Goal: Task Accomplishment & Management: Manage account settings

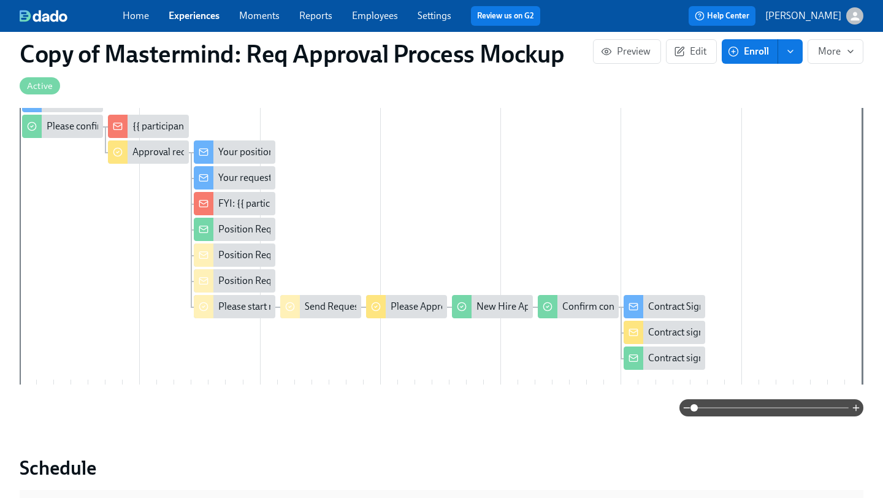
scroll to position [373, 0]
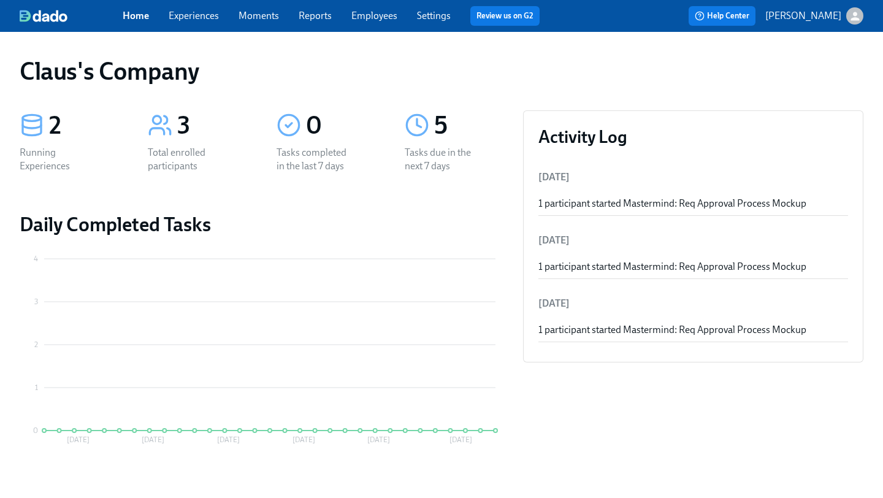
click at [860, 13] on icon "button" at bounding box center [855, 16] width 13 height 13
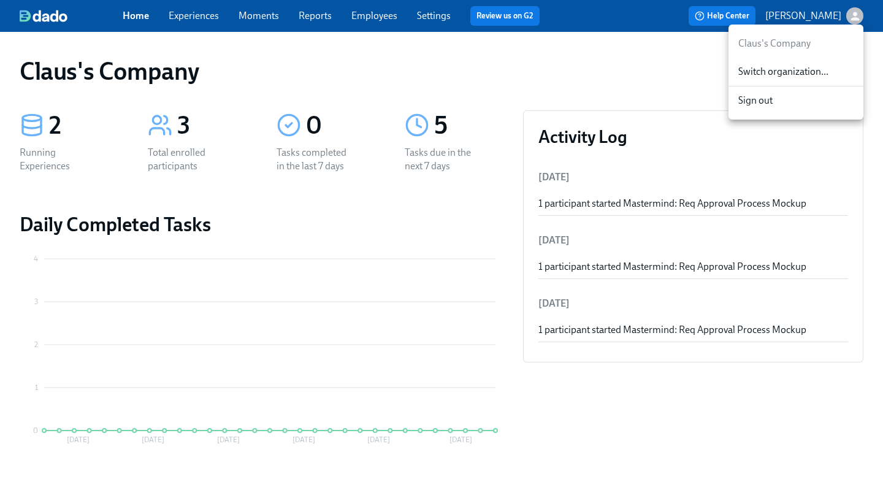
click at [804, 66] on span "Switch organization..." at bounding box center [795, 71] width 115 height 13
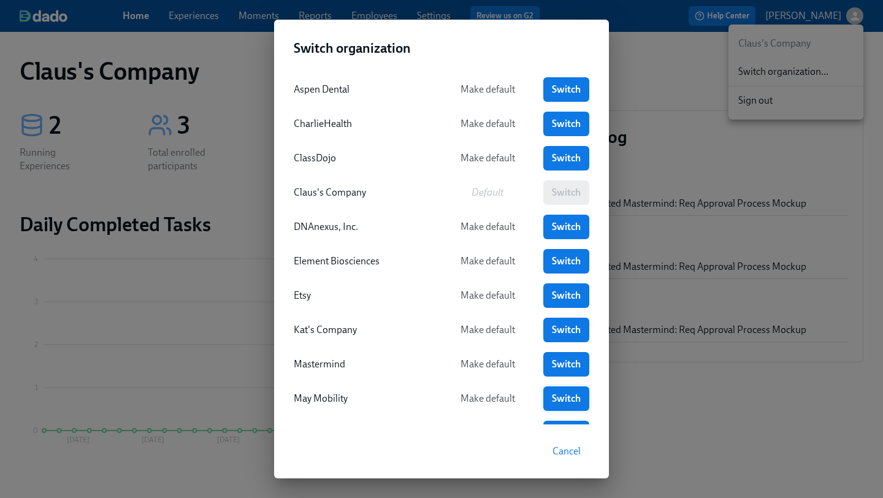
click at [564, 396] on span "Switch" at bounding box center [566, 398] width 29 height 12
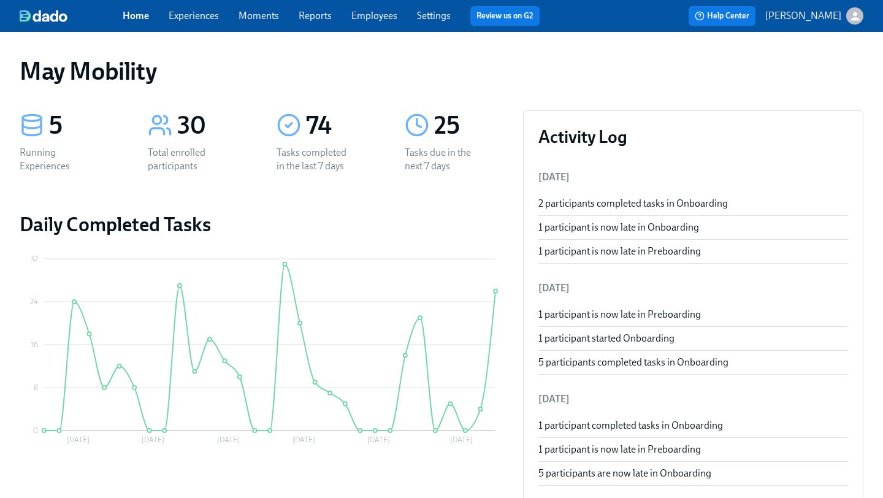
click at [203, 17] on link "Experiences" at bounding box center [194, 16] width 50 height 12
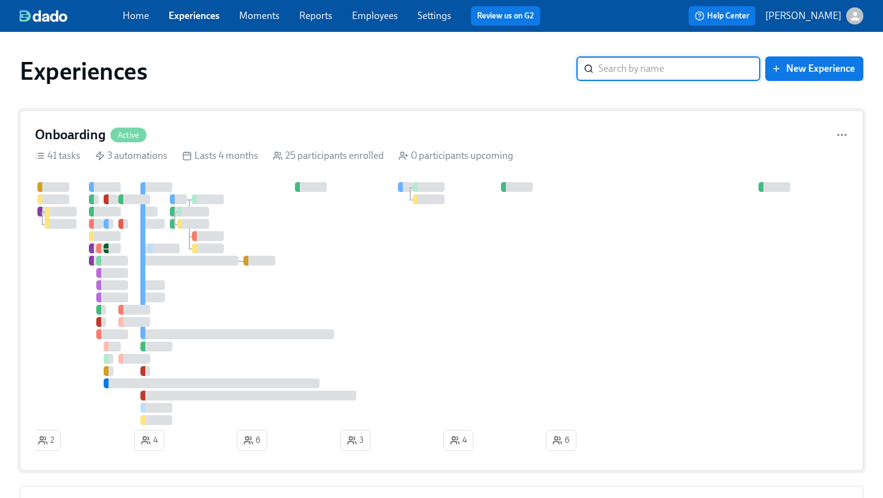
click at [455, 128] on div "Onboarding Active" at bounding box center [441, 135] width 813 height 18
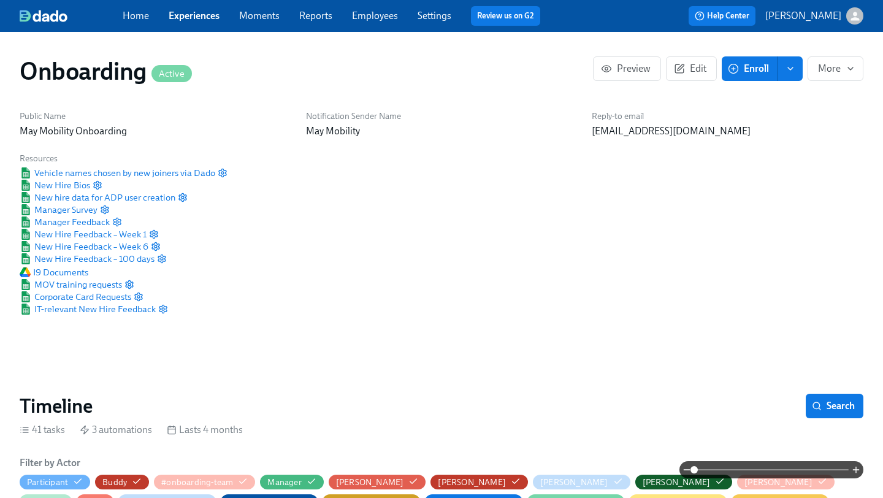
scroll to position [0, 6970]
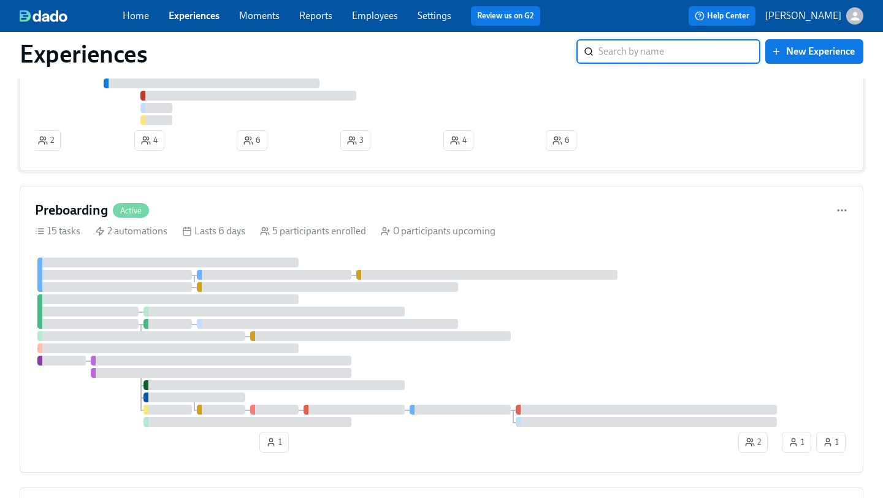
scroll to position [329, 0]
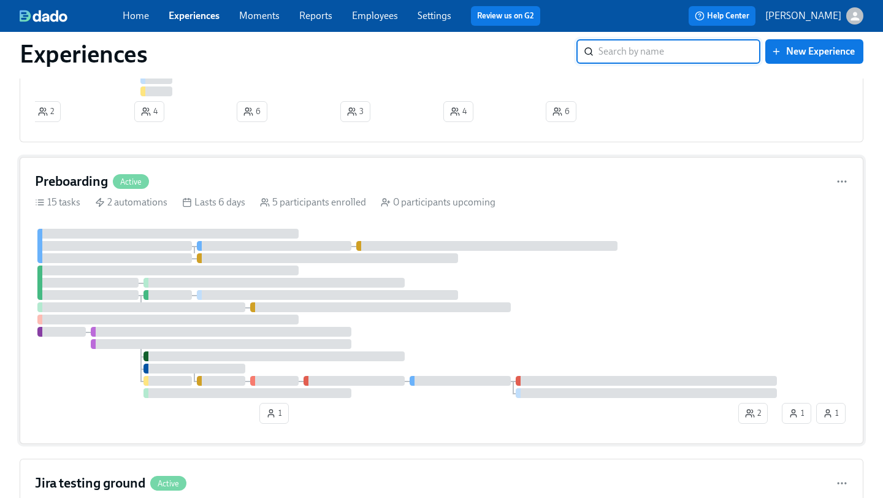
click at [275, 181] on div "Preboarding Active" at bounding box center [441, 181] width 813 height 18
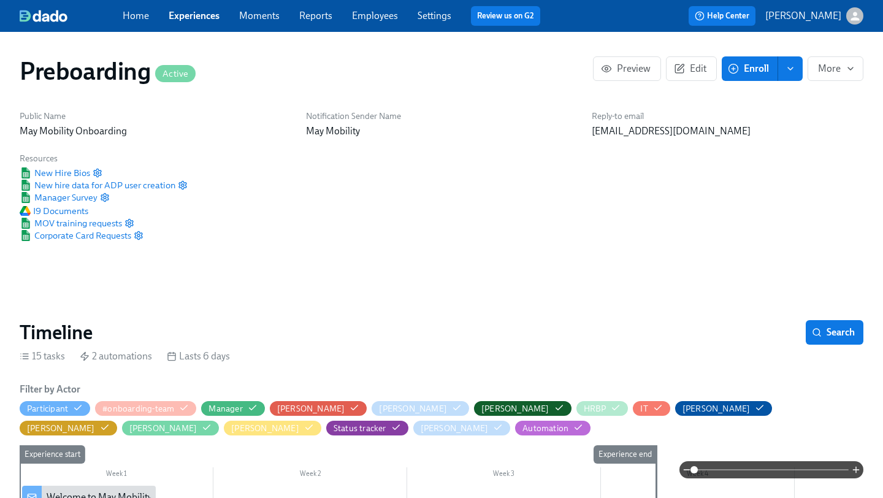
scroll to position [0, 2440]
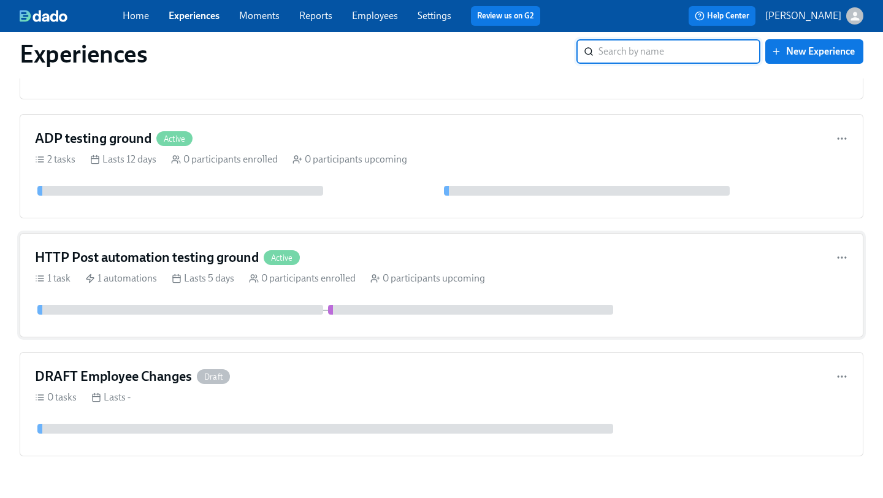
scroll to position [849, 0]
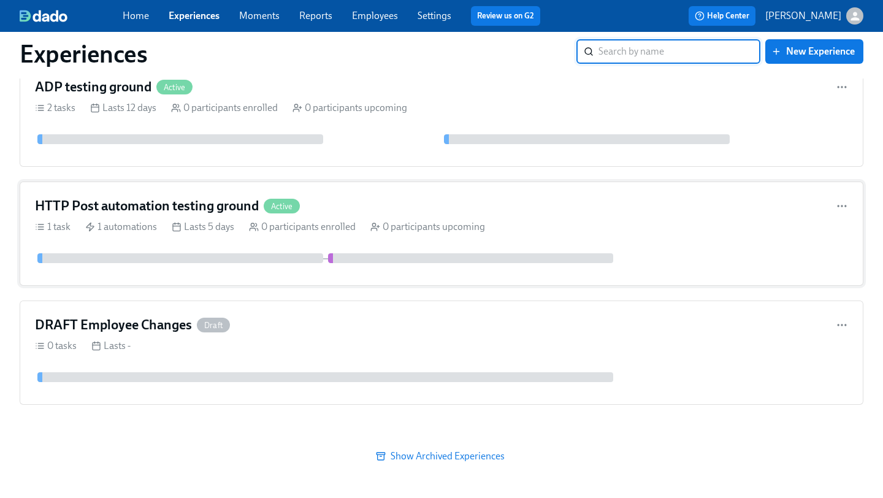
click at [384, 208] on div "HTTP Post automation testing ground Active" at bounding box center [441, 206] width 813 height 18
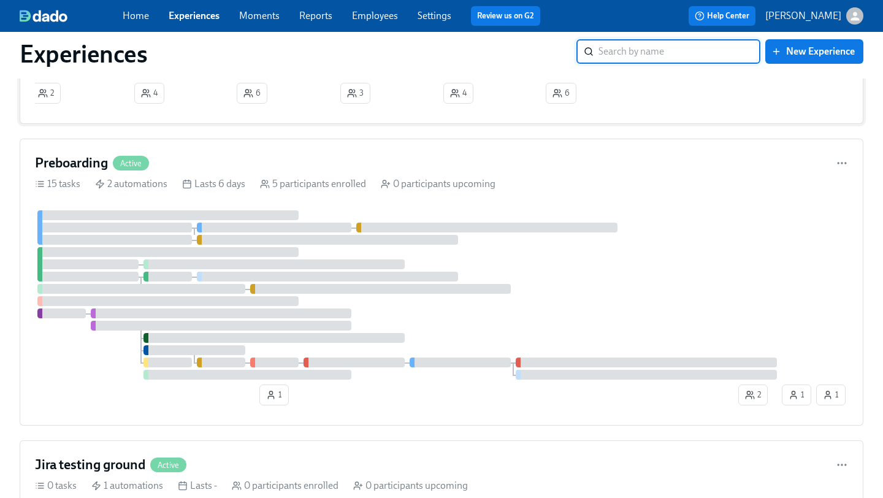
scroll to position [475, 0]
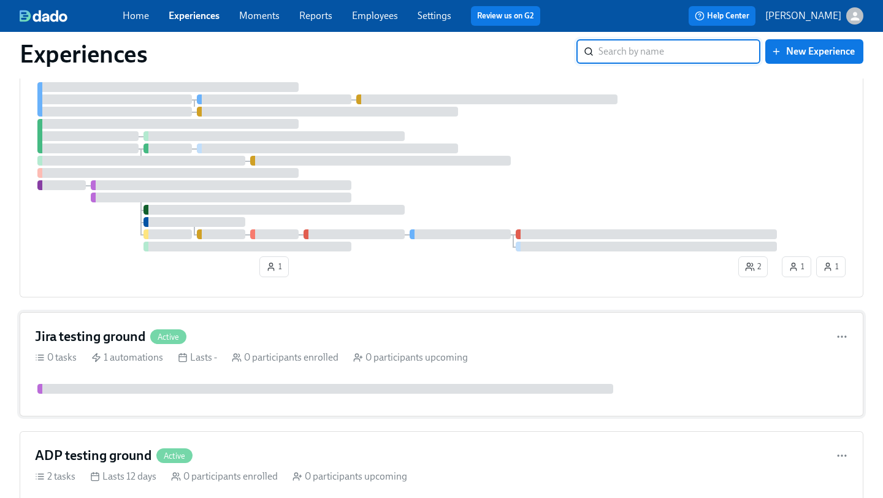
click at [356, 335] on div "Jira testing ground Active" at bounding box center [441, 336] width 813 height 18
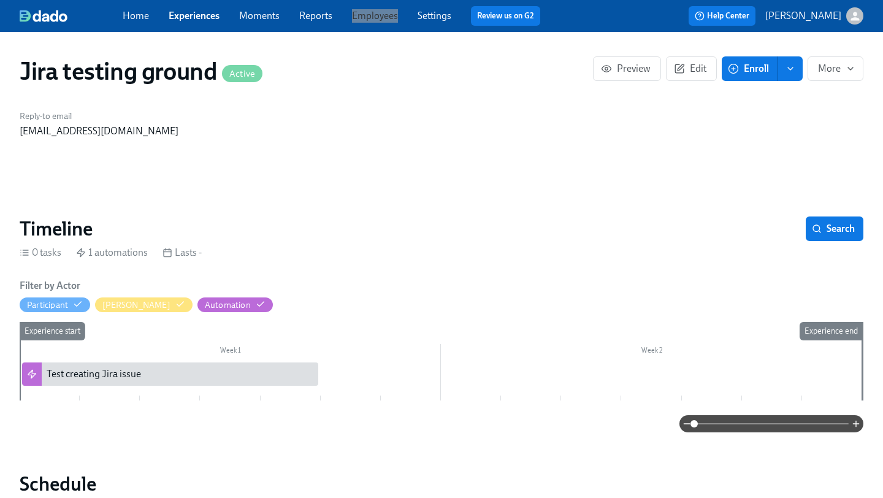
drag, startPoint x: 380, startPoint y: 16, endPoint x: 739, endPoint y: 1, distance: 360.2
click at [0, 0] on div "Home Experiences Moments Reports Employees Settings Review us on G2 Help Center…" at bounding box center [441, 16] width 883 height 32
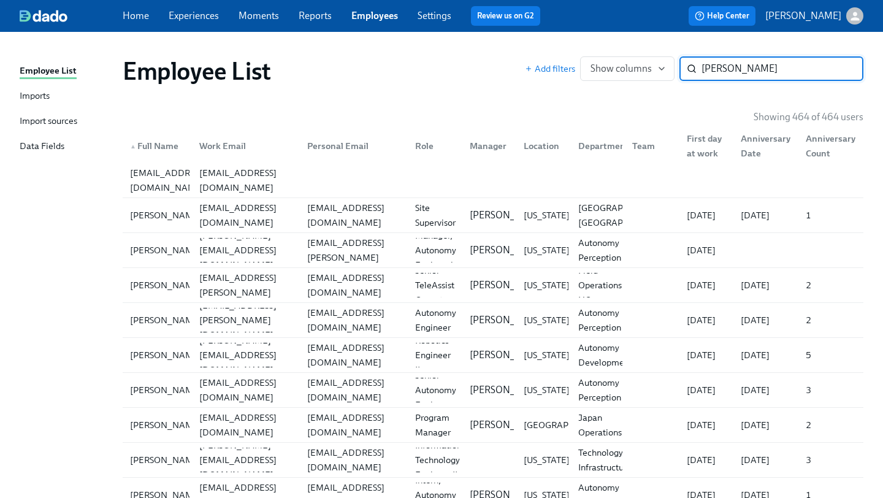
type input "kelly frey"
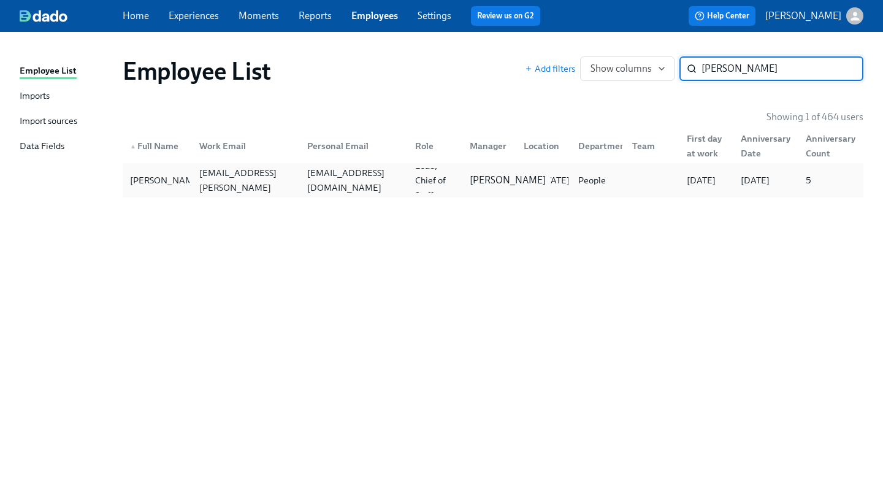
click at [478, 174] on p "Tom Tang" at bounding box center [508, 180] width 76 height 13
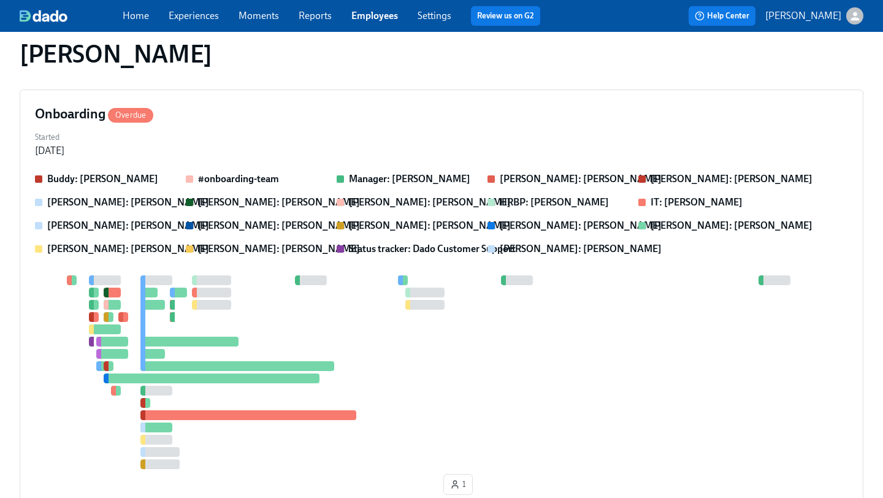
scroll to position [98, 0]
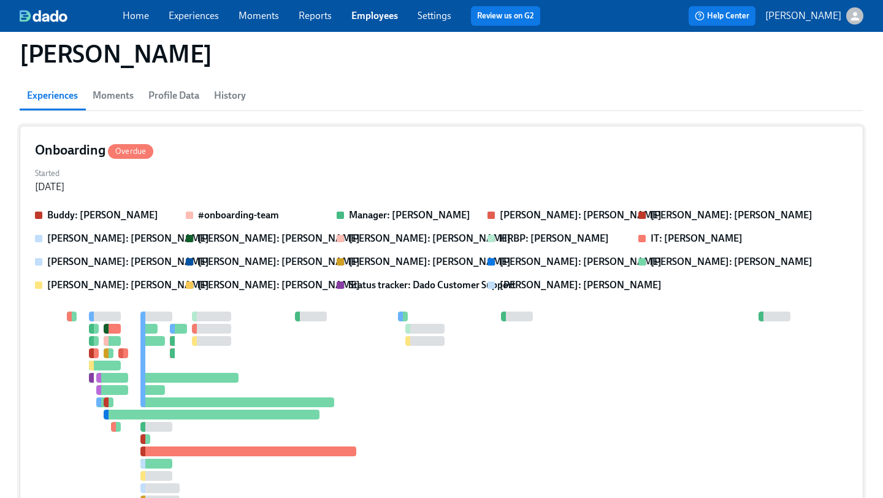
click at [356, 153] on div "Onboarding Overdue" at bounding box center [441, 150] width 813 height 18
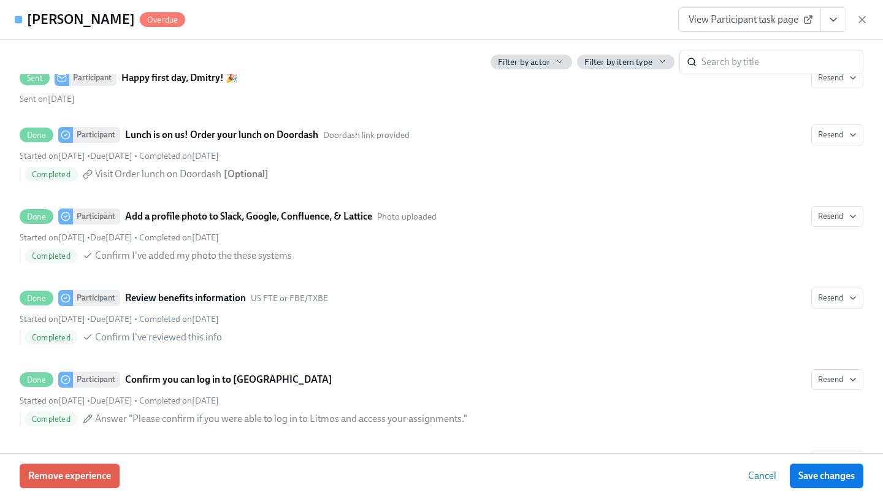
scroll to position [2427, 0]
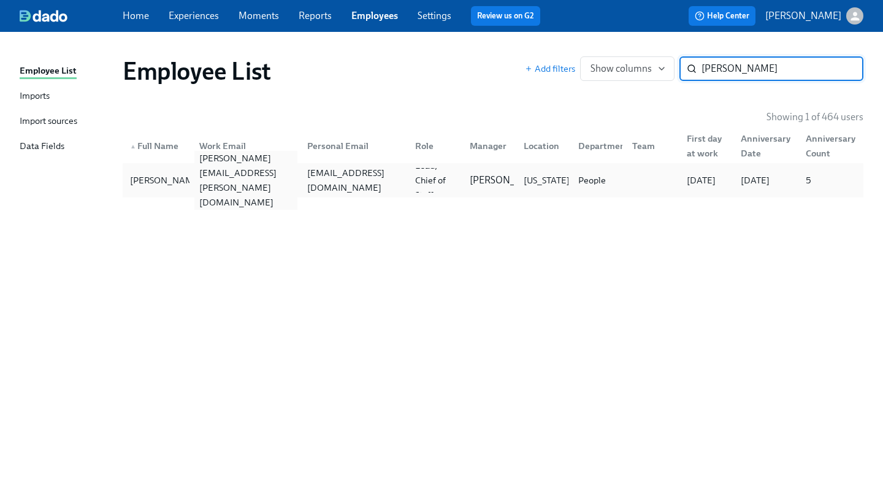
click at [242, 177] on div "kelly.frey@maymobility.com" at bounding box center [245, 180] width 103 height 59
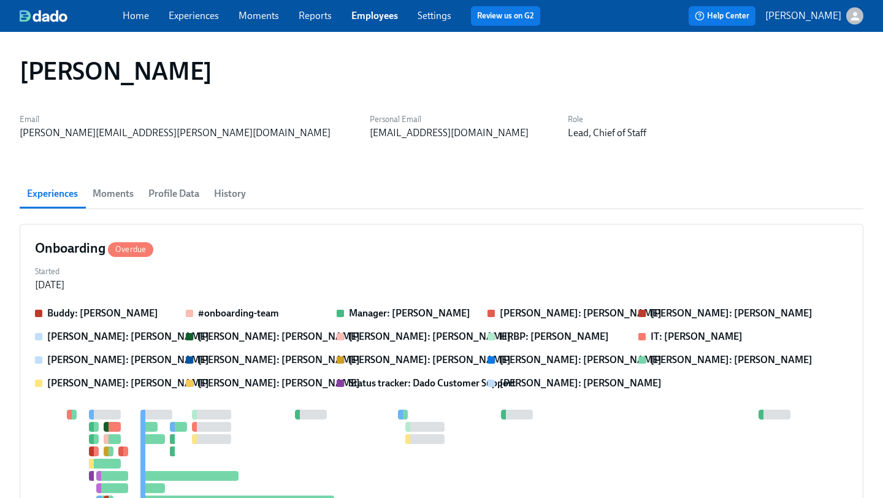
click at [185, 191] on span "Profile Data" at bounding box center [173, 193] width 51 height 17
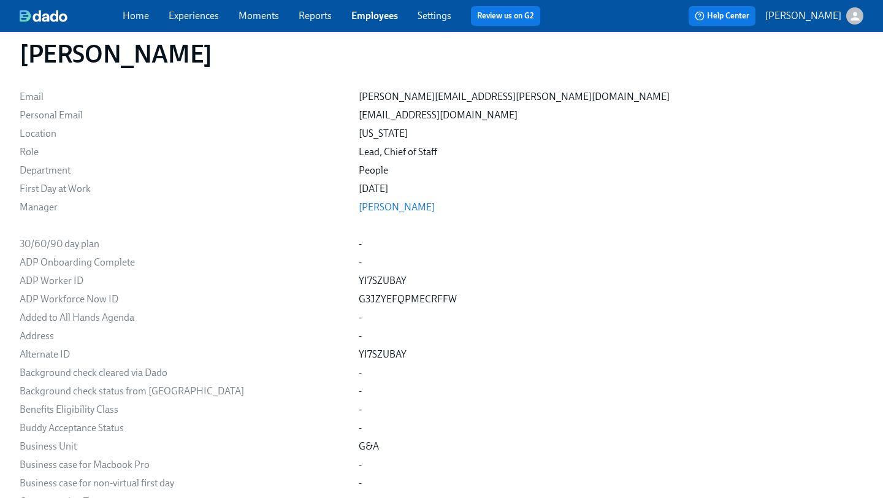
scroll to position [1122, 0]
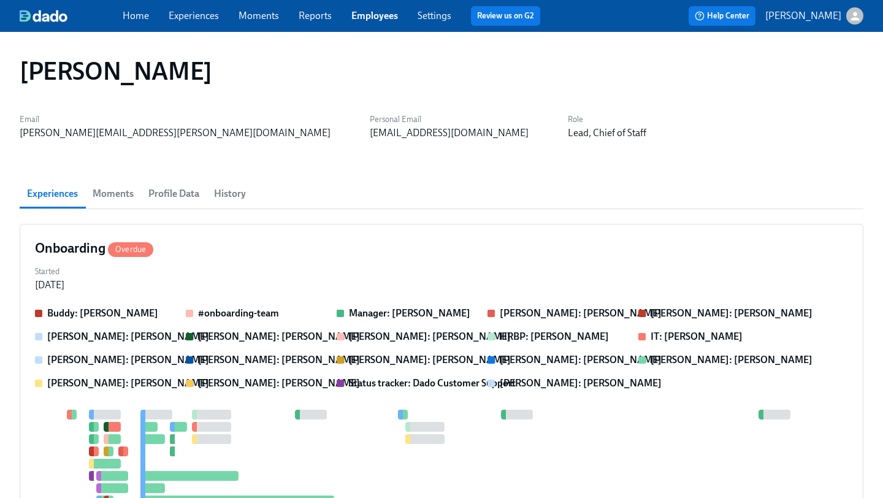
click at [195, 23] on div "Home Experiences Moments Reports Employees Settings Review us on G2" at bounding box center [336, 16] width 427 height 20
click at [191, 23] on div "Home Experiences Moments Reports Employees Settings Review us on G2" at bounding box center [336, 16] width 427 height 20
click at [189, 18] on link "Experiences" at bounding box center [194, 16] width 50 height 12
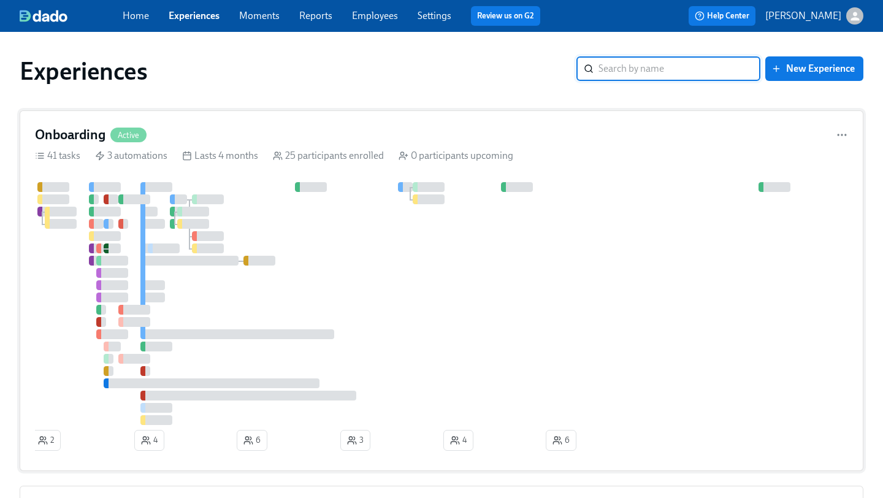
click at [308, 125] on div "Onboarding Active 41 tasks 3 automations Lasts 4 months 25 participants enrolle…" at bounding box center [442, 290] width 844 height 361
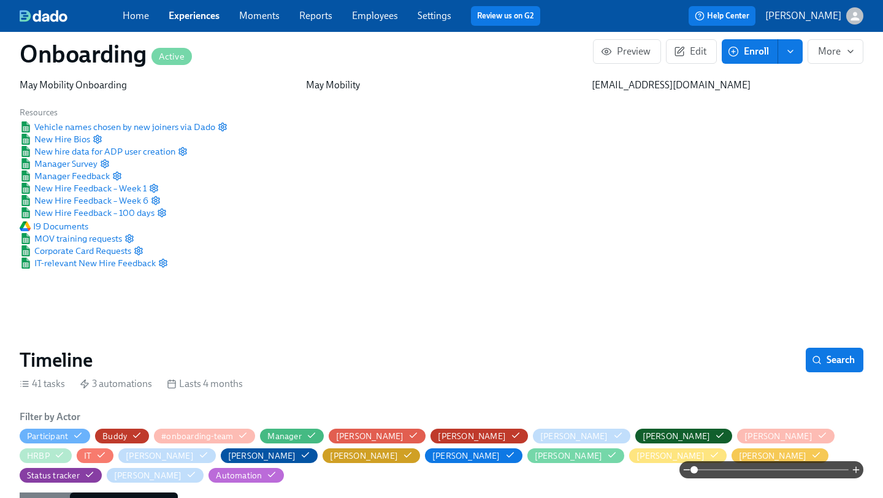
scroll to position [64, 0]
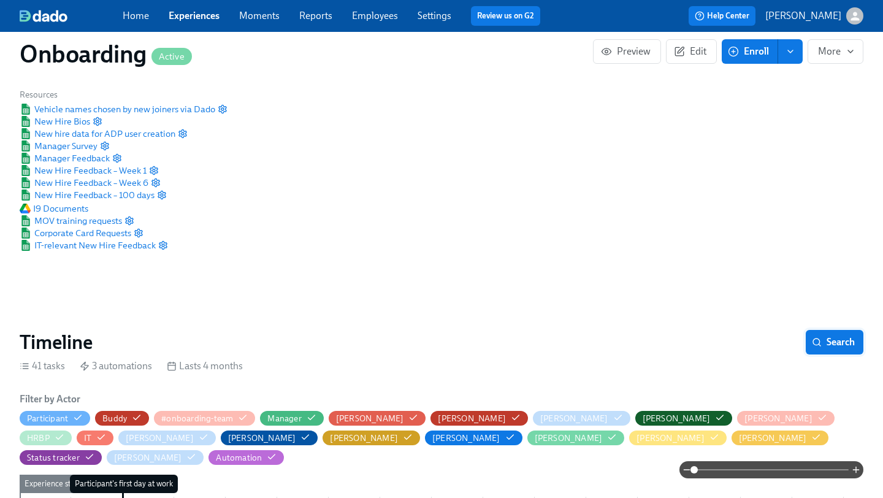
click at [844, 345] on span "Search" at bounding box center [834, 342] width 40 height 12
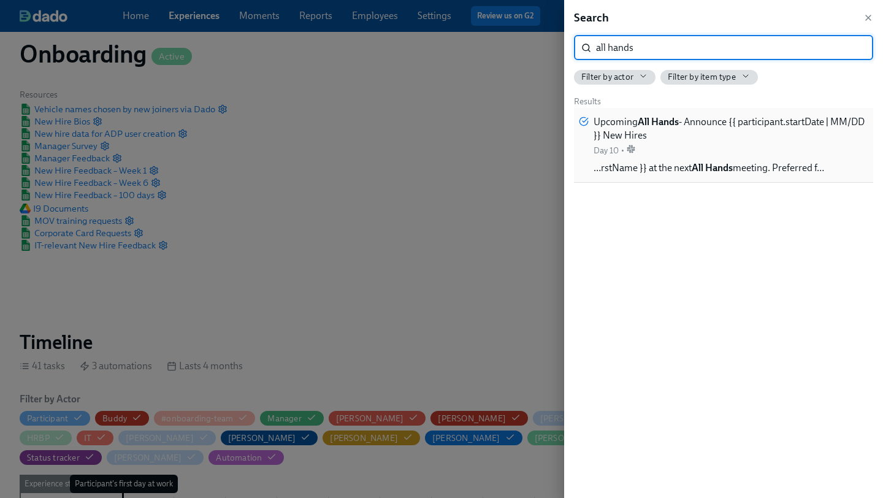
type input "all hands"
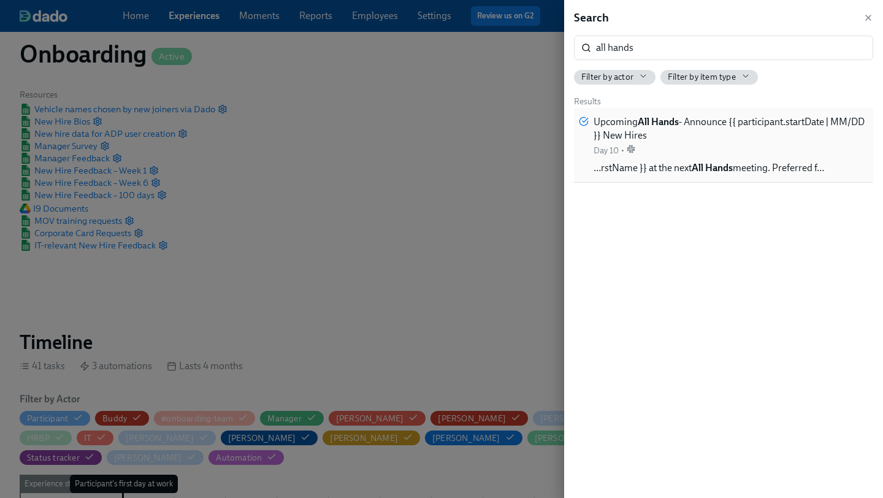
click at [722, 134] on span "Upcoming All Hands - Announce {{ participant.startDate | MM/DD }} New Hires" at bounding box center [731, 128] width 275 height 27
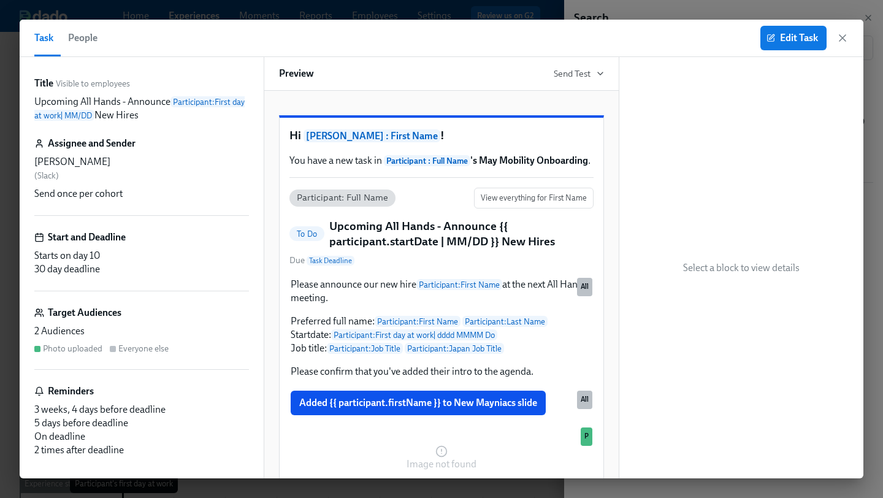
click at [78, 170] on div "Kelly Frey ( Slack ) Send once per cohort" at bounding box center [141, 177] width 215 height 45
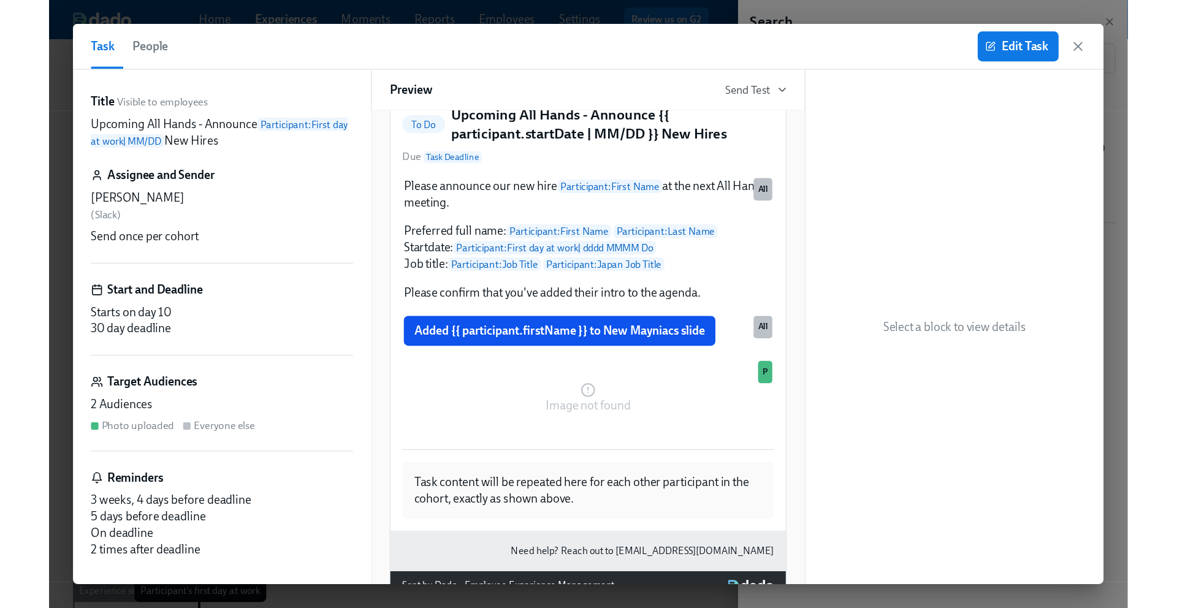
scroll to position [195, 0]
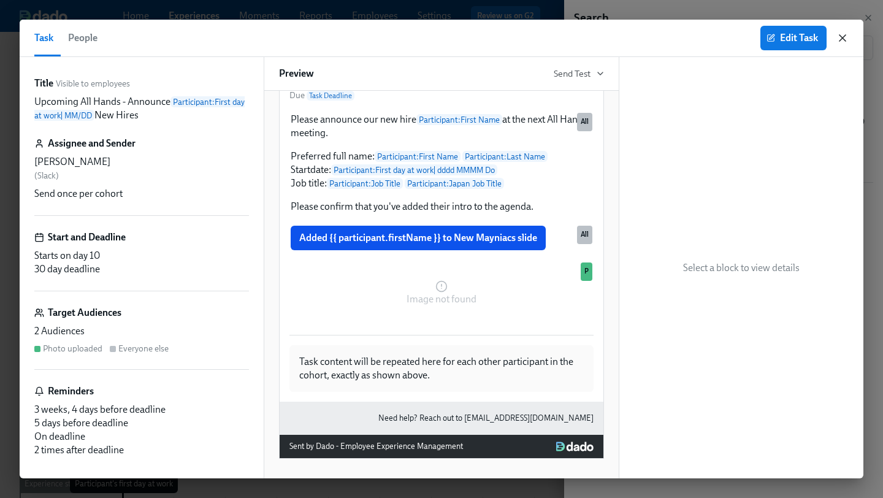
click at [842, 37] on icon "button" at bounding box center [842, 38] width 6 height 6
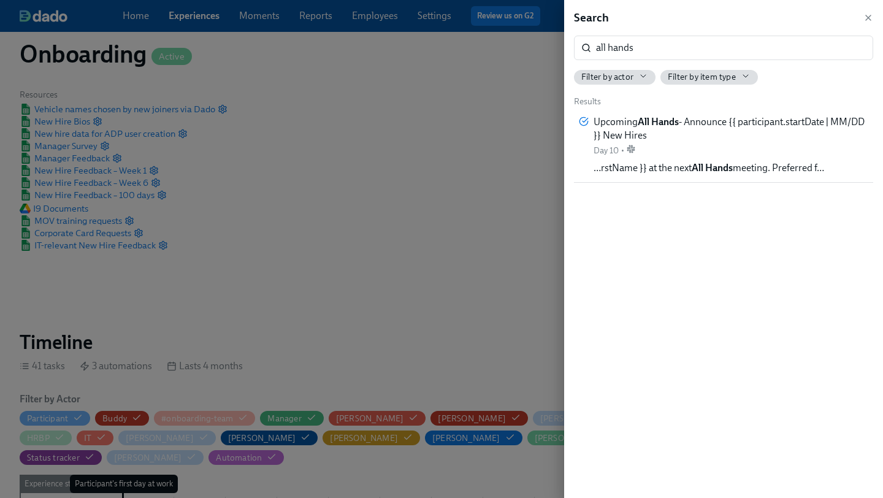
click at [473, 152] on div at bounding box center [441, 249] width 883 height 498
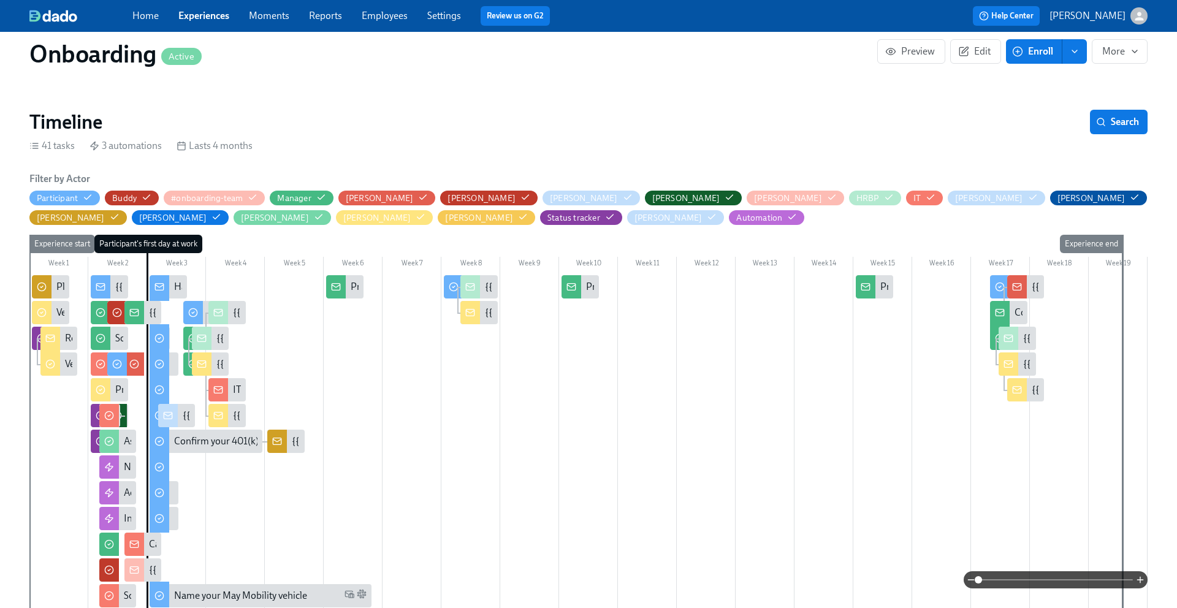
scroll to position [250, 0]
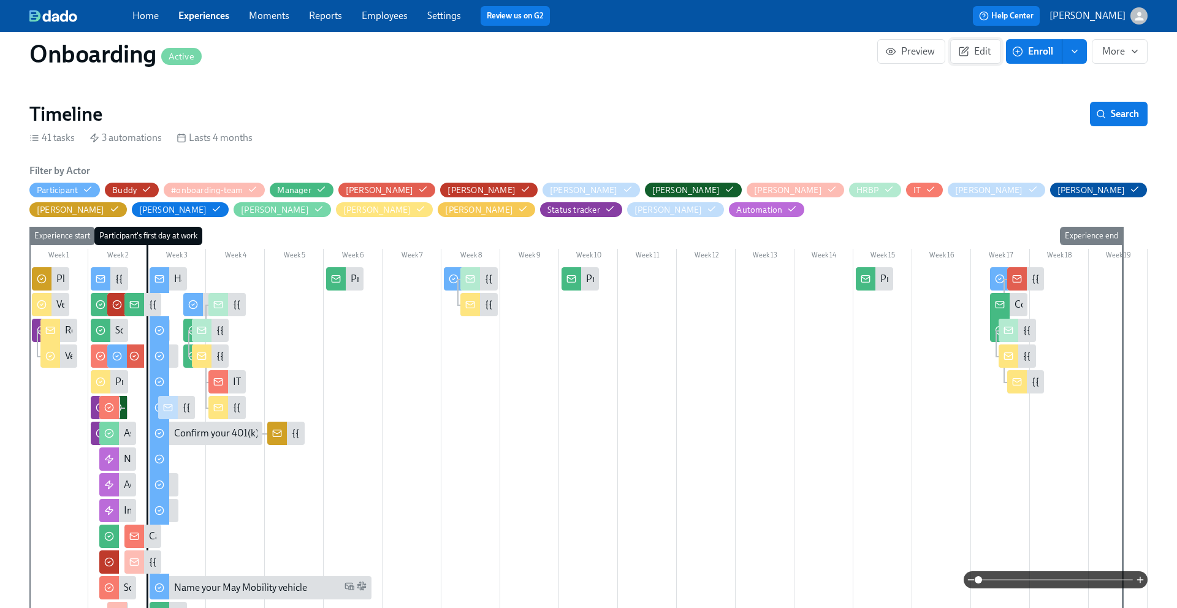
click at [882, 47] on span "Edit" at bounding box center [976, 51] width 30 height 12
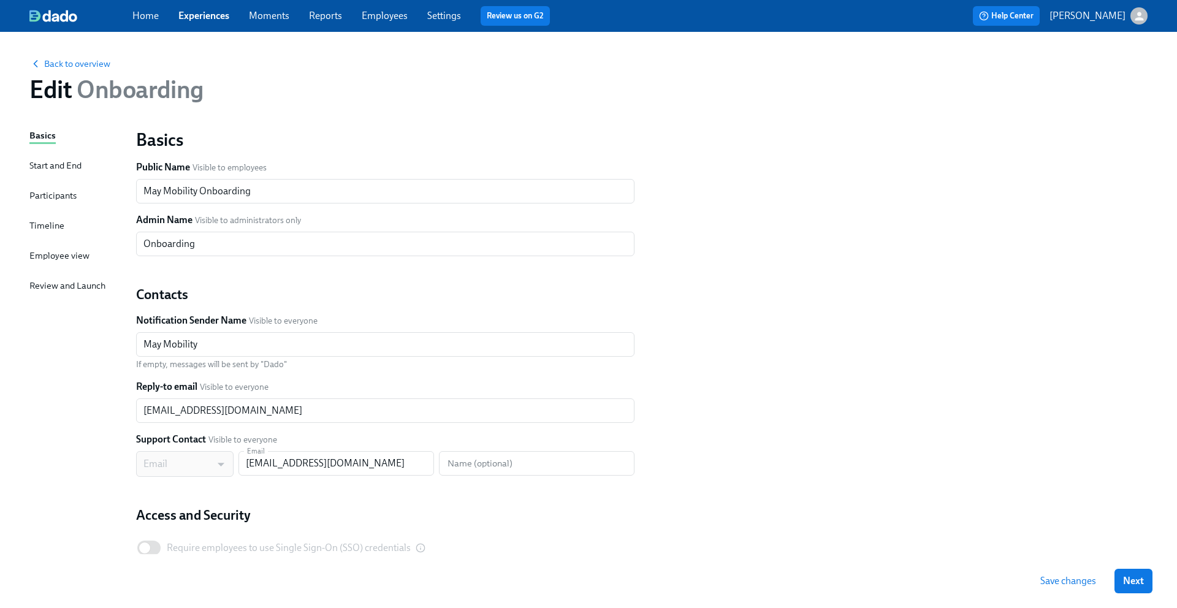
click at [64, 227] on div "Basics Start and End Participants Timeline Employee view Review and Launch" at bounding box center [75, 375] width 92 height 492
click at [47, 226] on div "Timeline" at bounding box center [46, 225] width 35 height 13
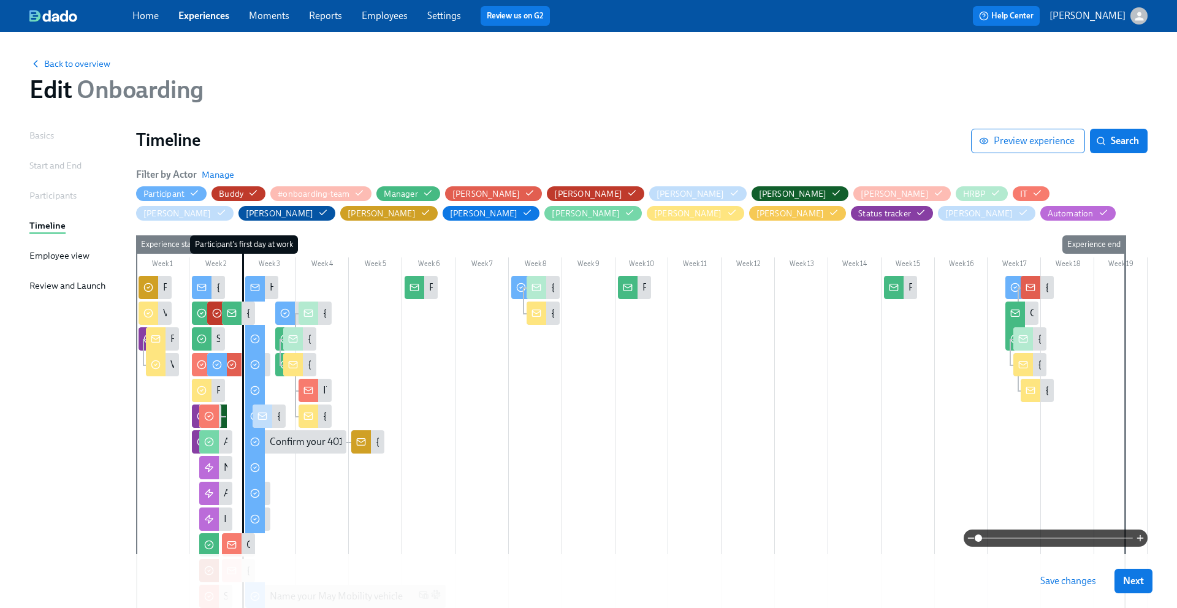
scroll to position [19, 0]
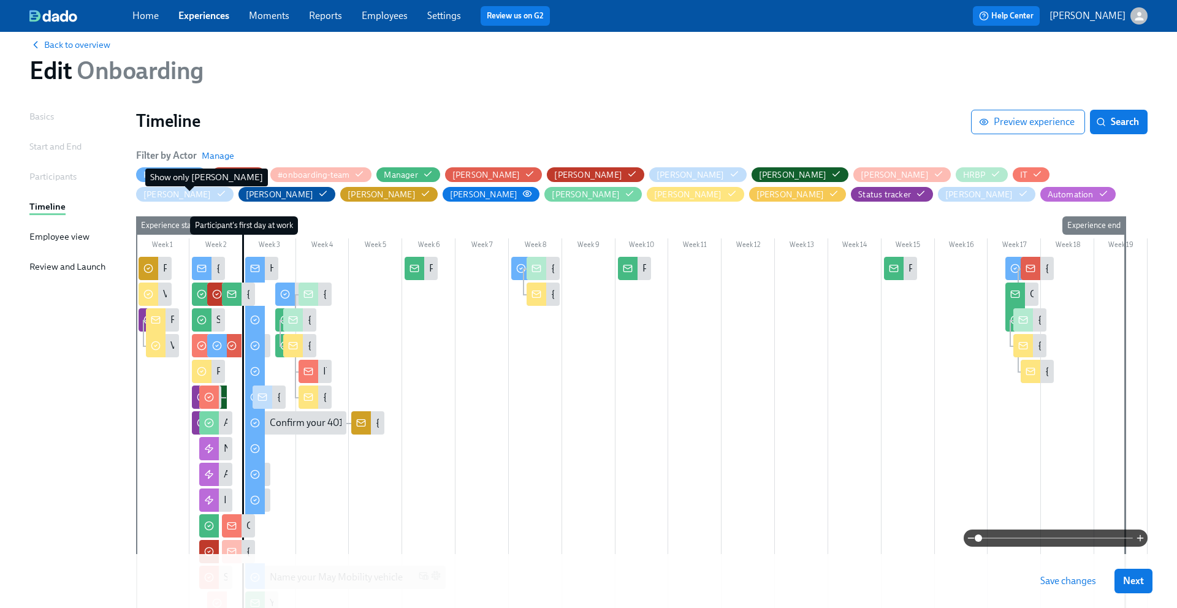
click at [522, 193] on icon "button" at bounding box center [527, 194] width 10 height 10
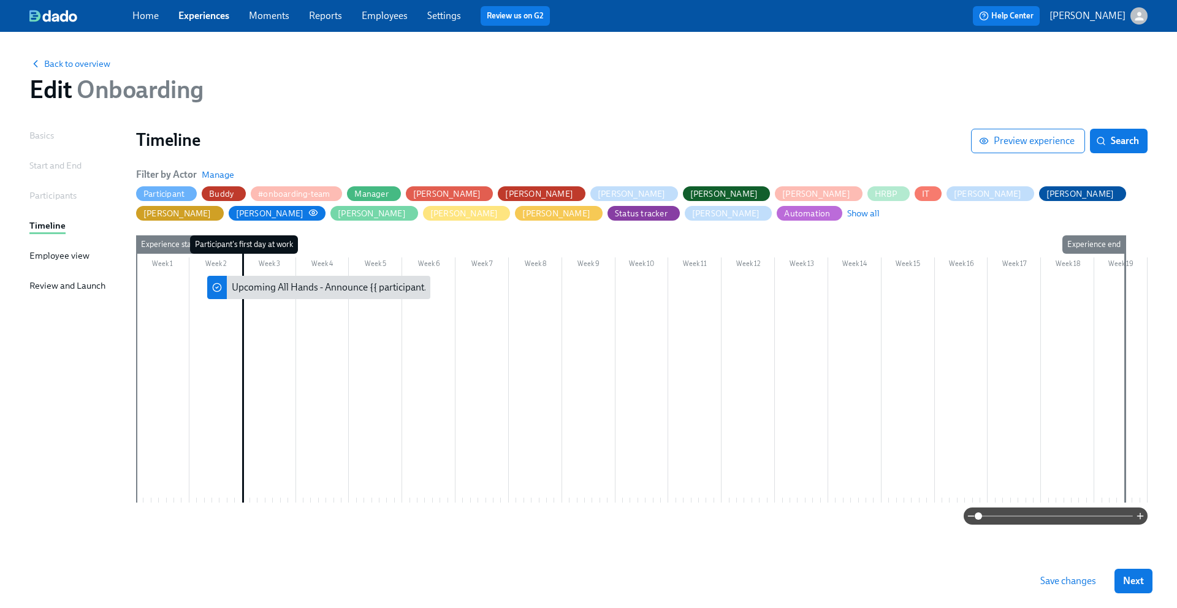
scroll to position [0, 0]
click at [219, 174] on span "Manage" at bounding box center [218, 175] width 32 height 12
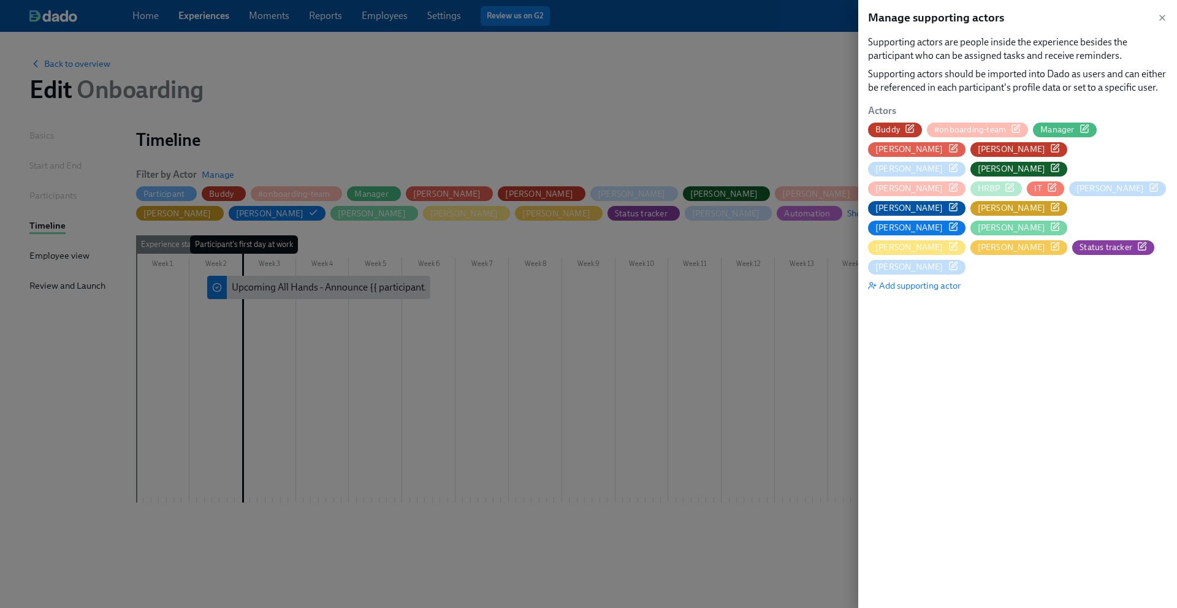
click at [882, 222] on icon "button" at bounding box center [954, 227] width 10 height 10
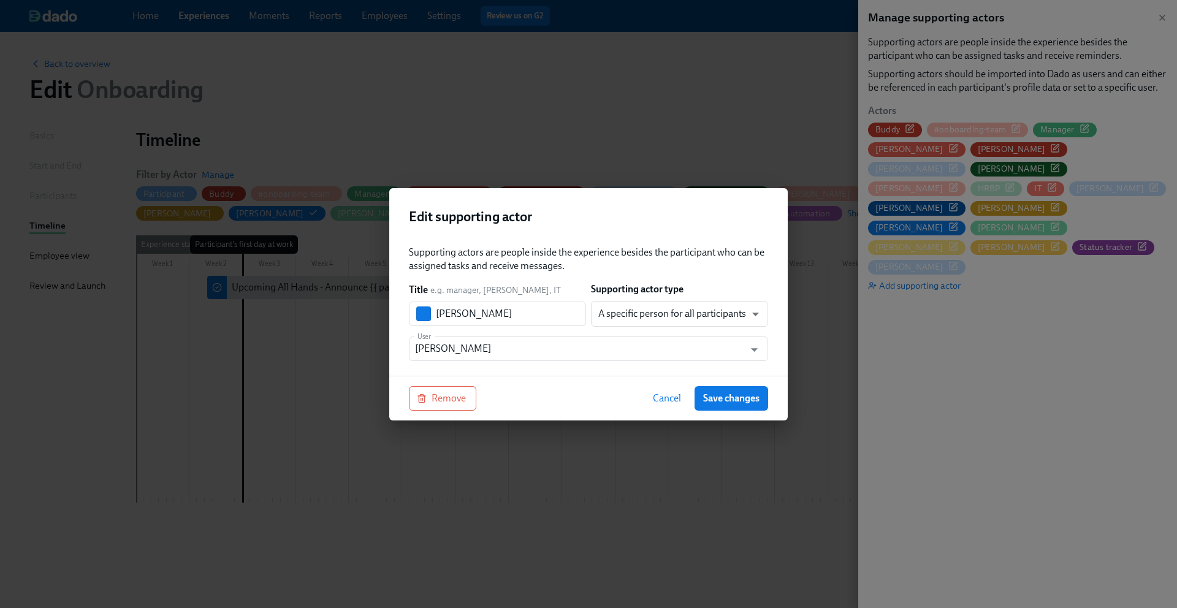
click at [660, 397] on span "Cancel" at bounding box center [667, 398] width 28 height 12
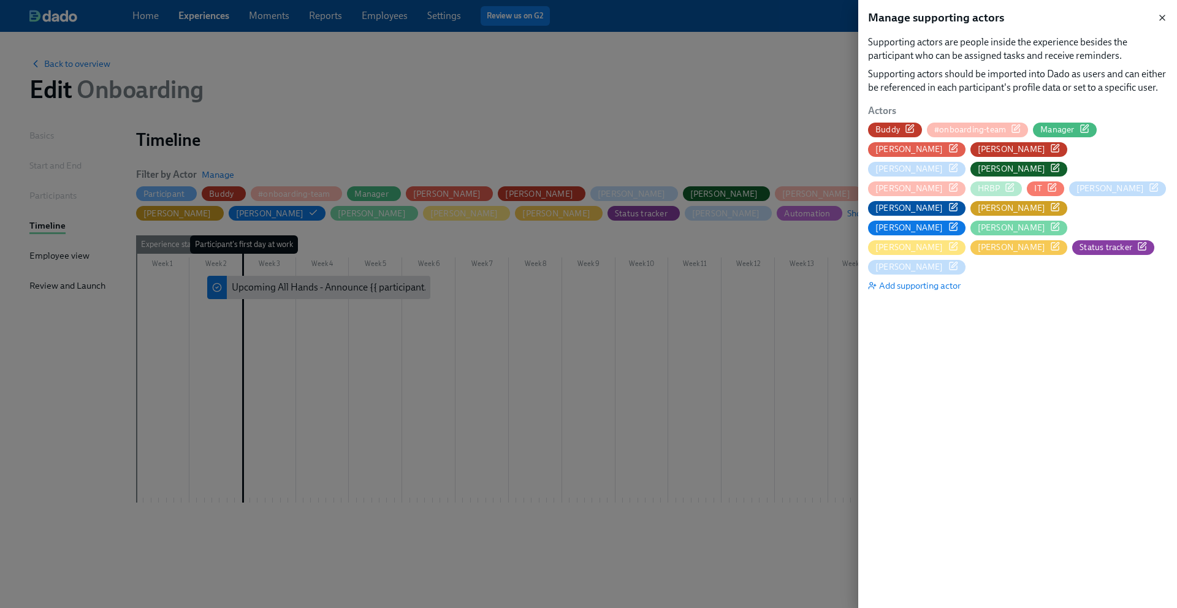
click at [882, 22] on icon "button" at bounding box center [1163, 18] width 10 height 10
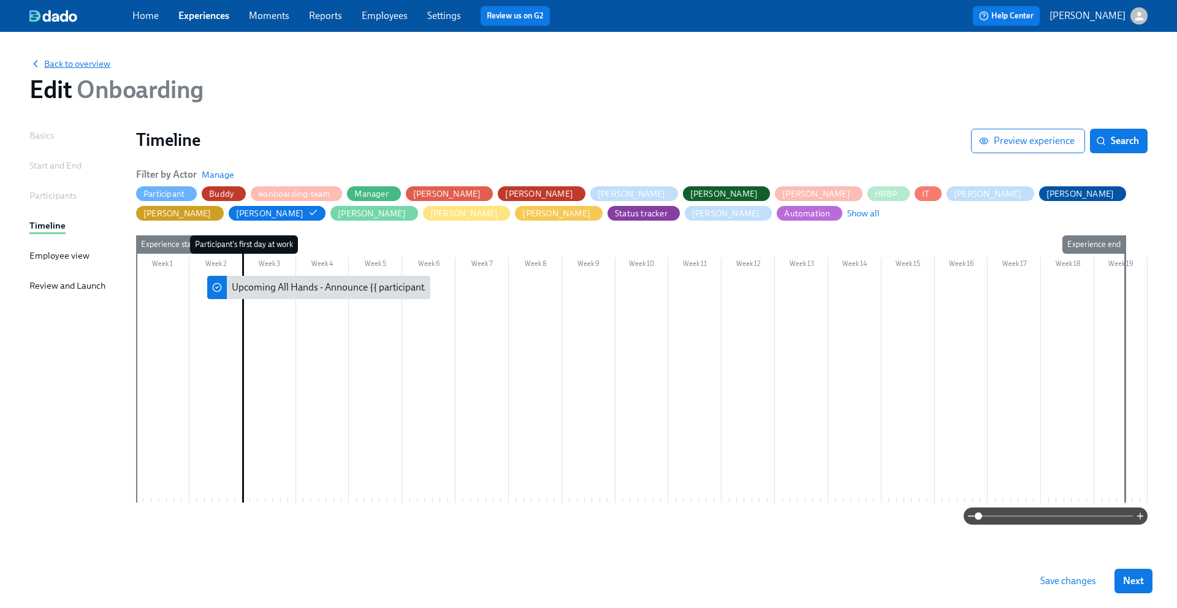
click at [83, 66] on span "Back to overview" at bounding box center [69, 64] width 81 height 12
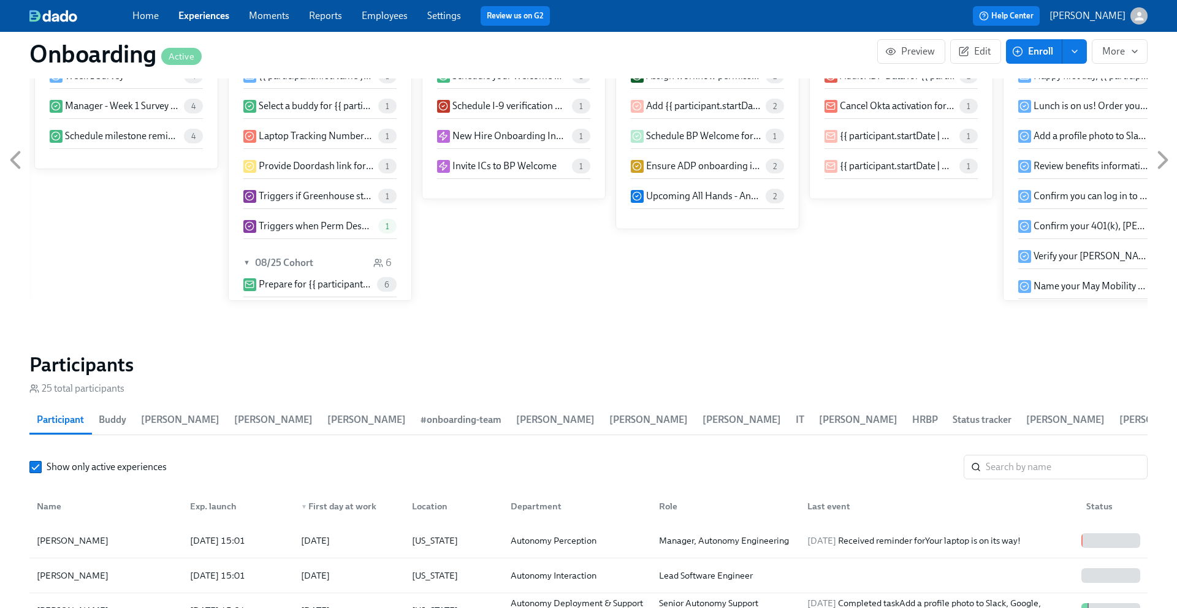
scroll to position [1337, 0]
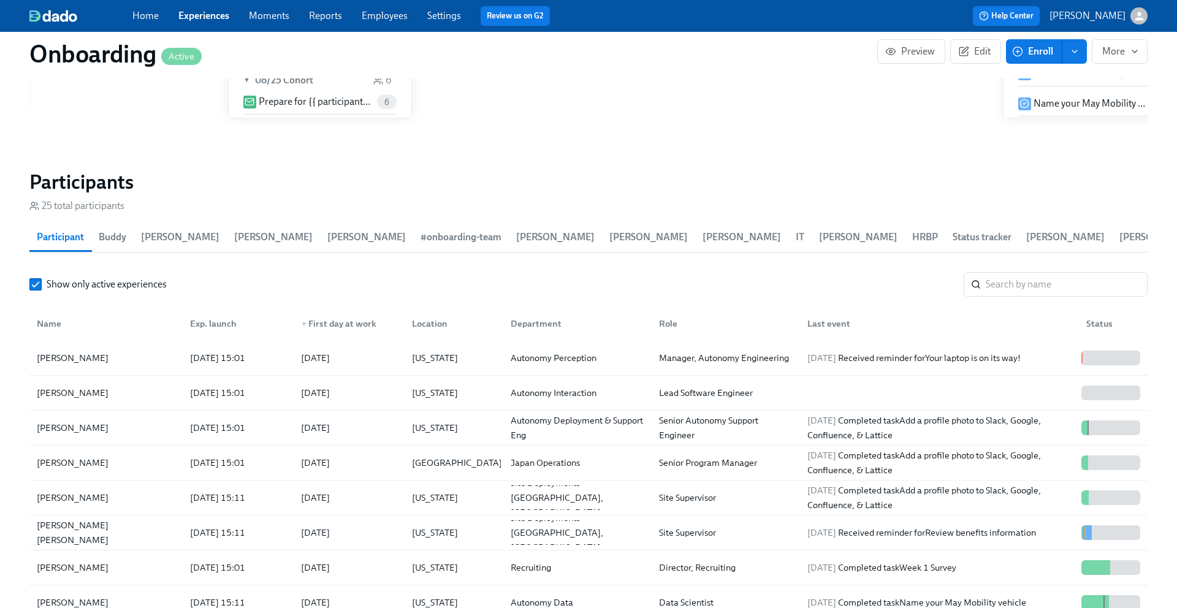
click at [882, 236] on span "Kelly Frey" at bounding box center [1159, 237] width 78 height 17
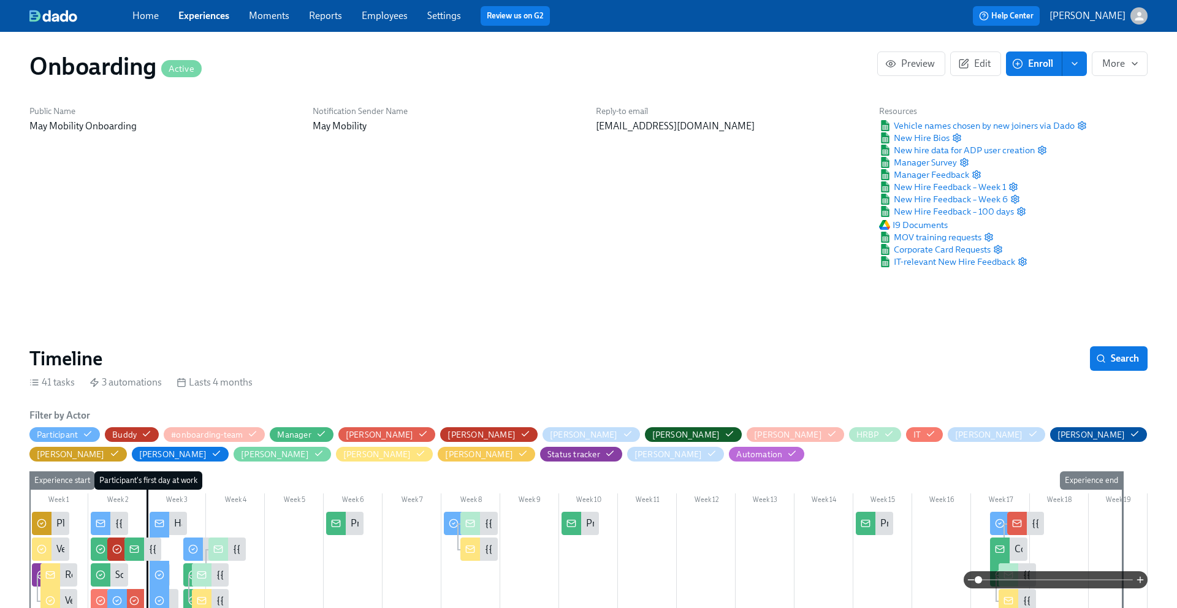
scroll to position [0, 0]
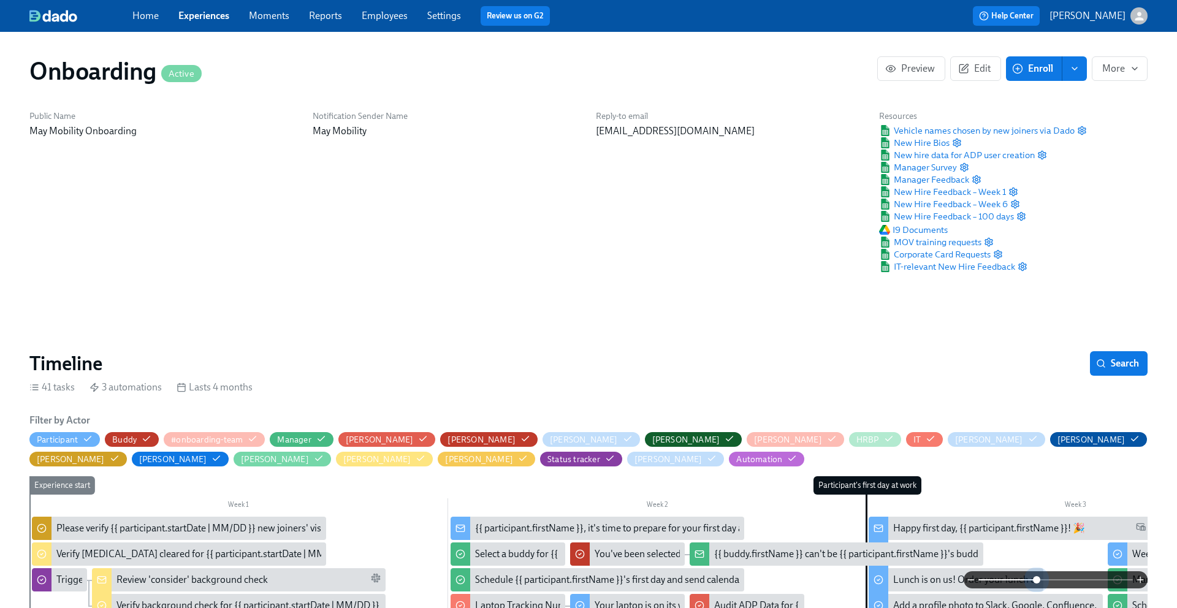
click at [882, 497] on span at bounding box center [1056, 579] width 155 height 17
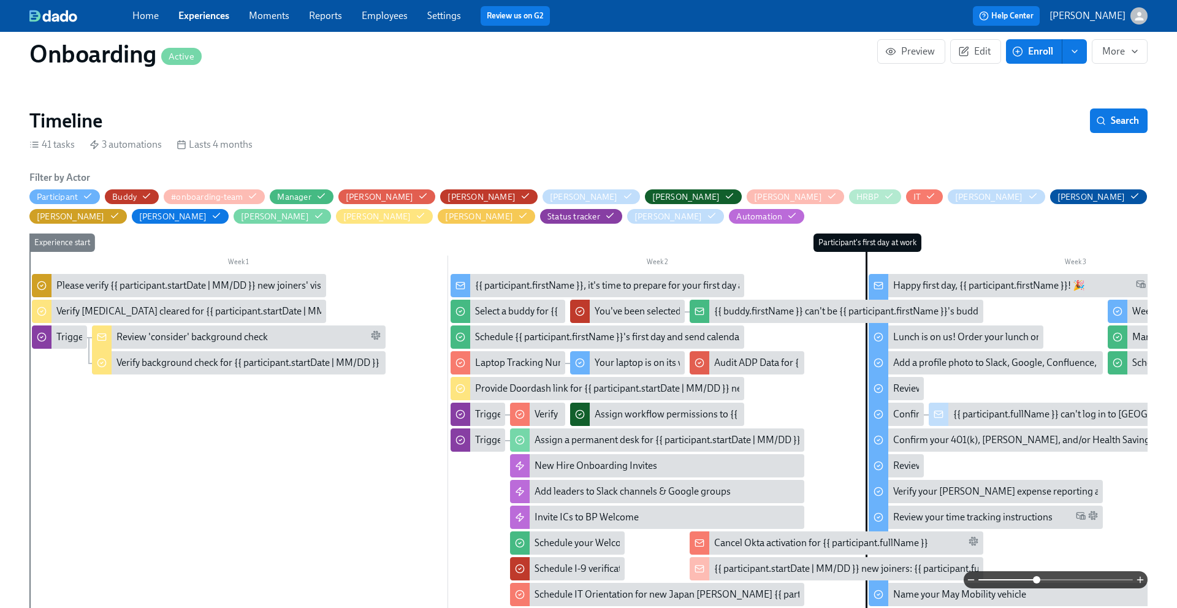
scroll to position [218, 0]
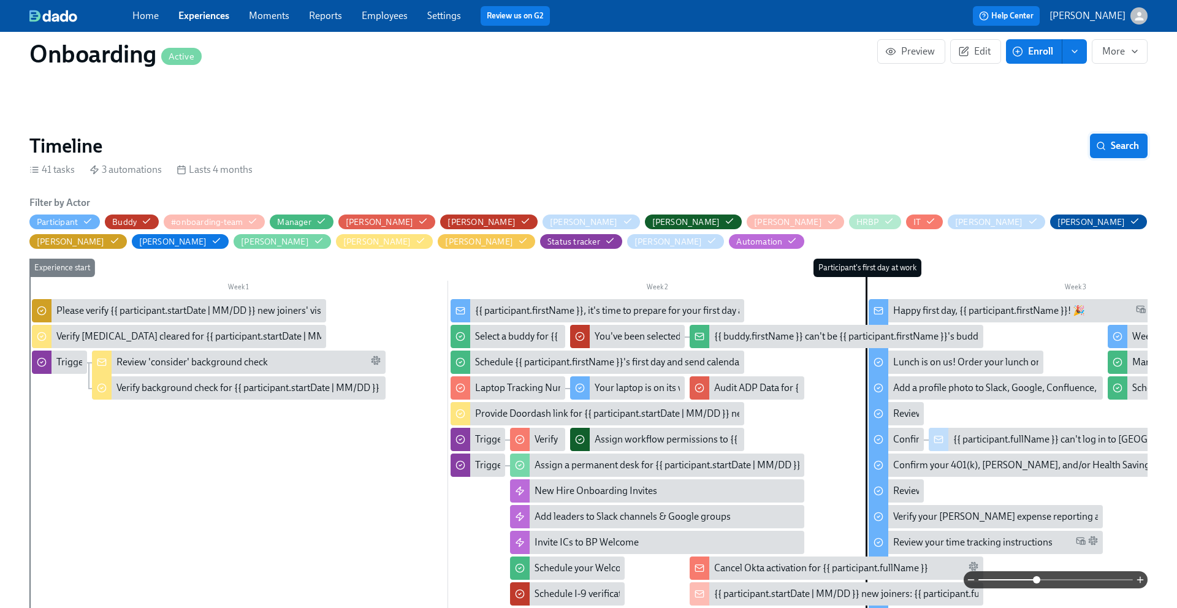
click at [882, 147] on span "Search" at bounding box center [1119, 146] width 40 height 12
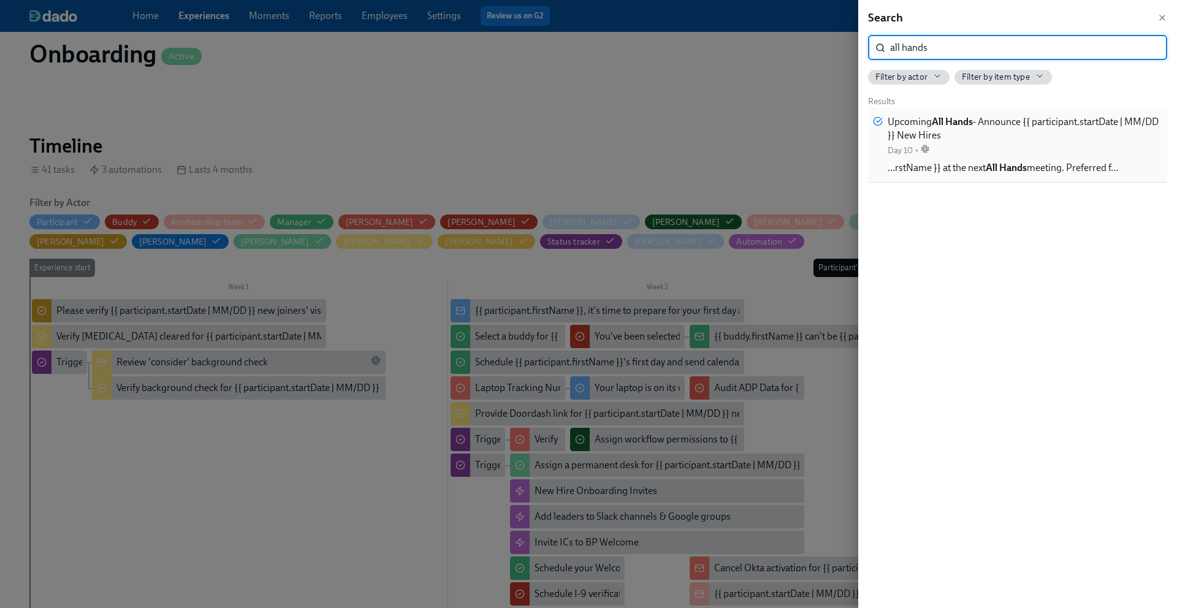
type input "all hands"
click at [882, 119] on span "Upcoming All Hands - Announce {{ participant.startDate | MM/DD }} New Hires" at bounding box center [1025, 128] width 275 height 27
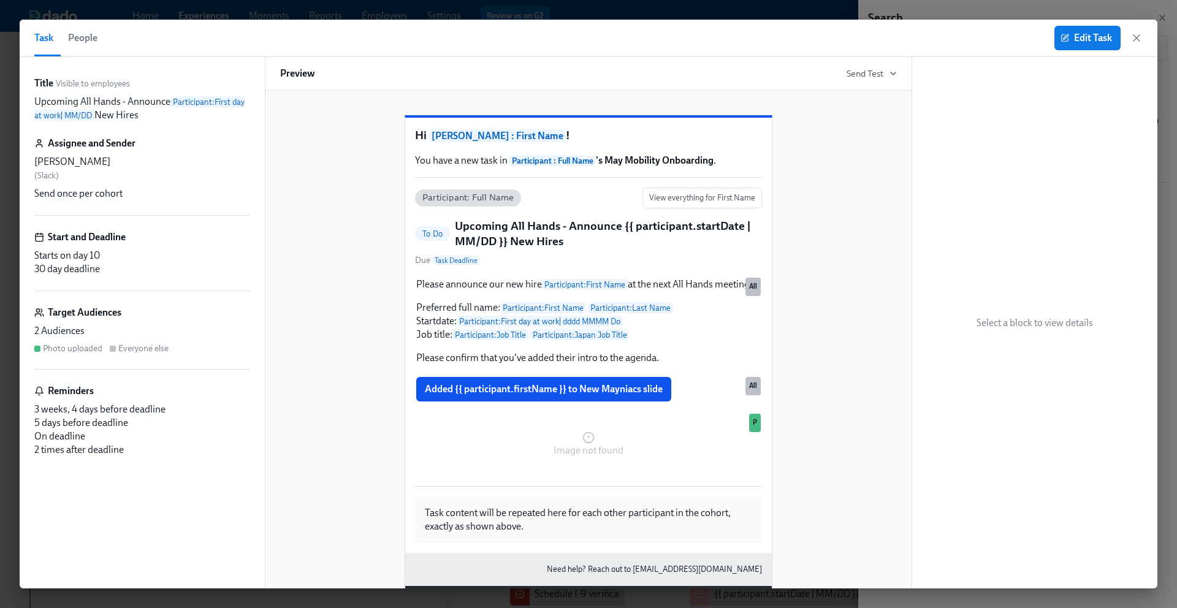
click at [44, 164] on div "Kelly Frey" at bounding box center [142, 161] width 216 height 13
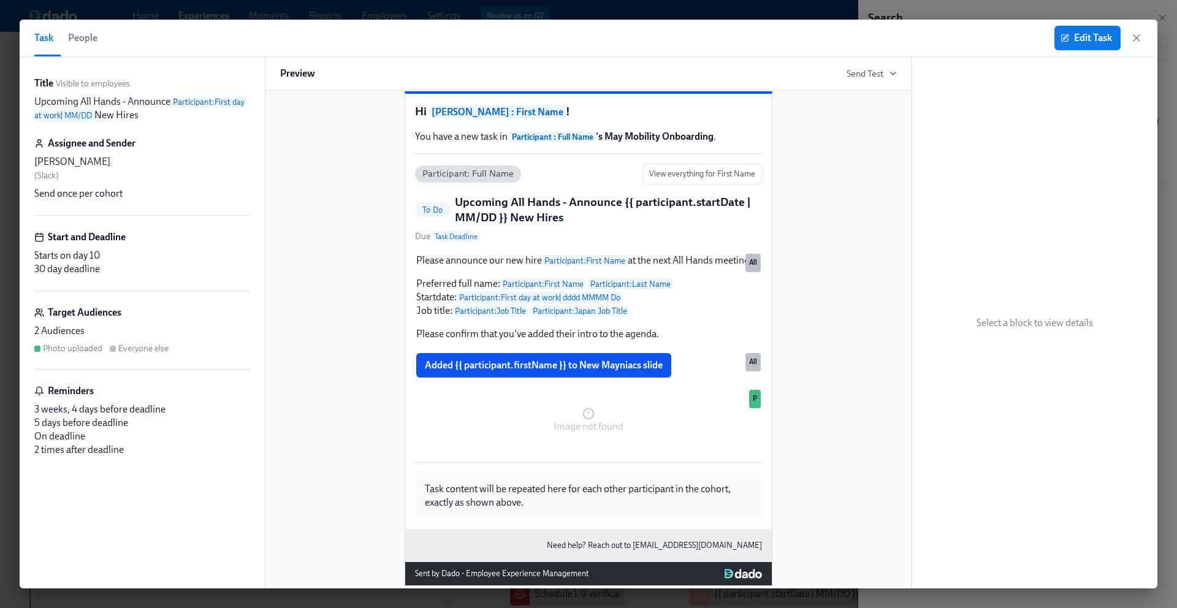
scroll to position [22, 0]
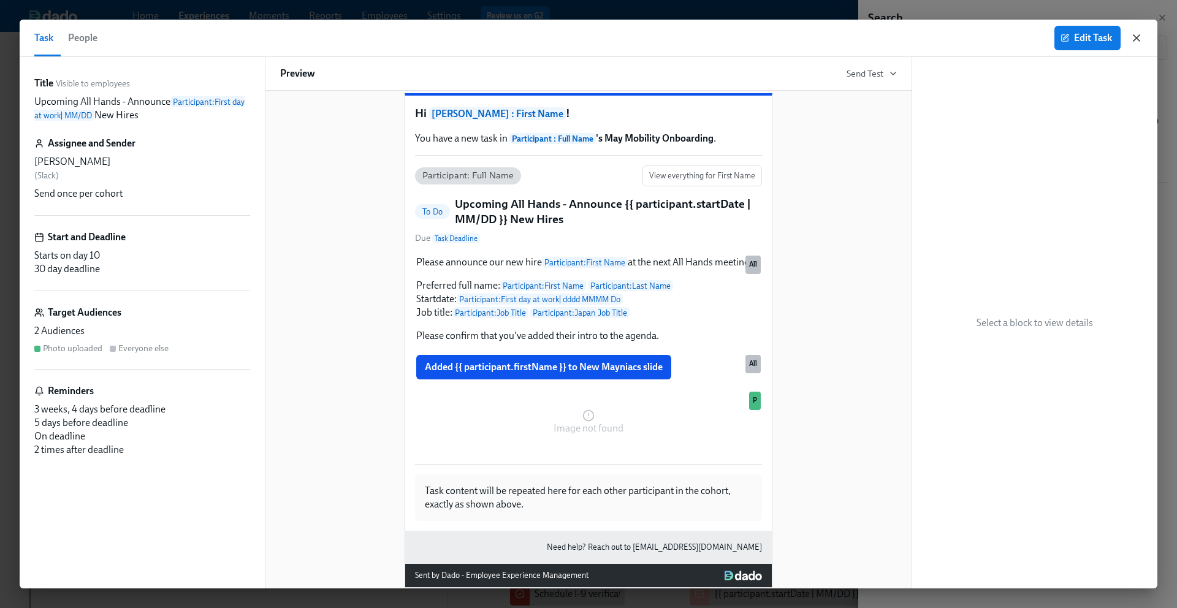
click at [882, 36] on icon "button" at bounding box center [1137, 38] width 12 height 12
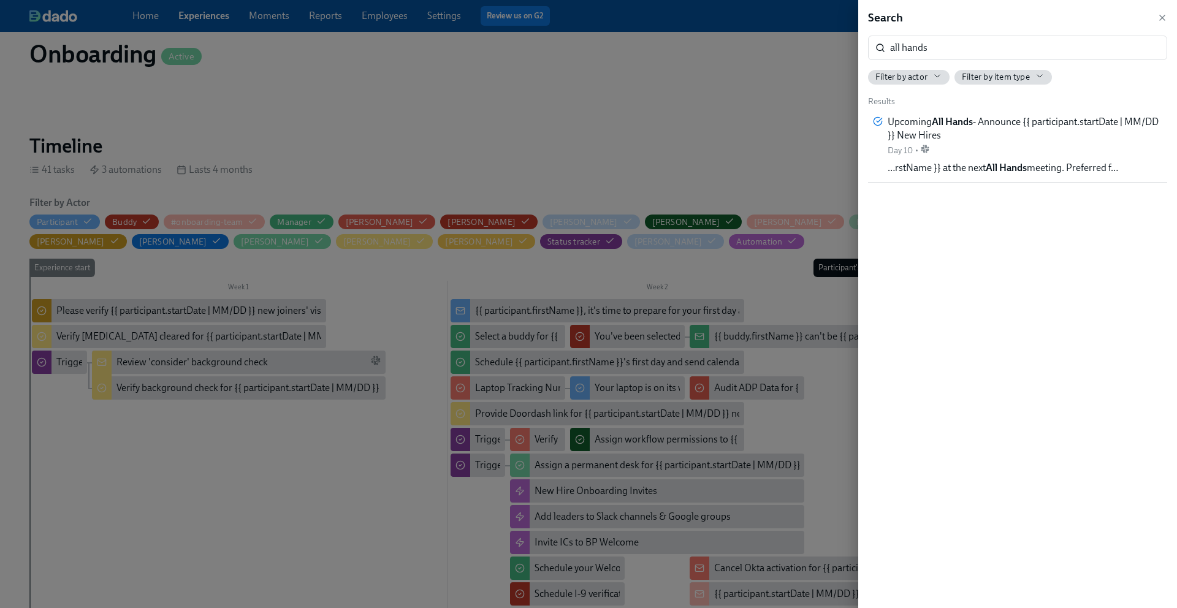
click at [397, 313] on div at bounding box center [588, 304] width 1177 height 608
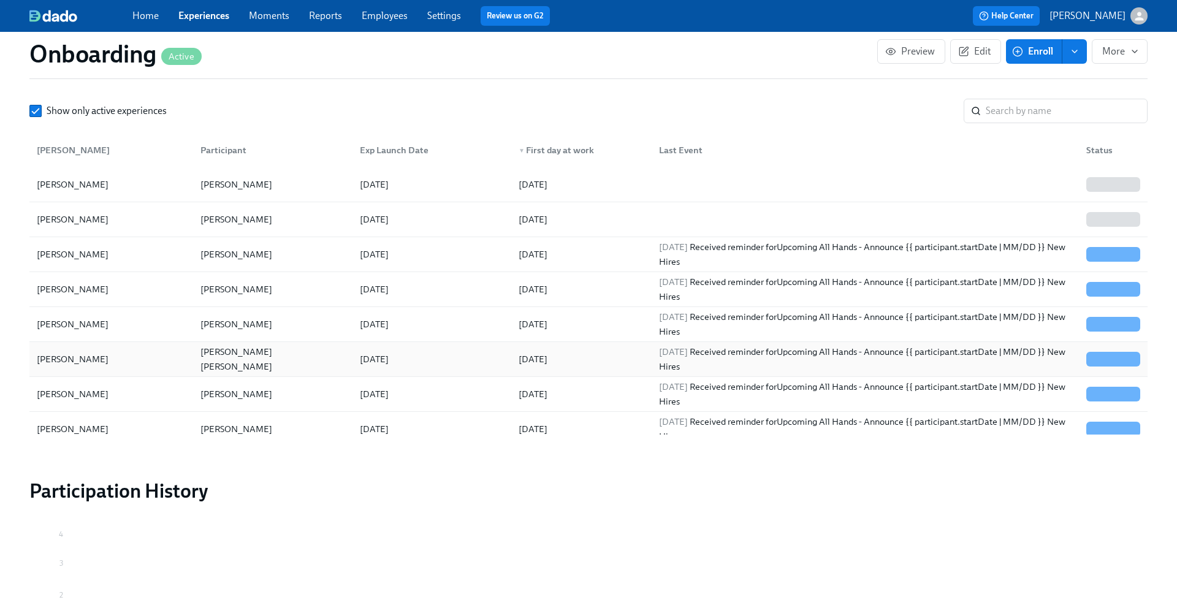
scroll to position [1373, 0]
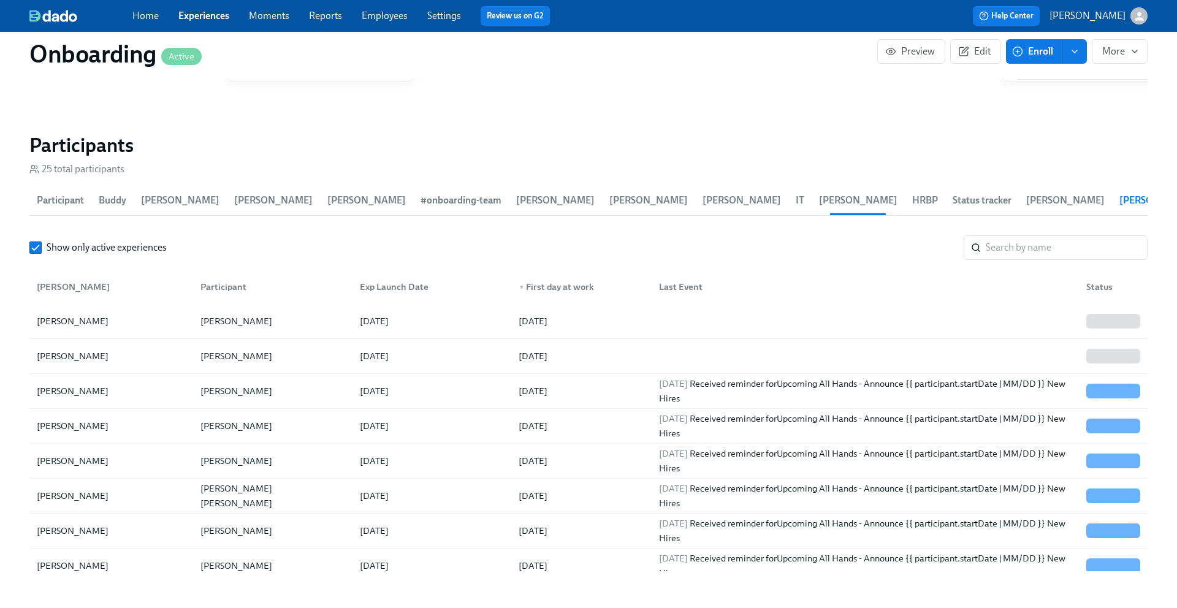
click at [882, 209] on span "Kelly Frey" at bounding box center [1159, 200] width 78 height 17
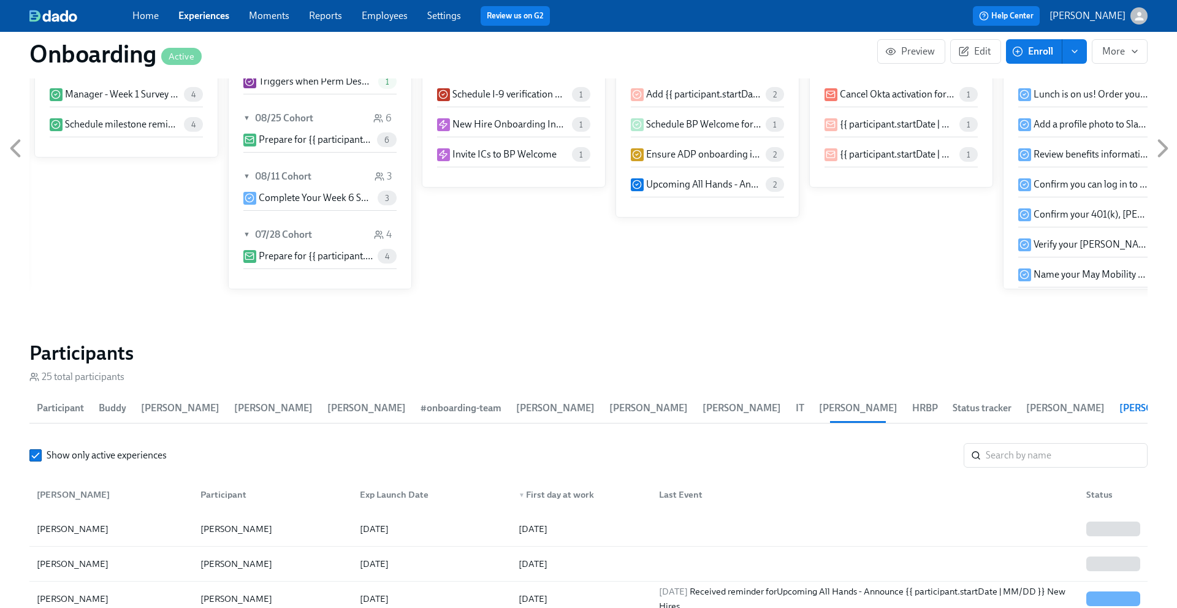
scroll to position [1202, 0]
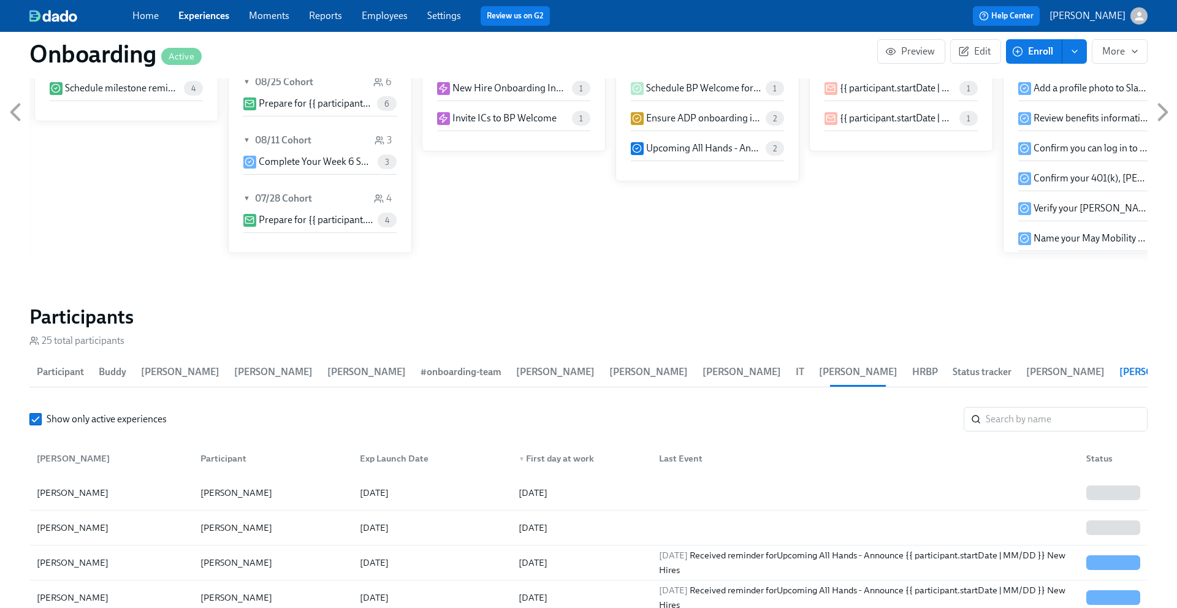
click at [882, 381] on span "Kelly Frey" at bounding box center [1159, 372] width 78 height 17
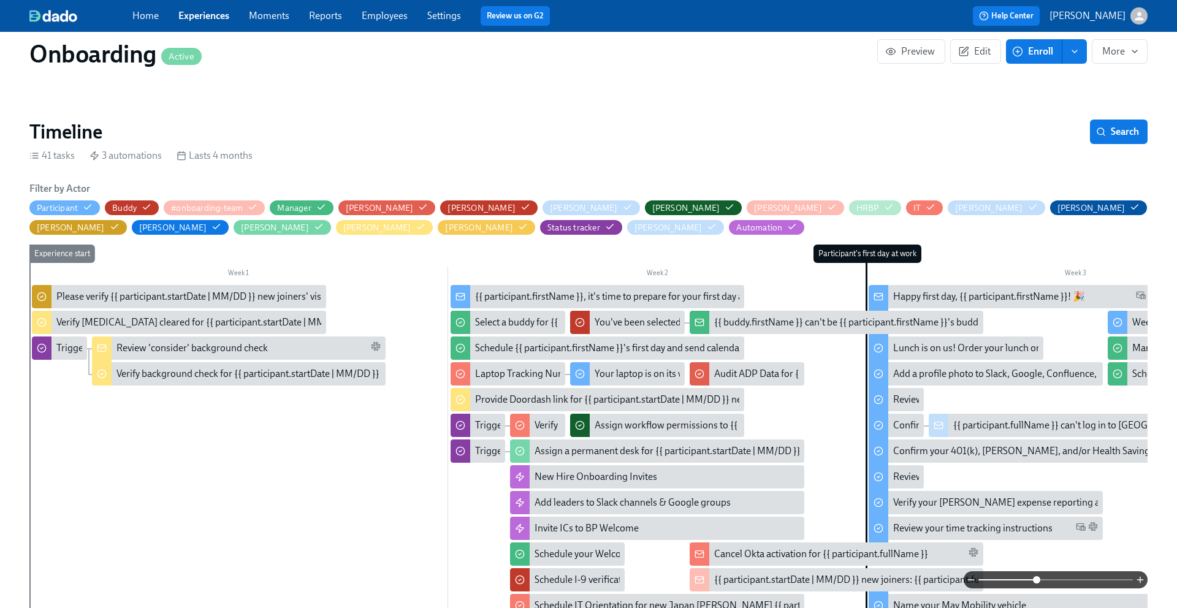
scroll to position [0, 0]
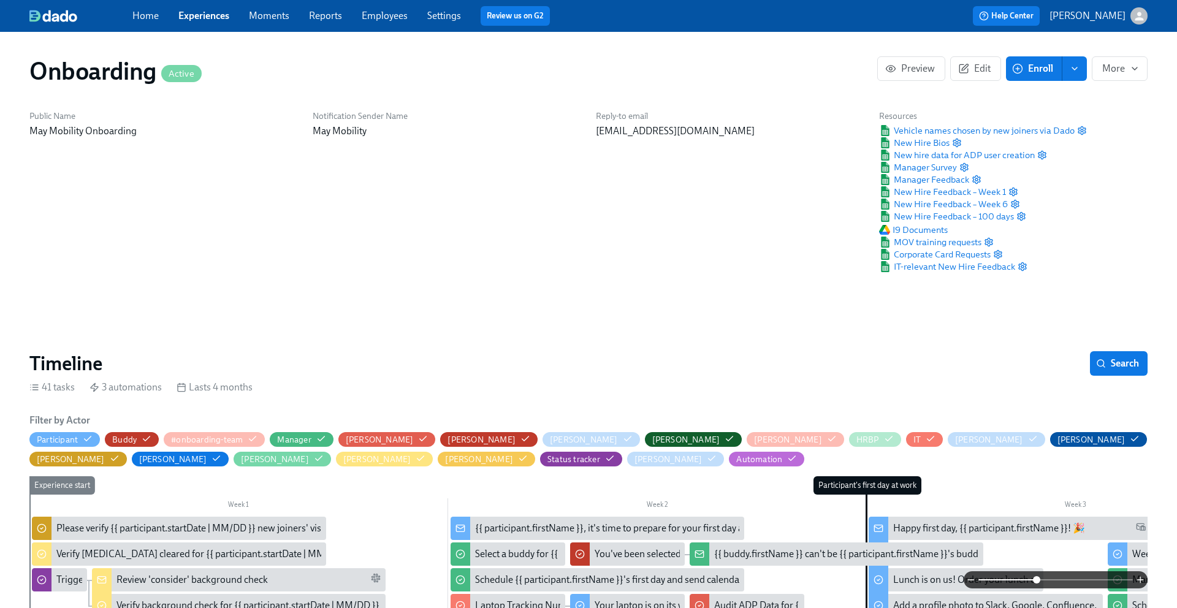
click at [376, 10] on link "Employees" at bounding box center [385, 16] width 46 height 12
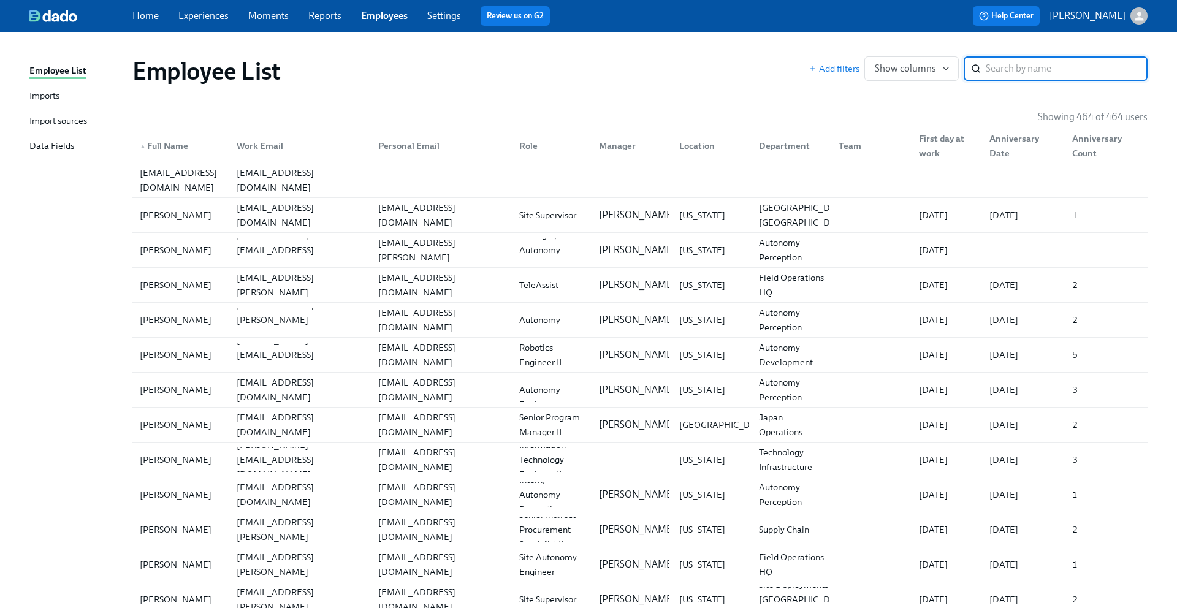
click at [882, 66] on input "search" at bounding box center [1067, 68] width 162 height 25
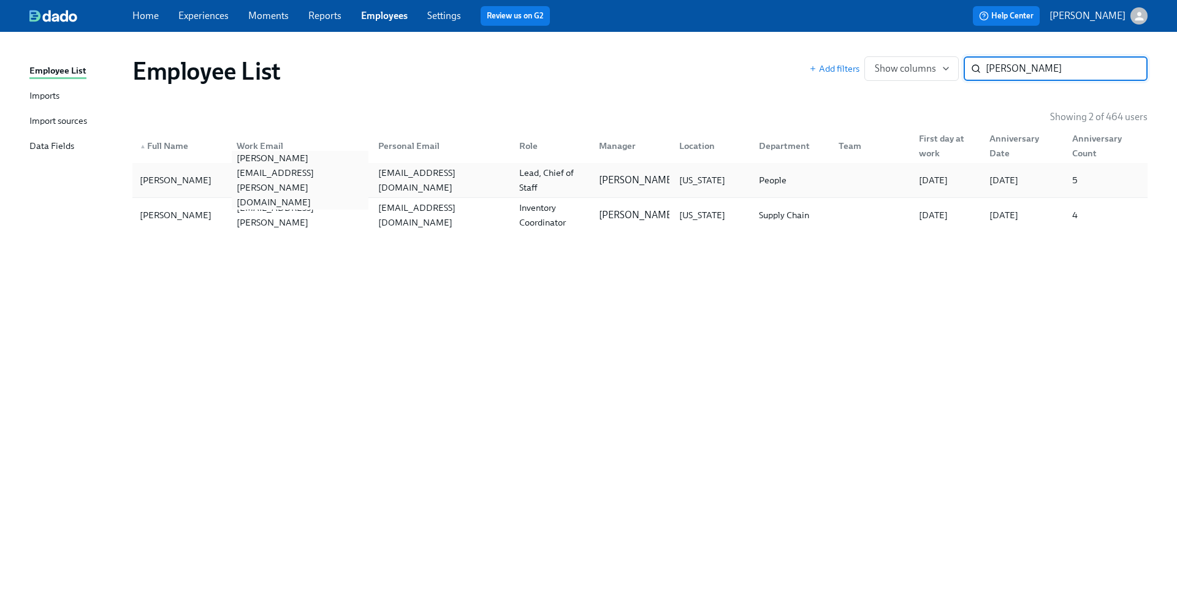
type input "kelly"
click at [340, 189] on div "kelly.frey@maymobility.com" at bounding box center [297, 180] width 141 height 25
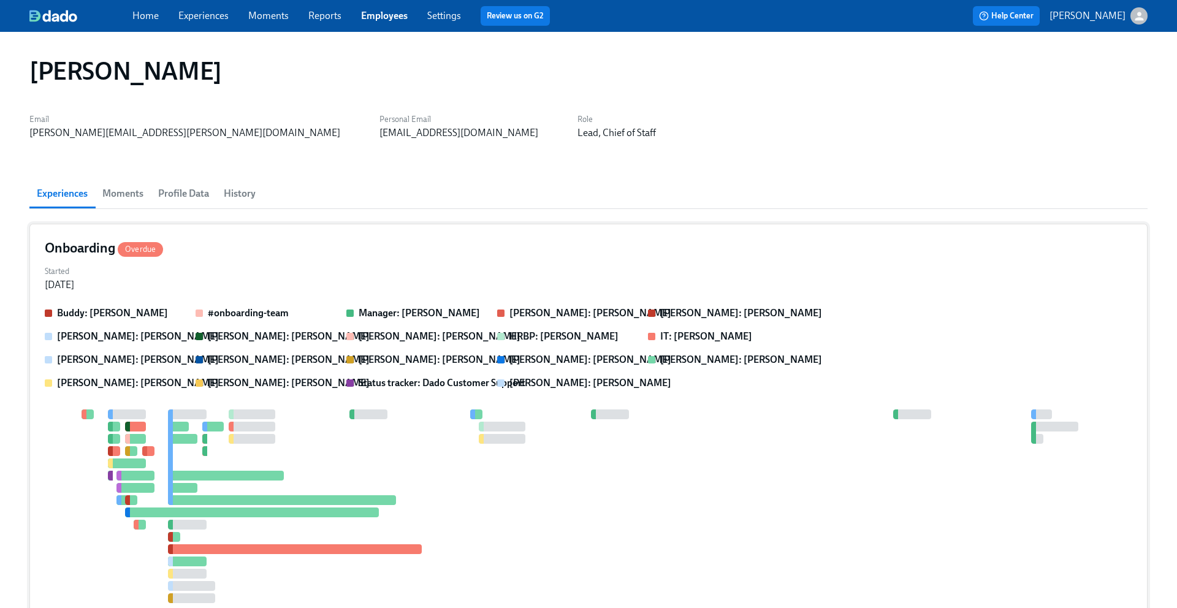
click at [474, 264] on div "Started Jul 14, 2025" at bounding box center [589, 276] width 1088 height 29
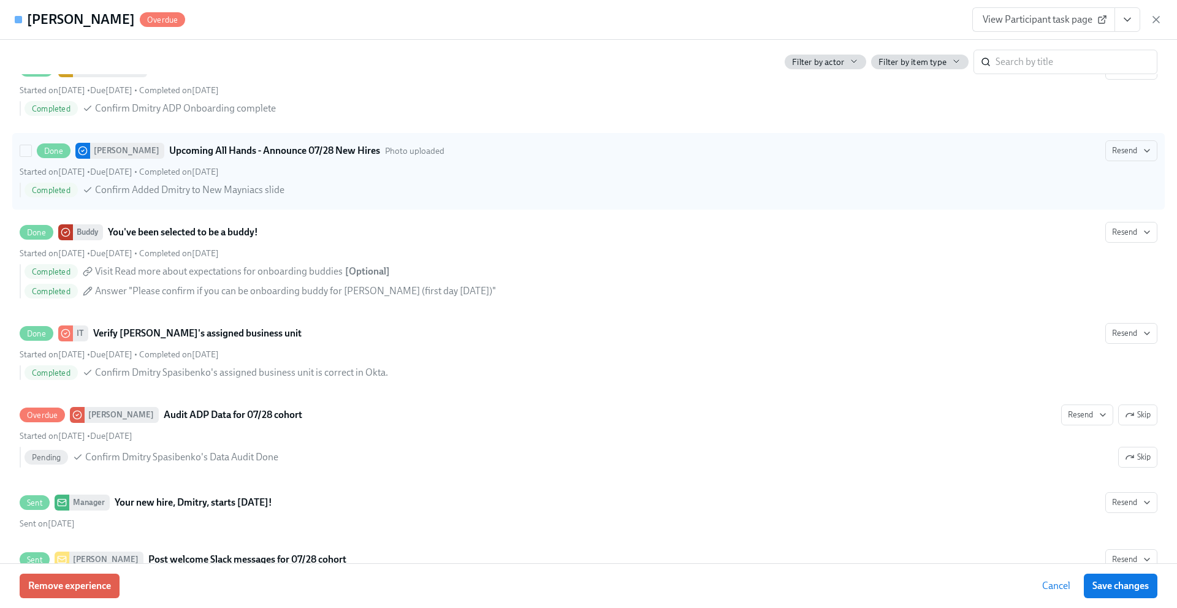
scroll to position [2017, 0]
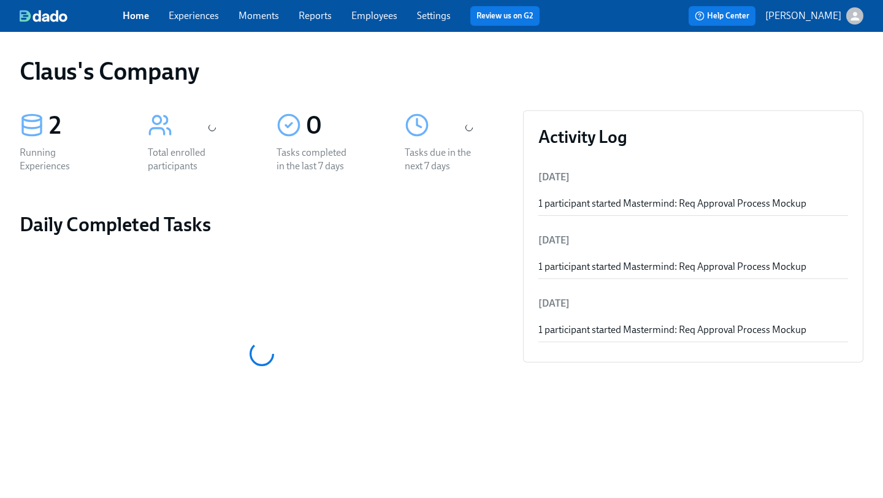
click at [858, 20] on icon "button" at bounding box center [855, 16] width 13 height 13
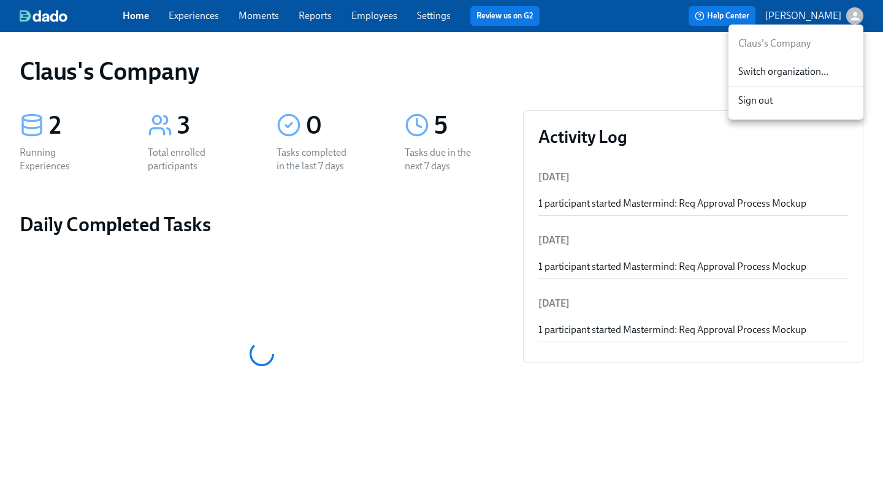
click at [826, 83] on div "Switch organization..." at bounding box center [795, 72] width 135 height 29
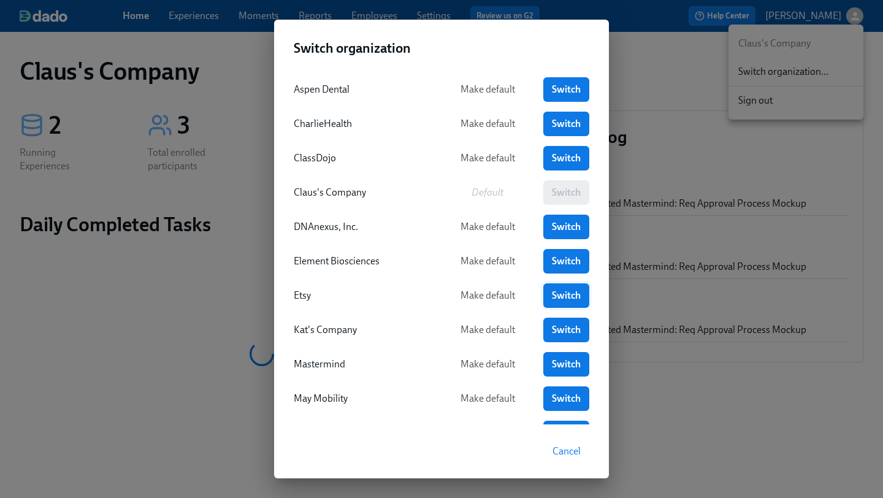
scroll to position [114, 0]
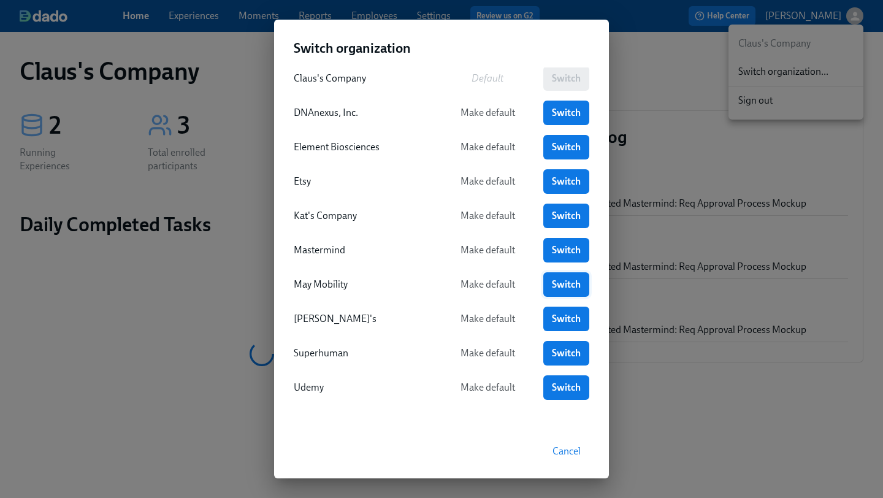
click at [554, 286] on span "Switch" at bounding box center [566, 284] width 29 height 12
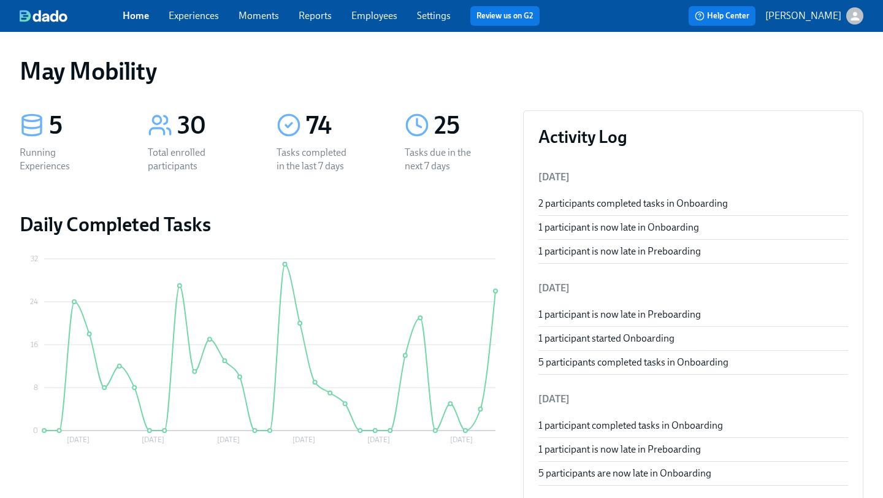
click at [433, 13] on link "Settings" at bounding box center [434, 16] width 34 height 12
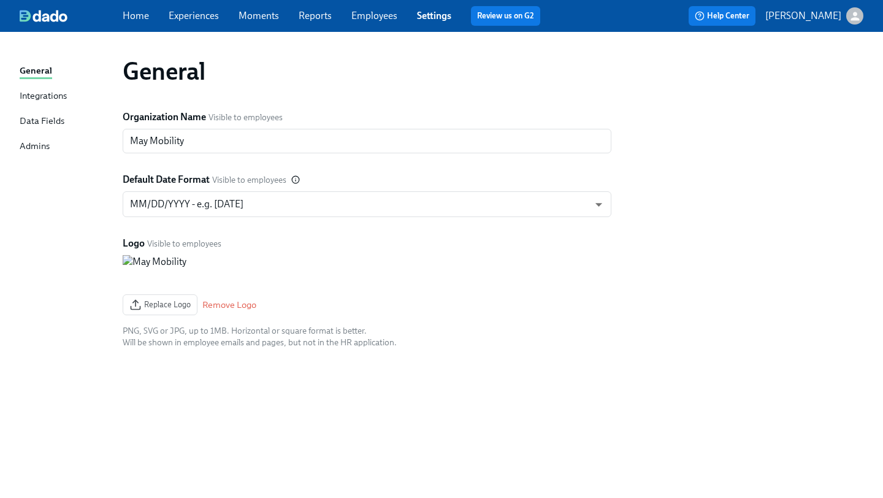
click at [44, 93] on div "Integrations" at bounding box center [43, 96] width 47 height 15
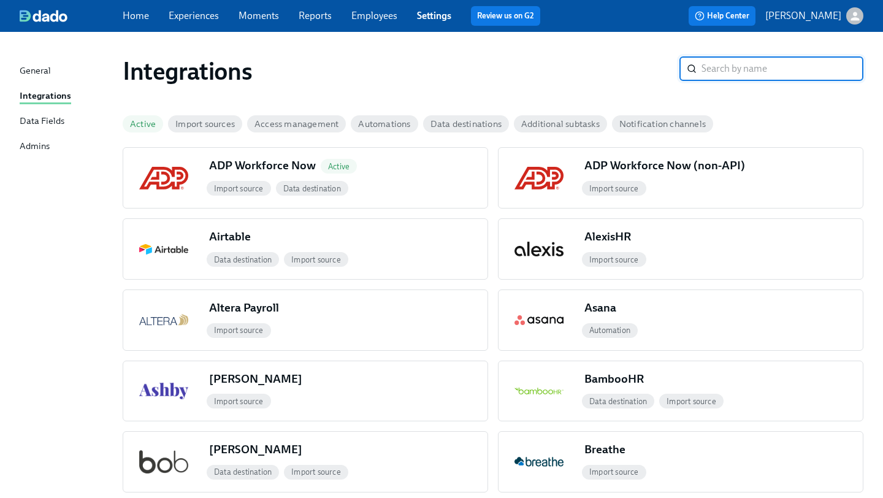
click at [385, 17] on link "Employees" at bounding box center [374, 16] width 46 height 12
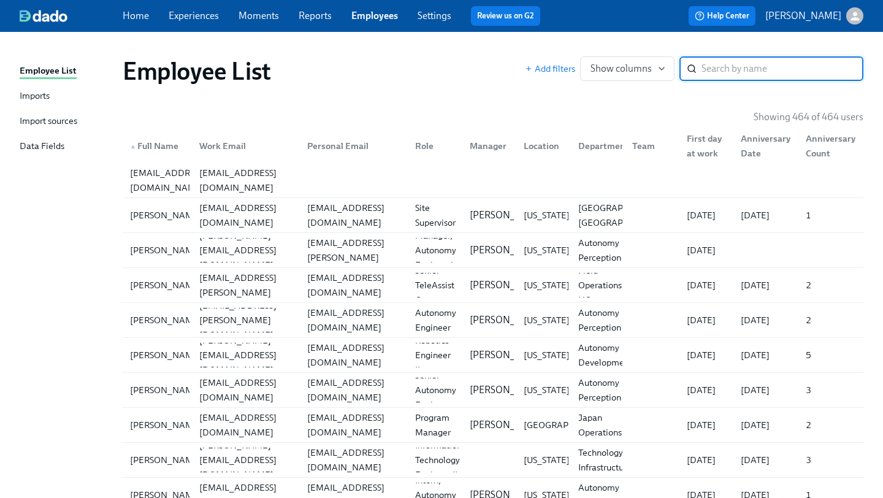
click at [42, 122] on div "Import sources" at bounding box center [49, 121] width 58 height 15
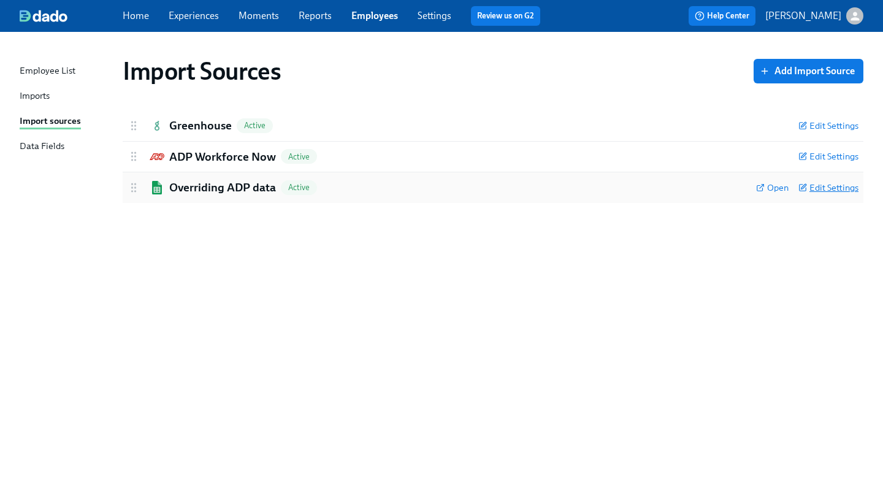
click at [838, 189] on span "Edit Settings" at bounding box center [828, 187] width 60 height 12
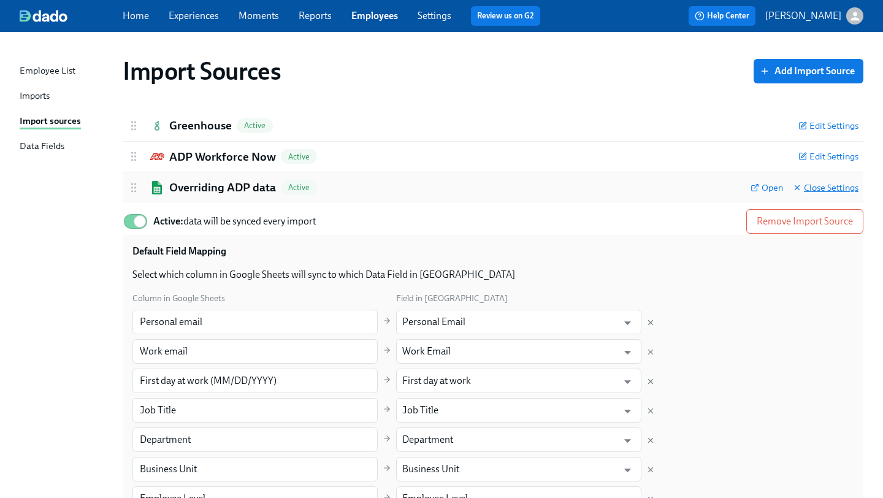
click at [825, 185] on span "Close Settings" at bounding box center [826, 187] width 66 height 12
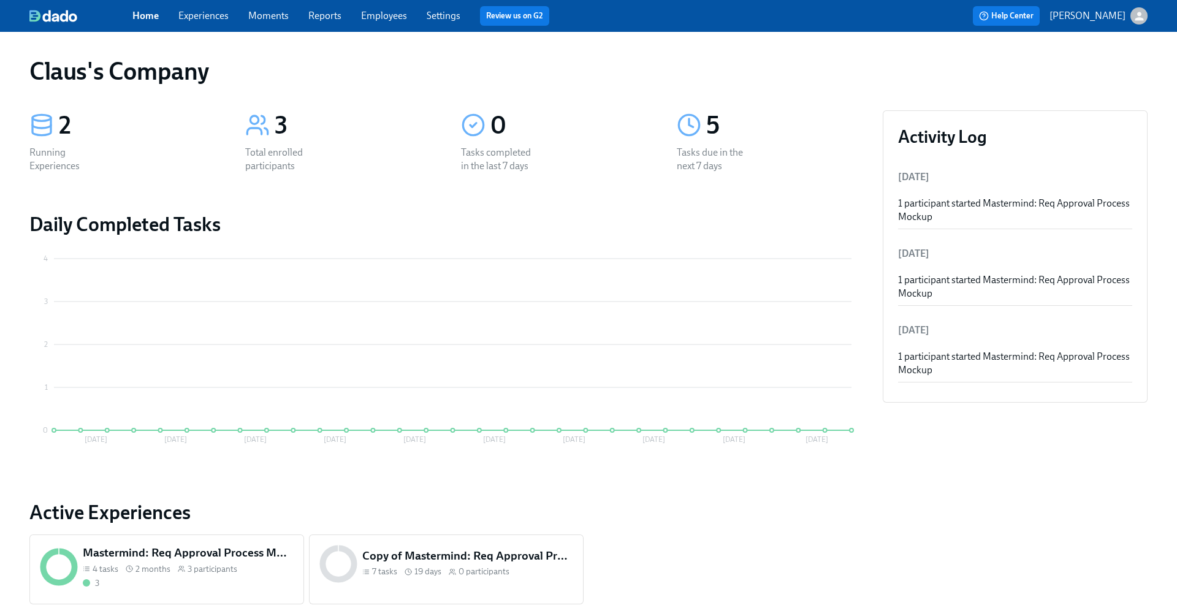
click at [1134, 11] on icon "button" at bounding box center [1139, 16] width 13 height 13
click at [1090, 70] on span "Switch organization..." at bounding box center [1080, 71] width 115 height 13
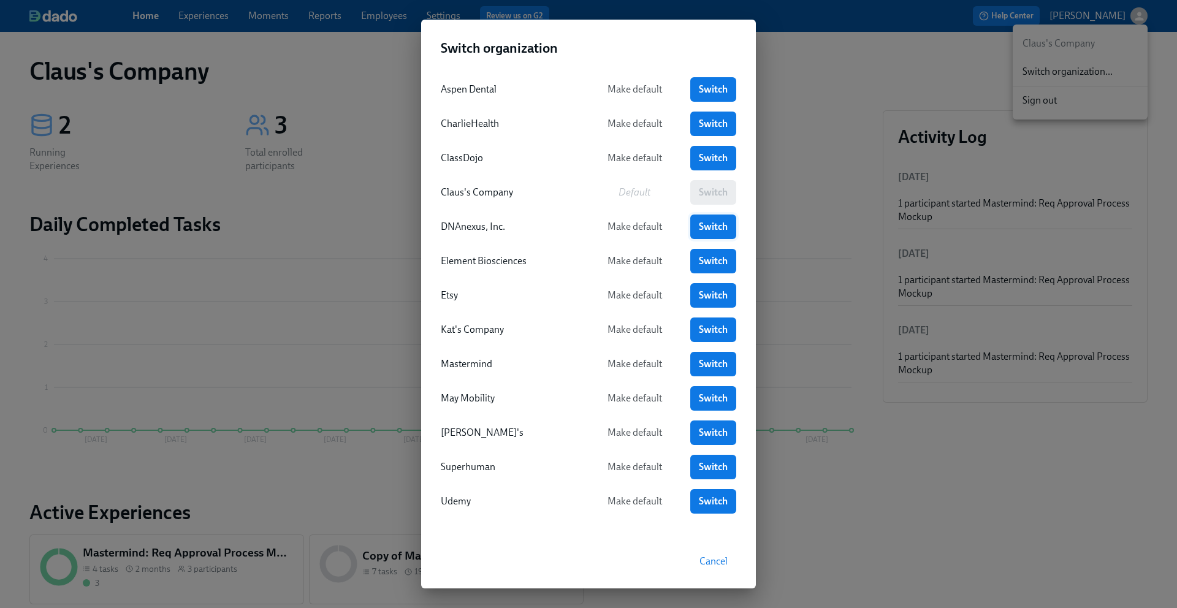
click at [711, 235] on link "Switch" at bounding box center [713, 227] width 46 height 25
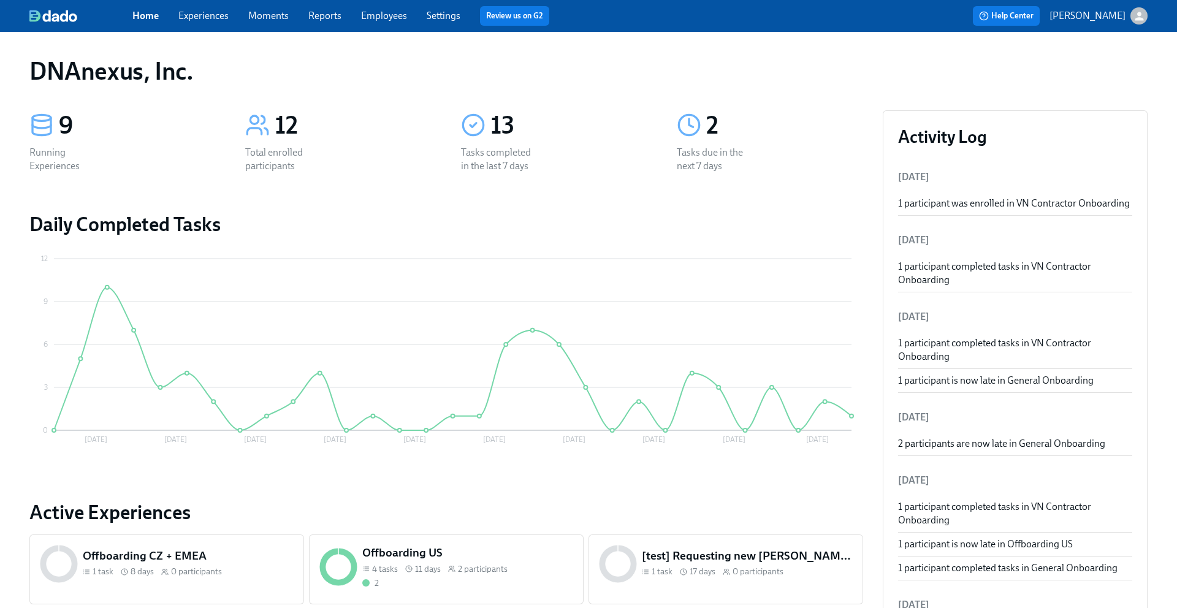
click at [201, 10] on link "Experiences" at bounding box center [203, 16] width 50 height 12
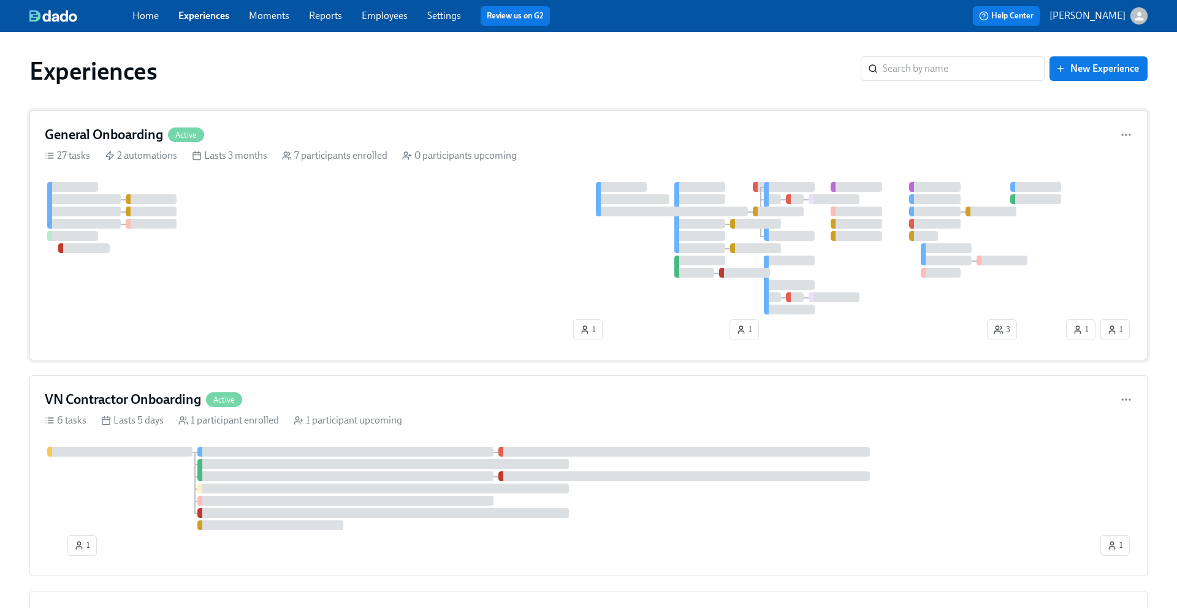
click at [432, 182] on div at bounding box center [554, 248] width 1019 height 132
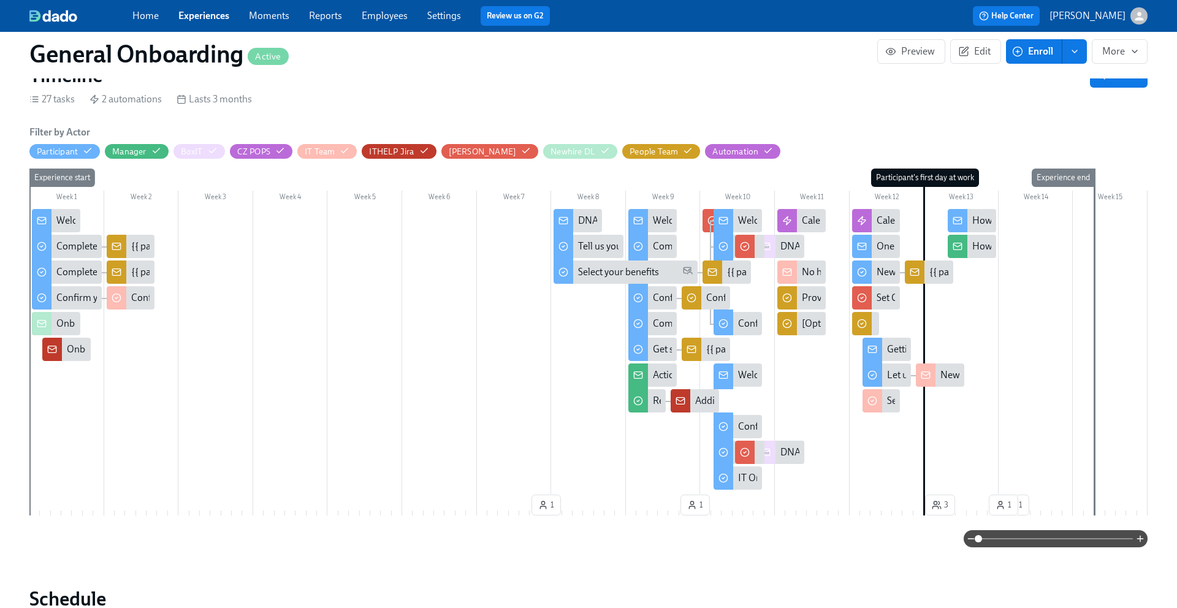
scroll to position [289, 0]
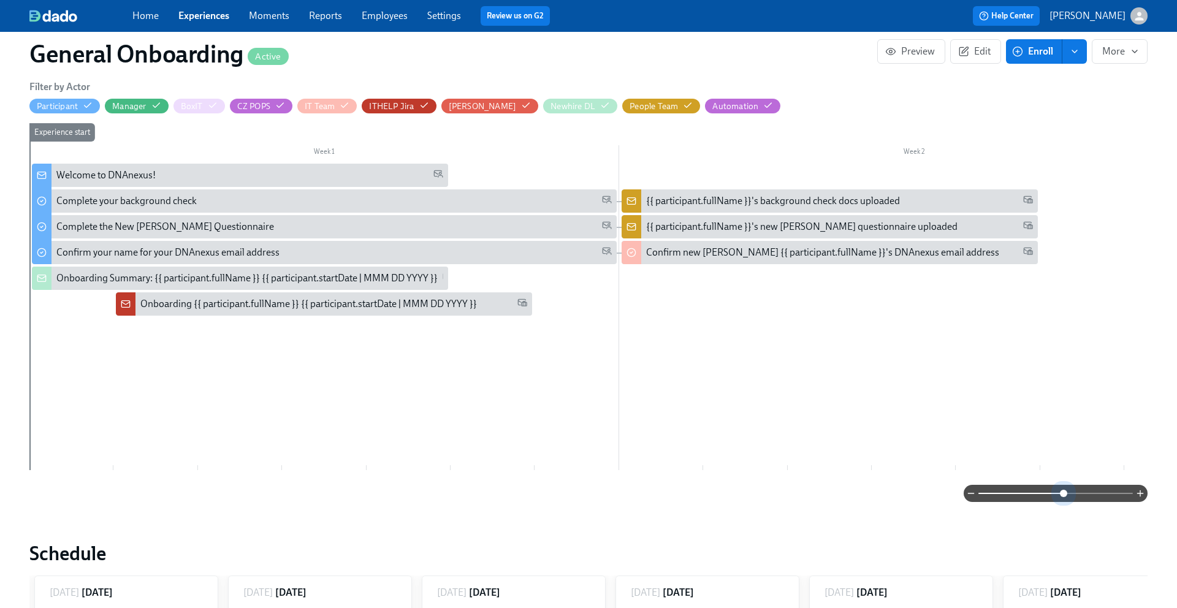
click at [1063, 495] on span at bounding box center [1056, 493] width 155 height 17
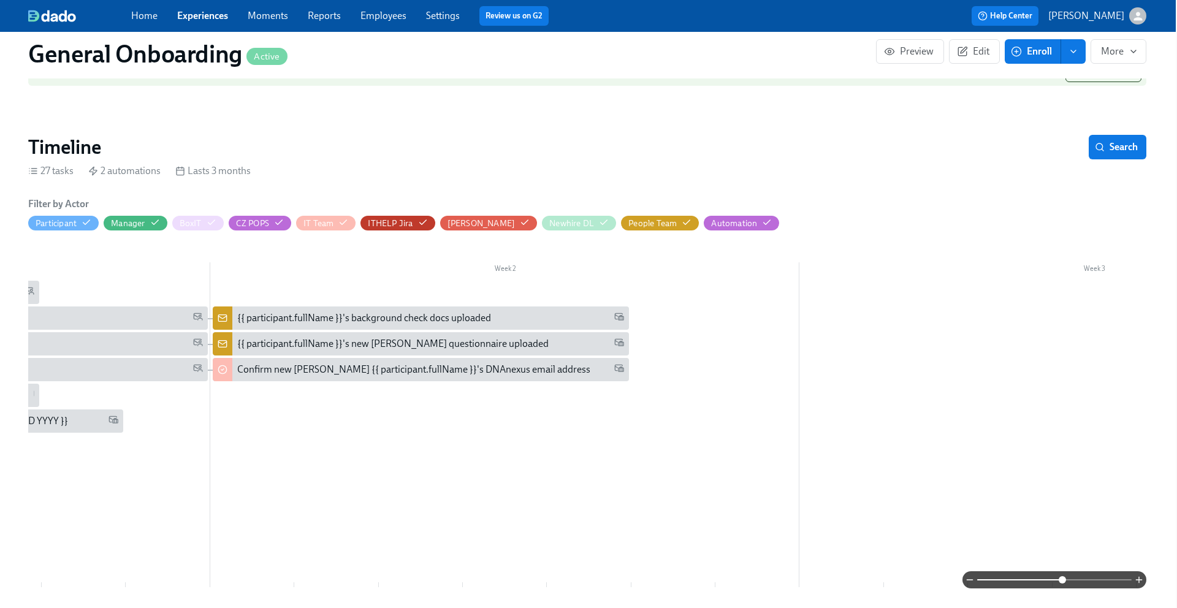
scroll to position [0, 419]
click at [1080, 576] on span at bounding box center [1054, 579] width 155 height 17
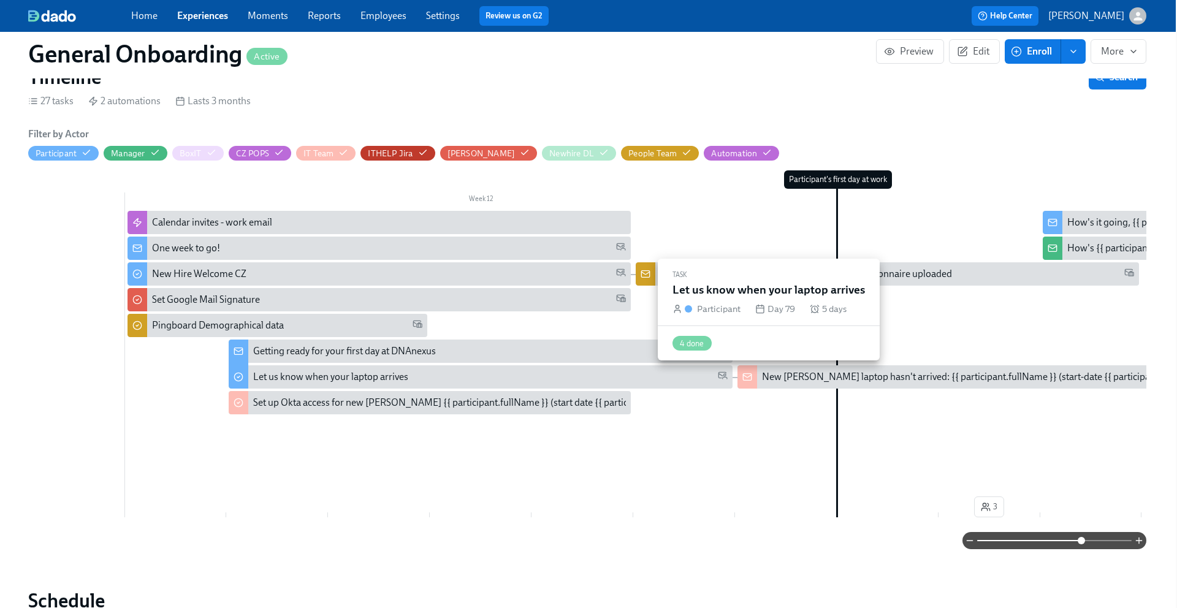
scroll to position [0, 7770]
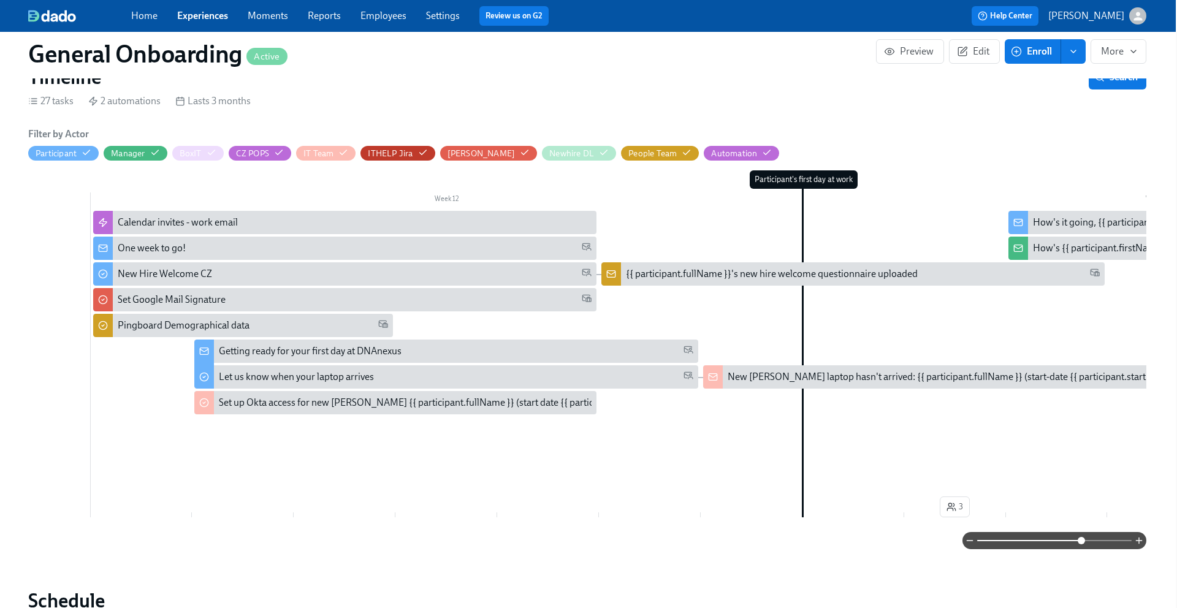
click at [866, 266] on div "{{ participant.fullName }}'s new hire welcome questionnaire uploaded" at bounding box center [852, 273] width 503 height 23
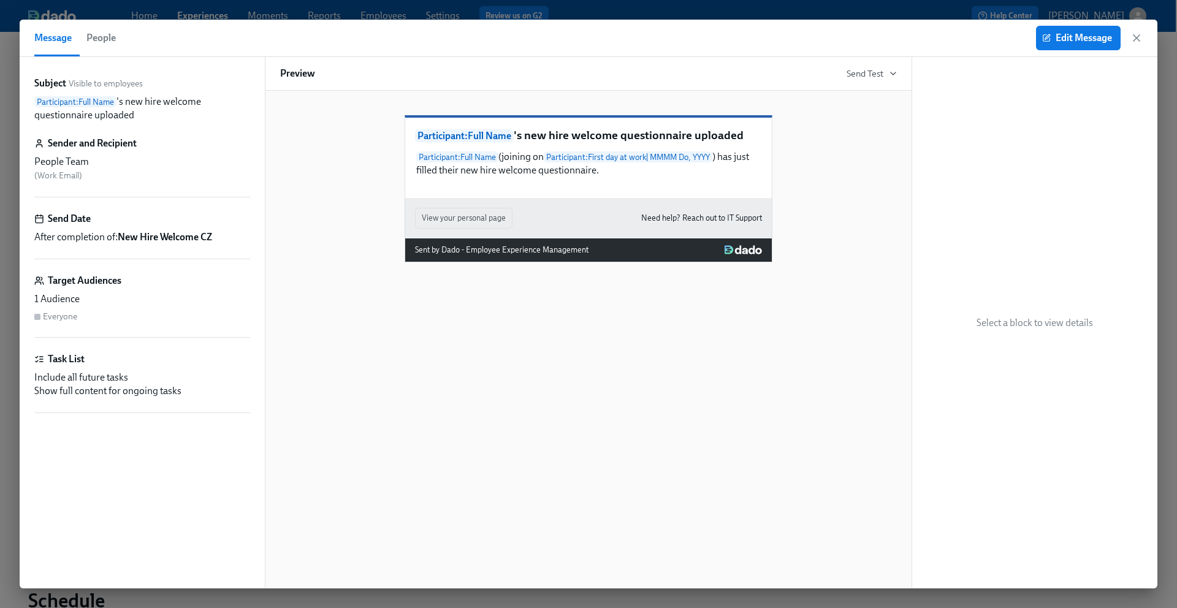
click at [71, 159] on div "People Team" at bounding box center [142, 161] width 216 height 13
click at [121, 159] on div "People Team" at bounding box center [142, 161] width 216 height 13
click at [1132, 40] on icon "button" at bounding box center [1137, 38] width 12 height 12
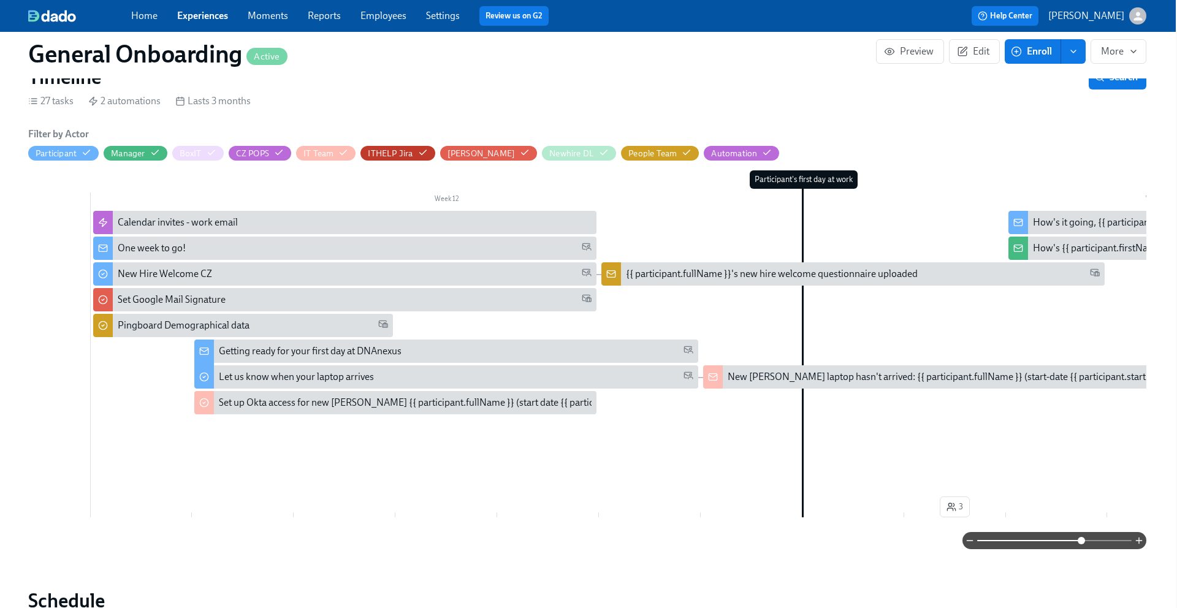
click at [799, 271] on div "{{ participant.fullName }}'s new hire welcome questionnaire uploaded" at bounding box center [772, 273] width 292 height 13
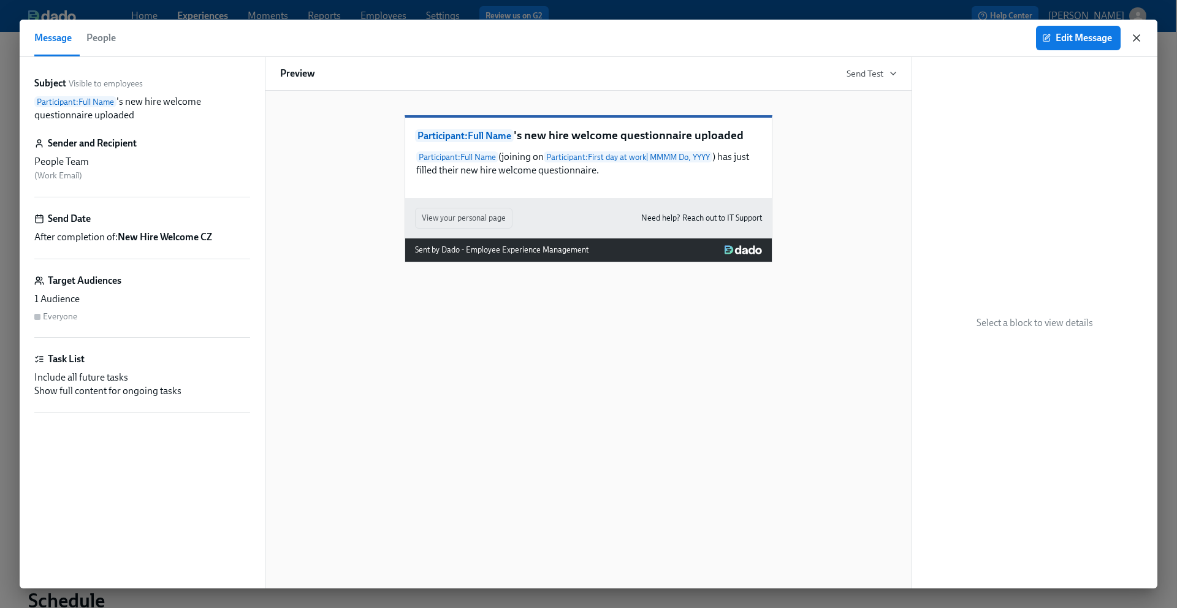
click at [1137, 39] on icon "button" at bounding box center [1137, 38] width 12 height 12
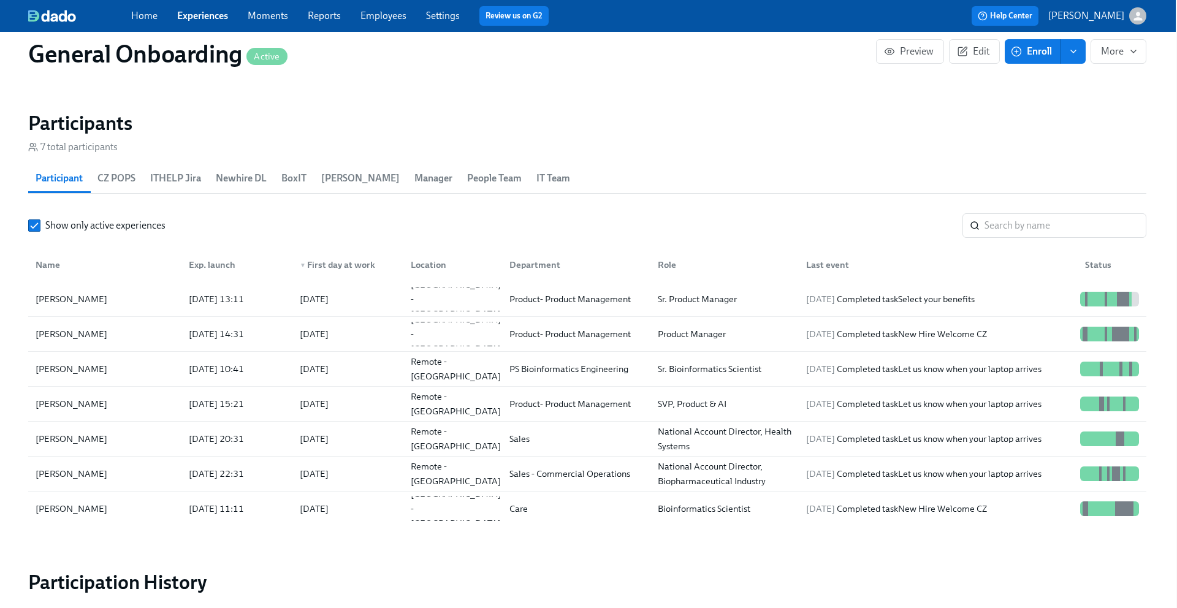
scroll to position [1037, 1]
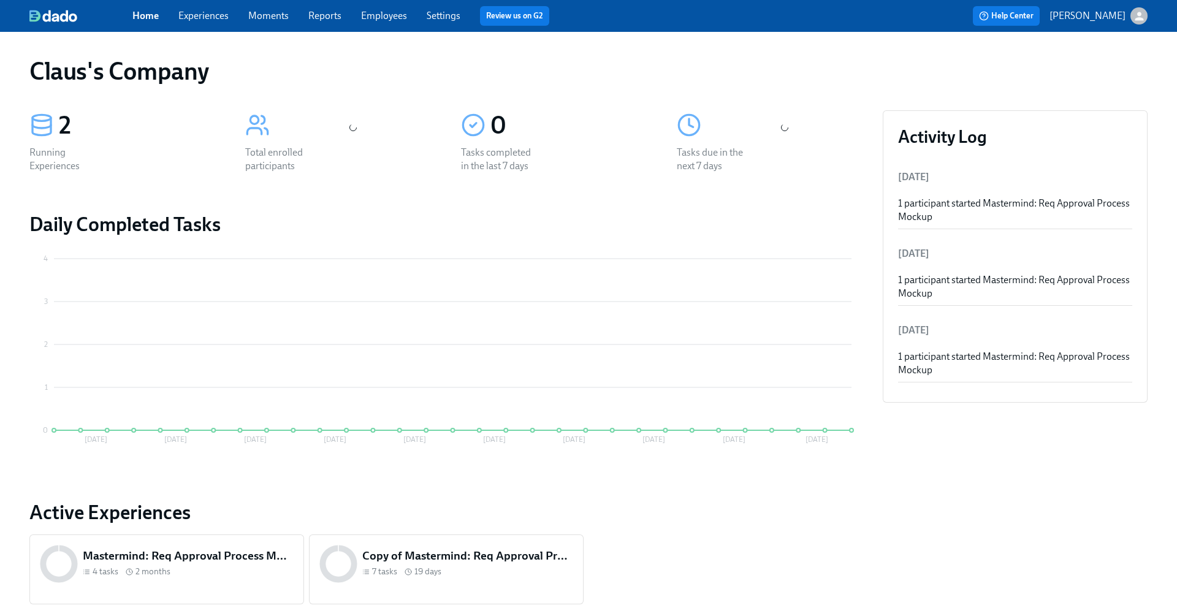
click at [1139, 13] on icon "button" at bounding box center [1139, 16] width 9 height 9
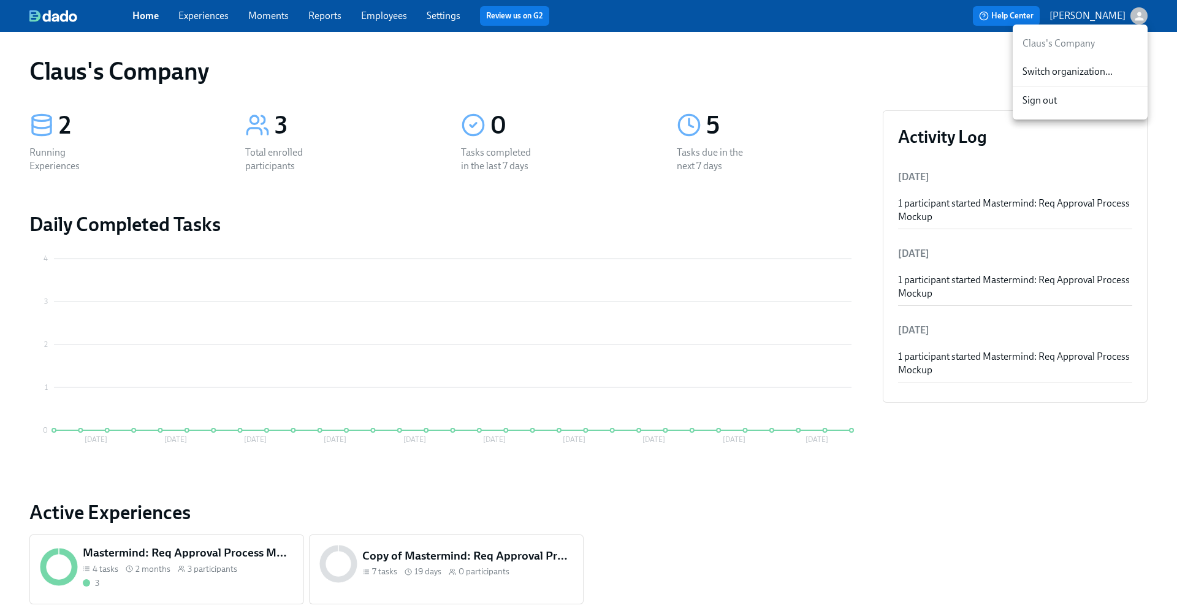
click at [1110, 67] on span "Switch organization..." at bounding box center [1080, 71] width 115 height 13
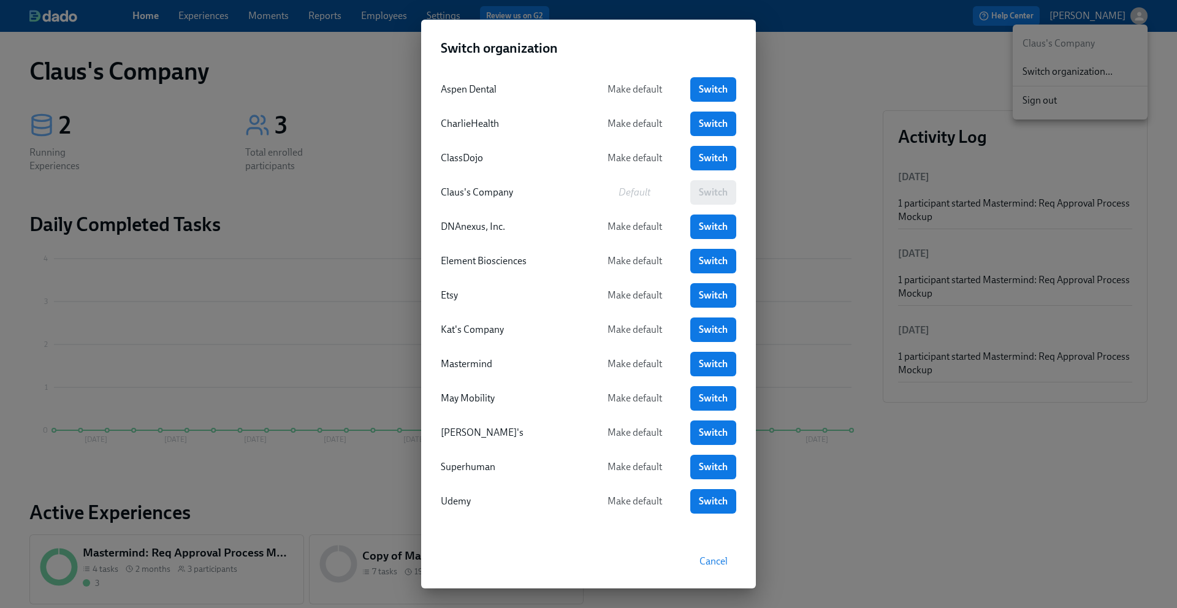
scroll to position [4, 0]
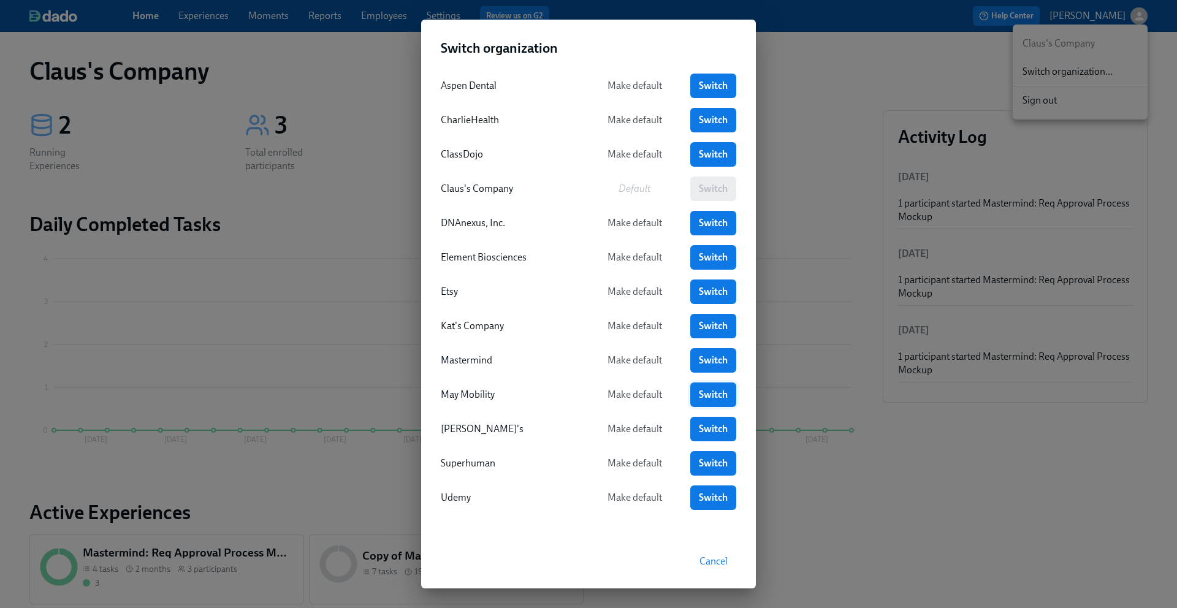
click at [708, 387] on link "Switch" at bounding box center [713, 395] width 46 height 25
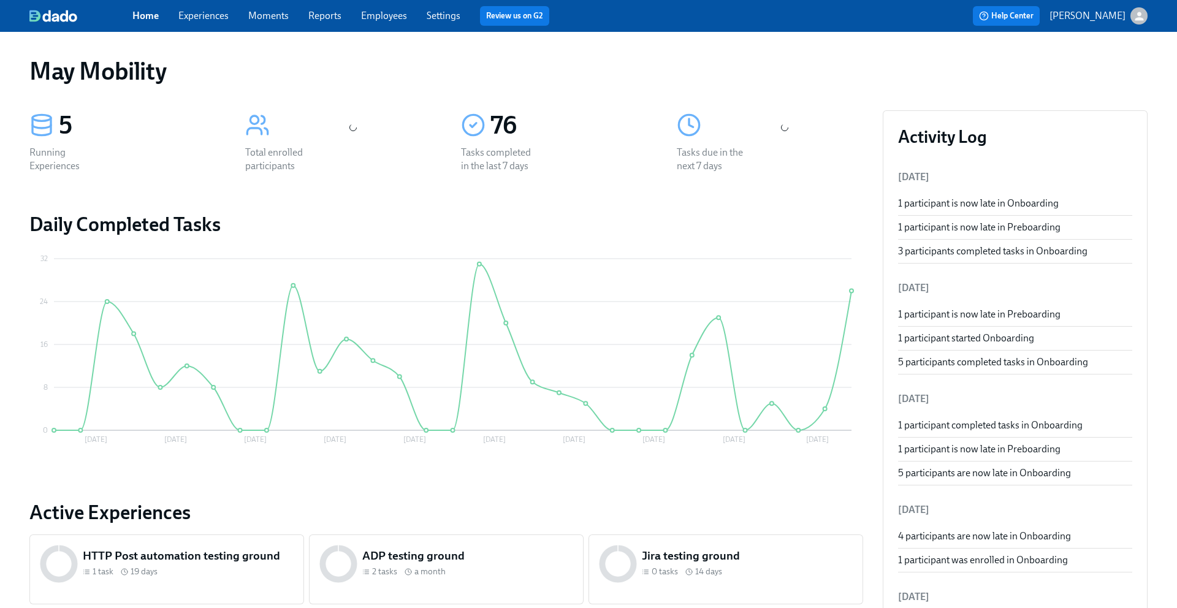
click at [386, 12] on link "Employees" at bounding box center [384, 16] width 46 height 12
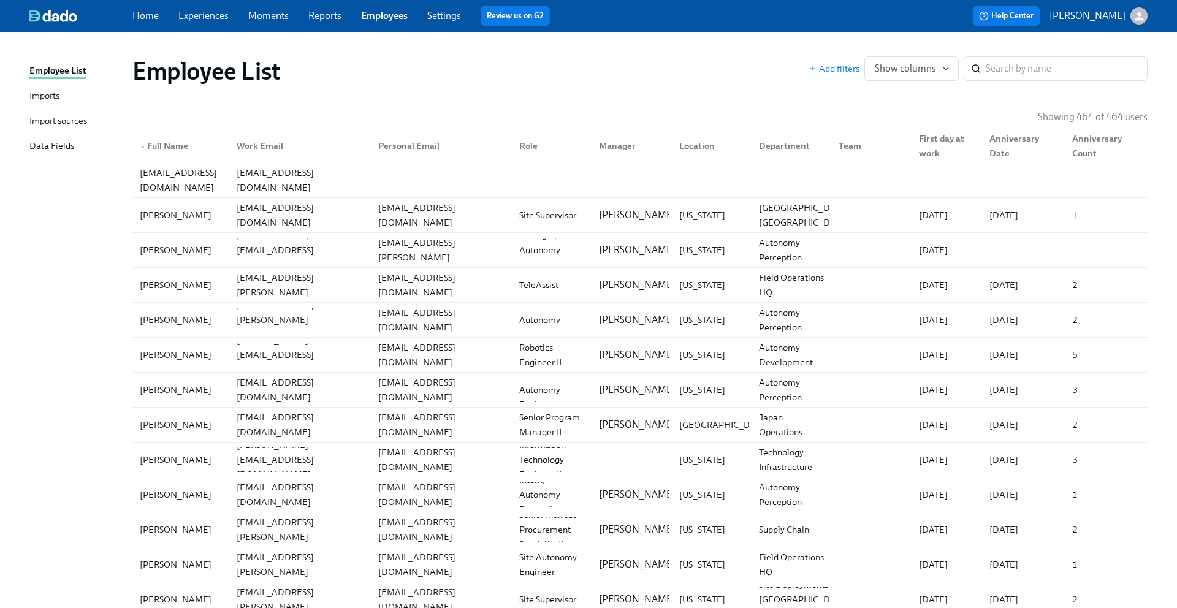
click at [59, 123] on div "Import sources" at bounding box center [58, 121] width 58 height 15
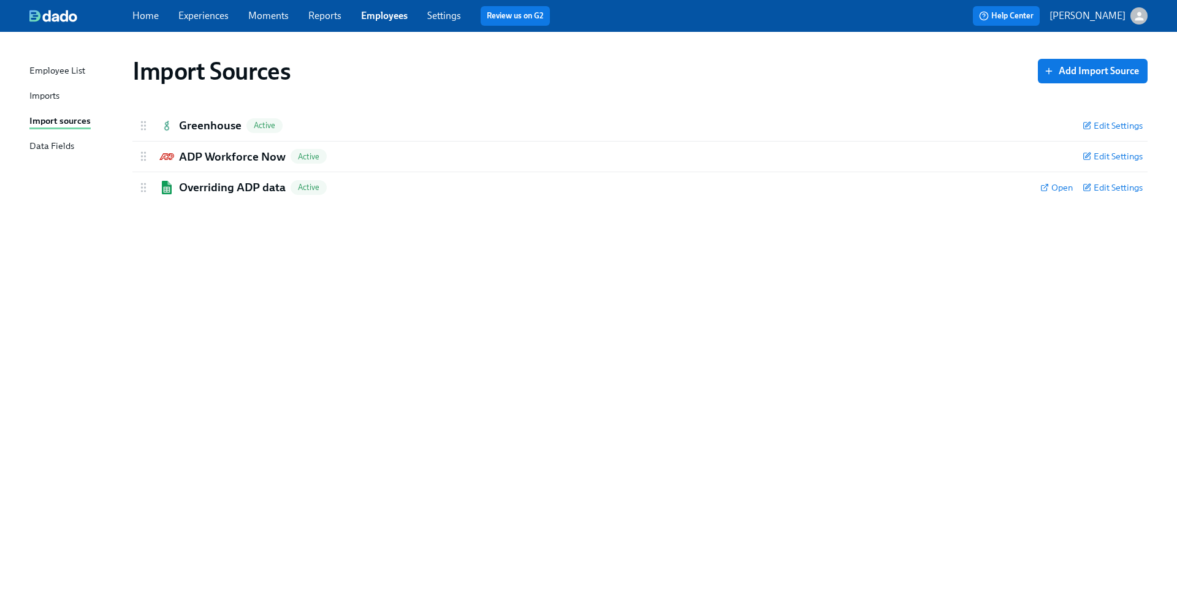
click at [36, 98] on div "Imports" at bounding box center [44, 96] width 30 height 15
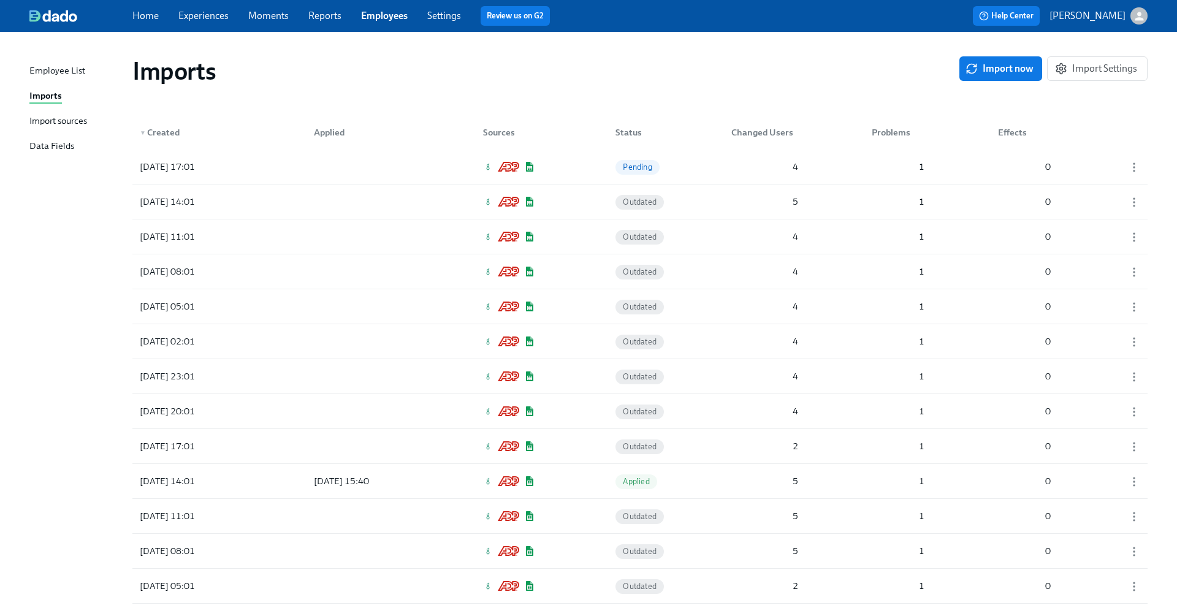
click at [50, 113] on div "Employee List Imports Import sources Data Fields" at bounding box center [80, 114] width 103 height 101
click at [45, 118] on div "Import sources" at bounding box center [58, 121] width 58 height 15
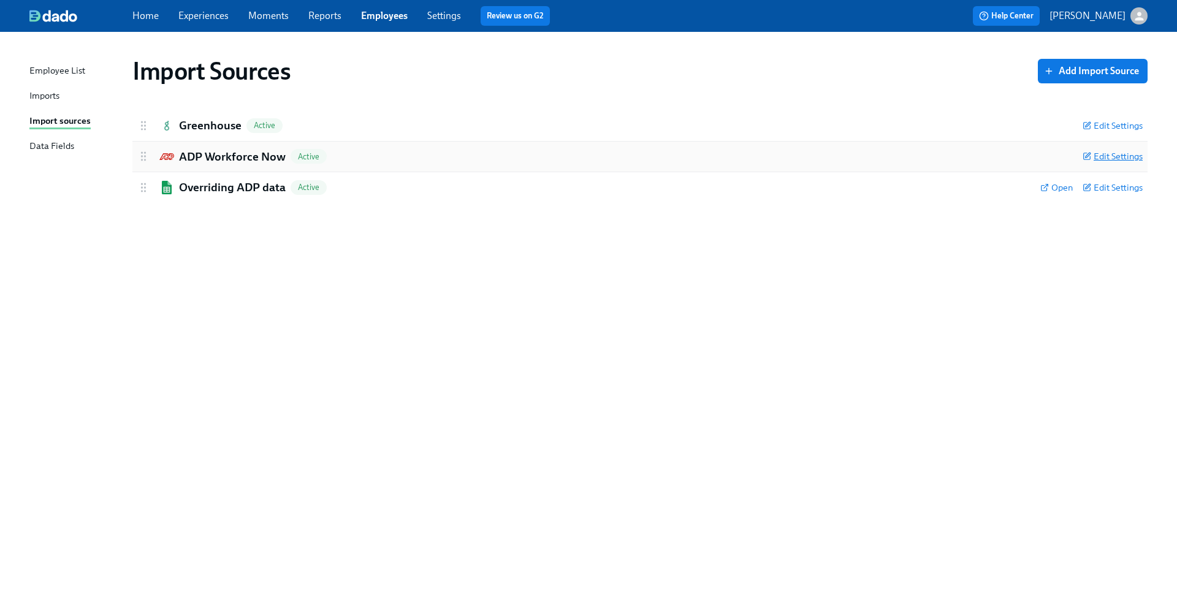
click at [1114, 159] on span "Edit Settings" at bounding box center [1113, 156] width 60 height 12
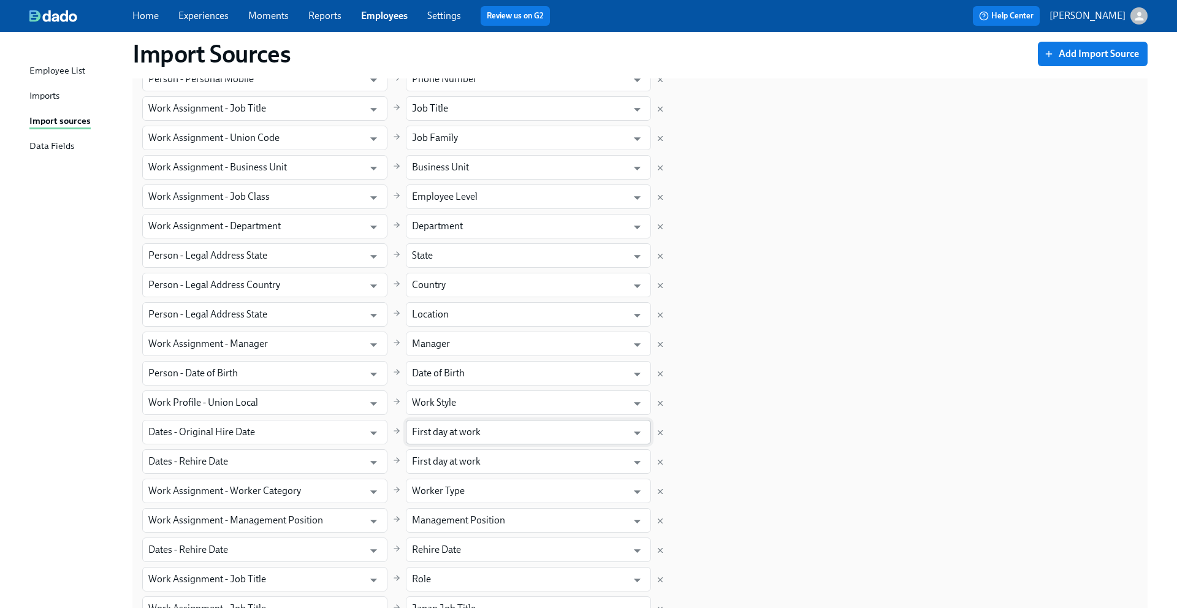
scroll to position [660, 0]
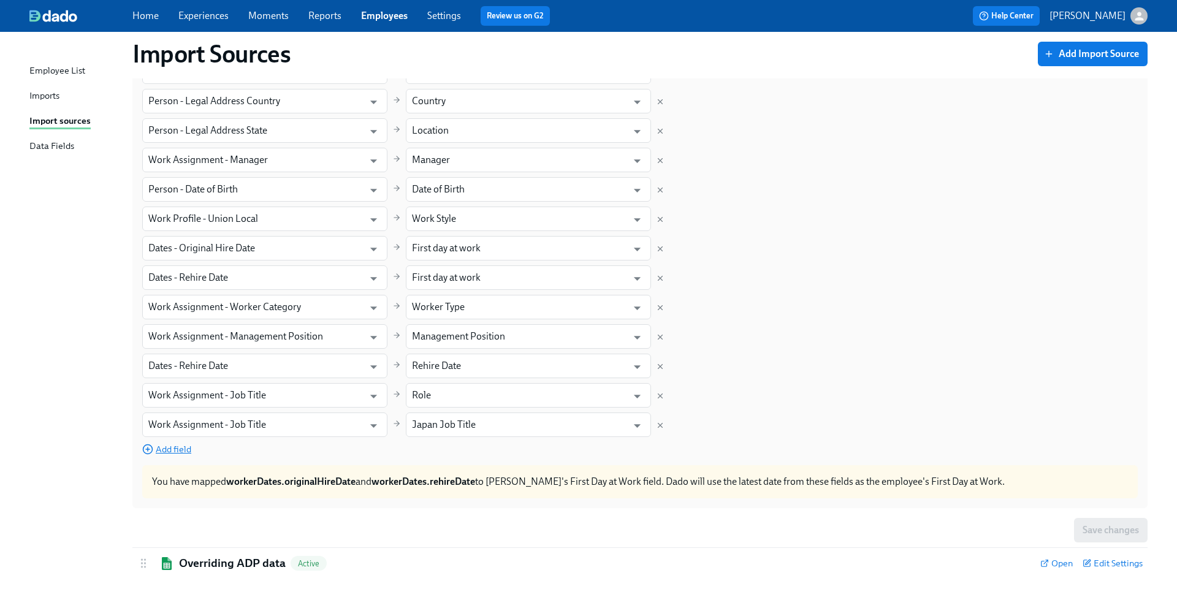
click at [185, 445] on span "Add field" at bounding box center [166, 449] width 49 height 12
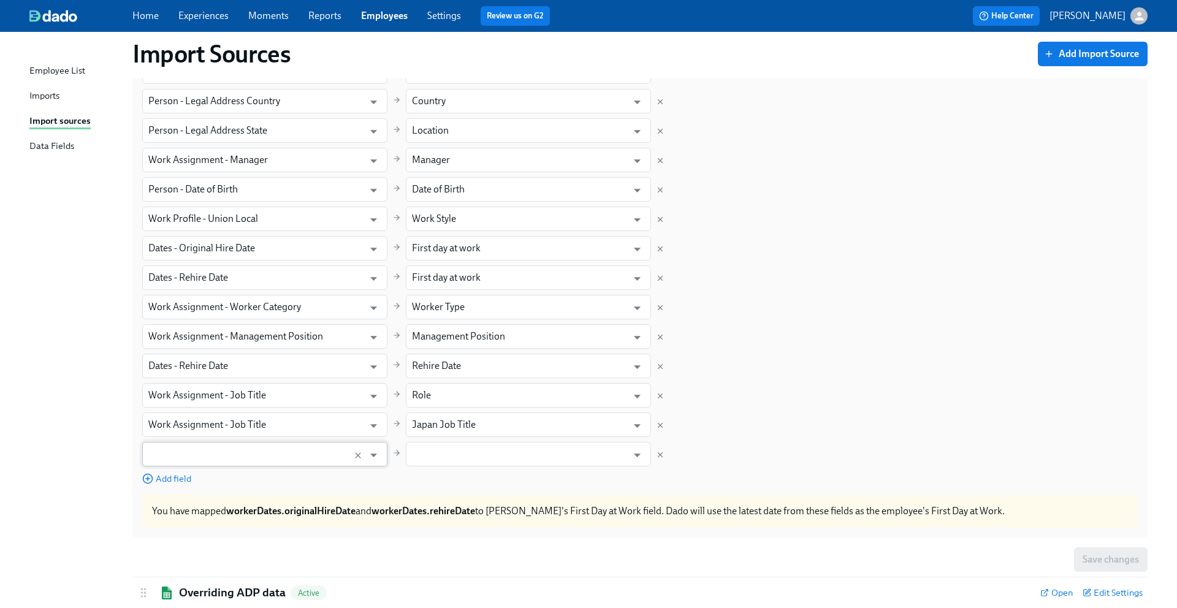
click at [226, 450] on input "text" at bounding box center [253, 454] width 210 height 25
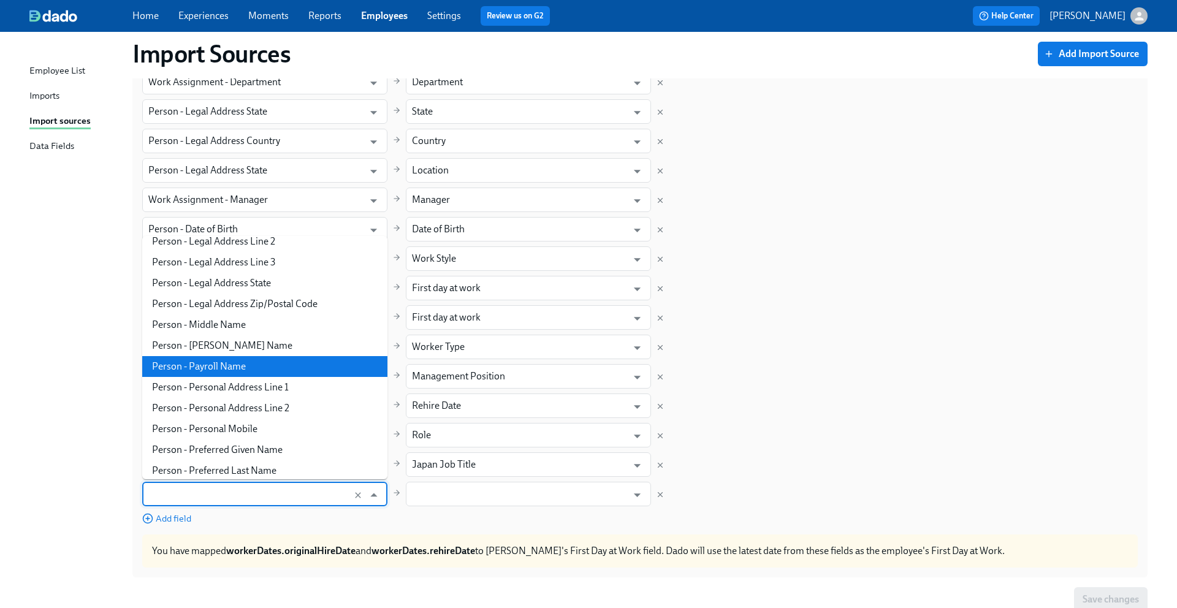
scroll to position [1142, 0]
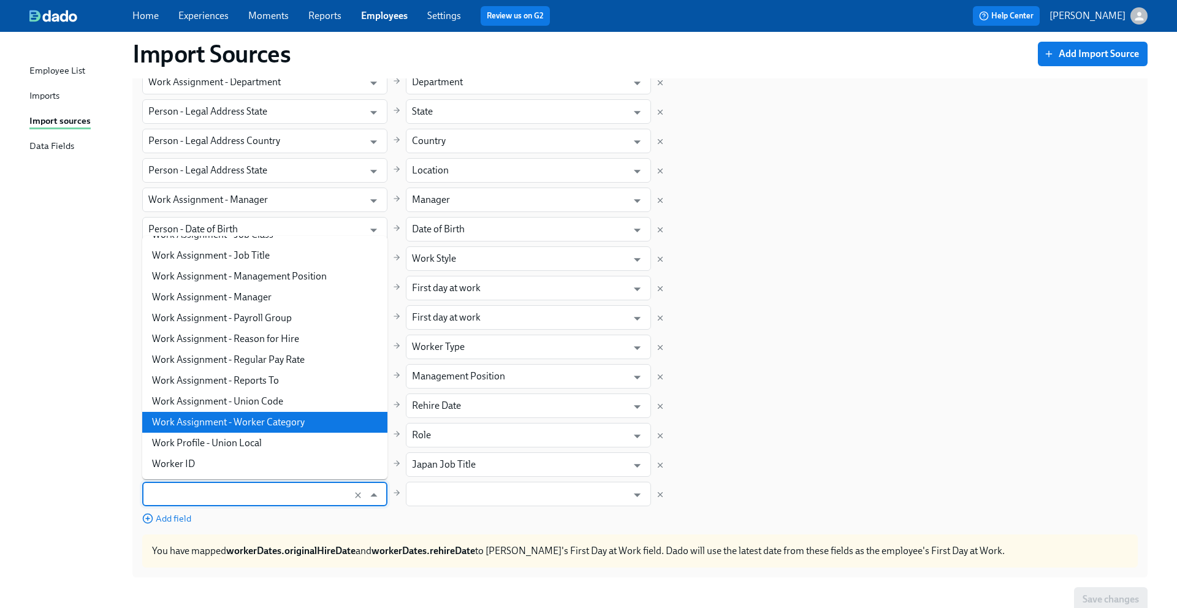
click at [247, 497] on input "text" at bounding box center [253, 494] width 210 height 25
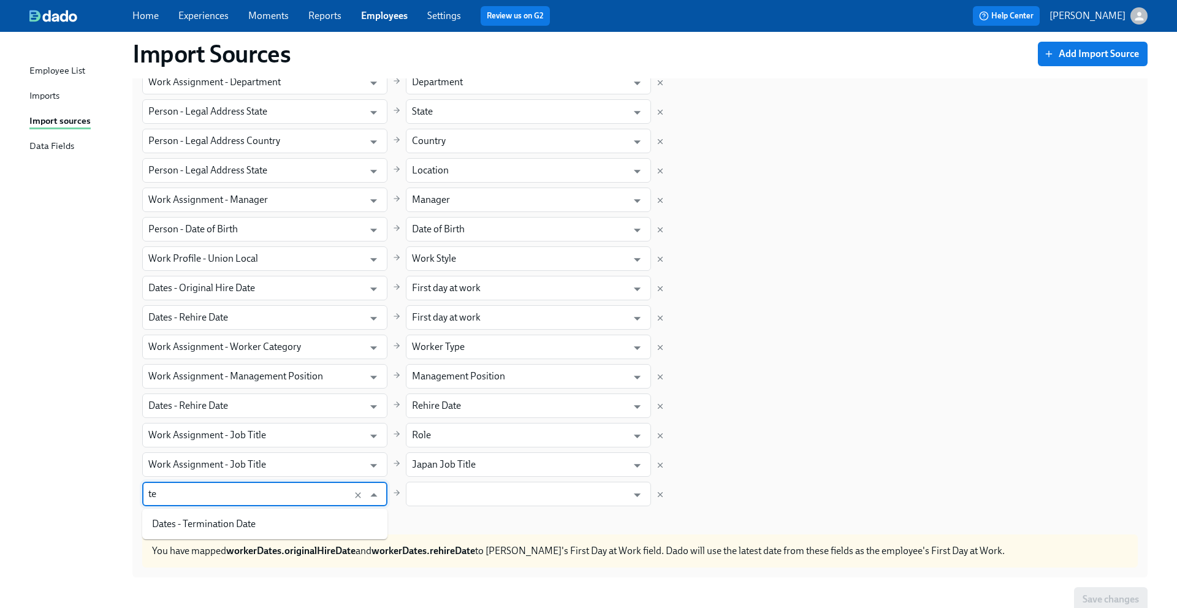
type input "t"
type input "l"
click at [237, 525] on li "Dates - Termination Date" at bounding box center [264, 524] width 245 height 21
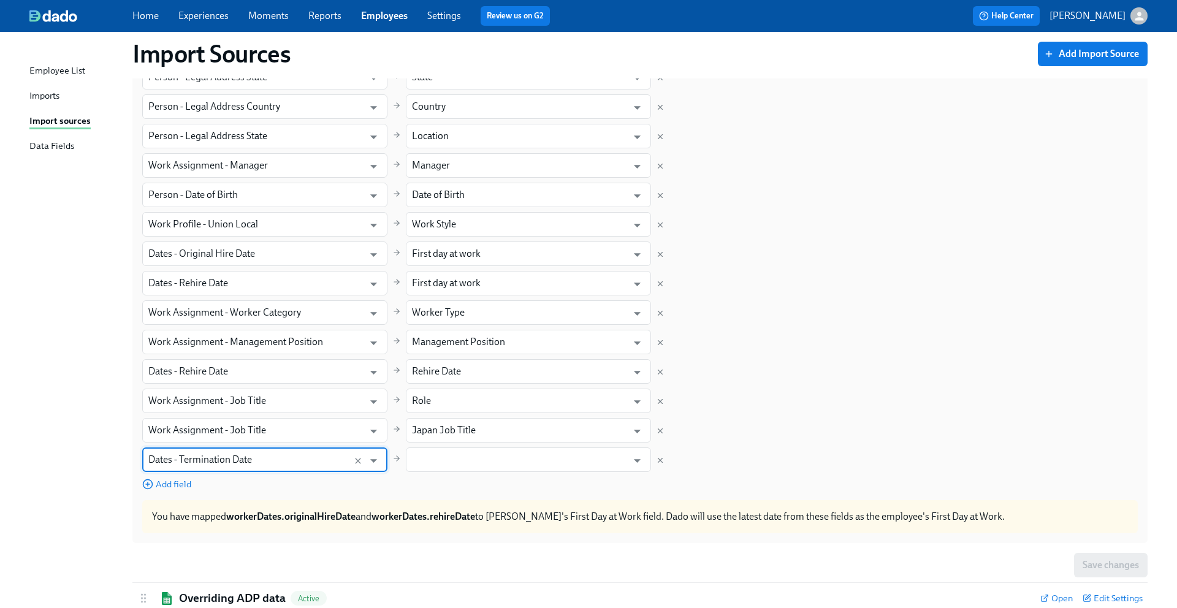
scroll to position [690, 0]
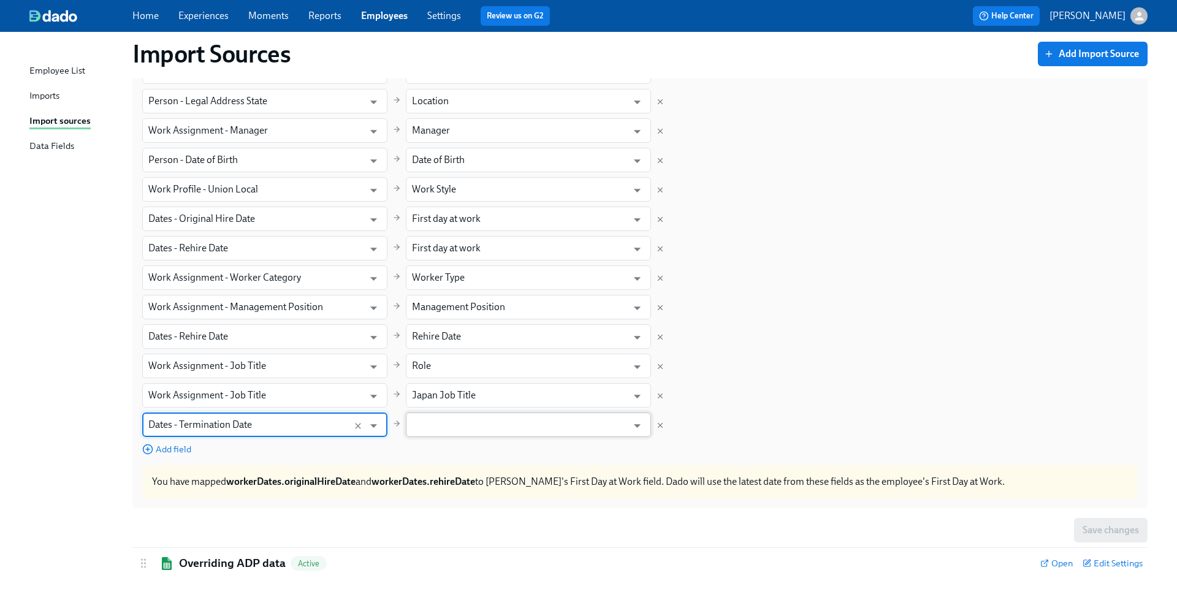
type input "Dates - Termination Date"
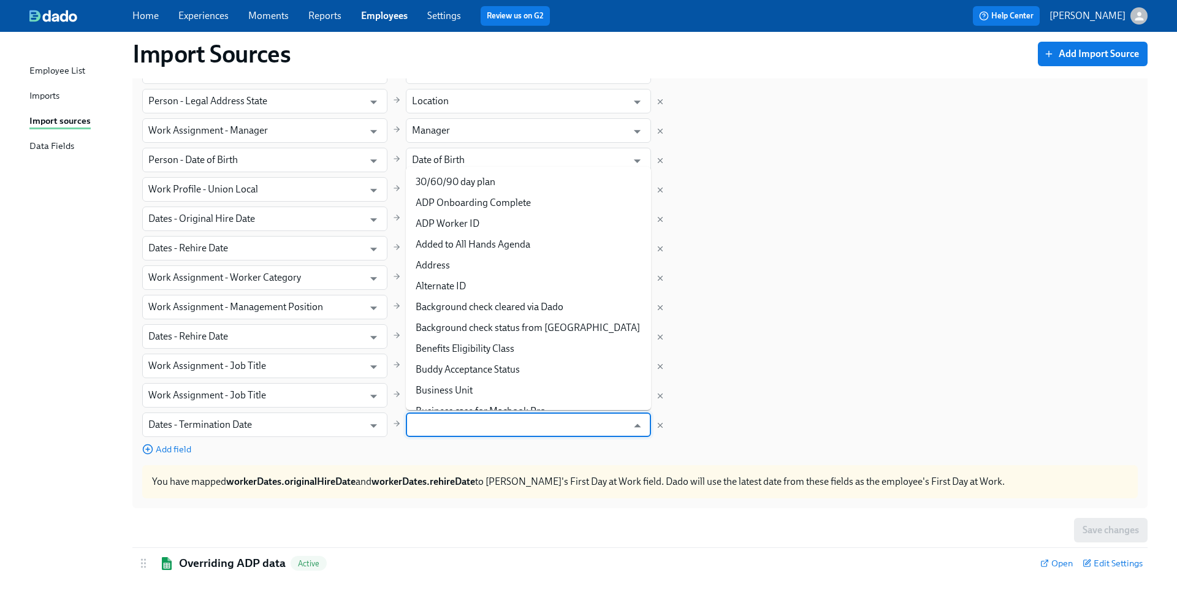
click at [492, 432] on input "text" at bounding box center [519, 425] width 215 height 25
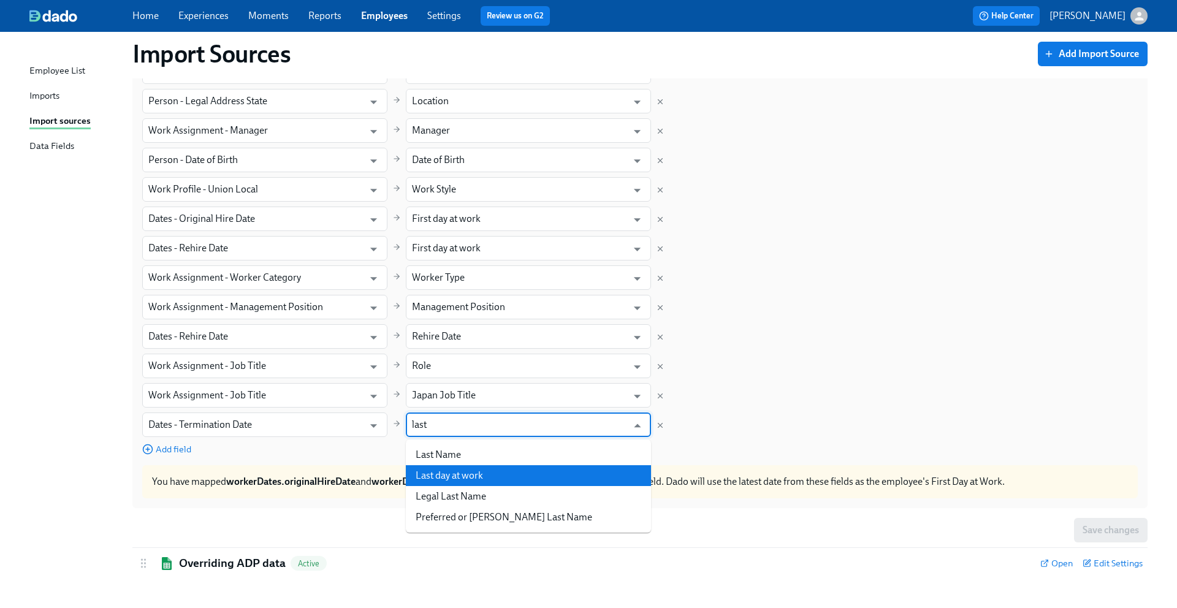
click at [463, 472] on li "Last day at work" at bounding box center [528, 475] width 245 height 21
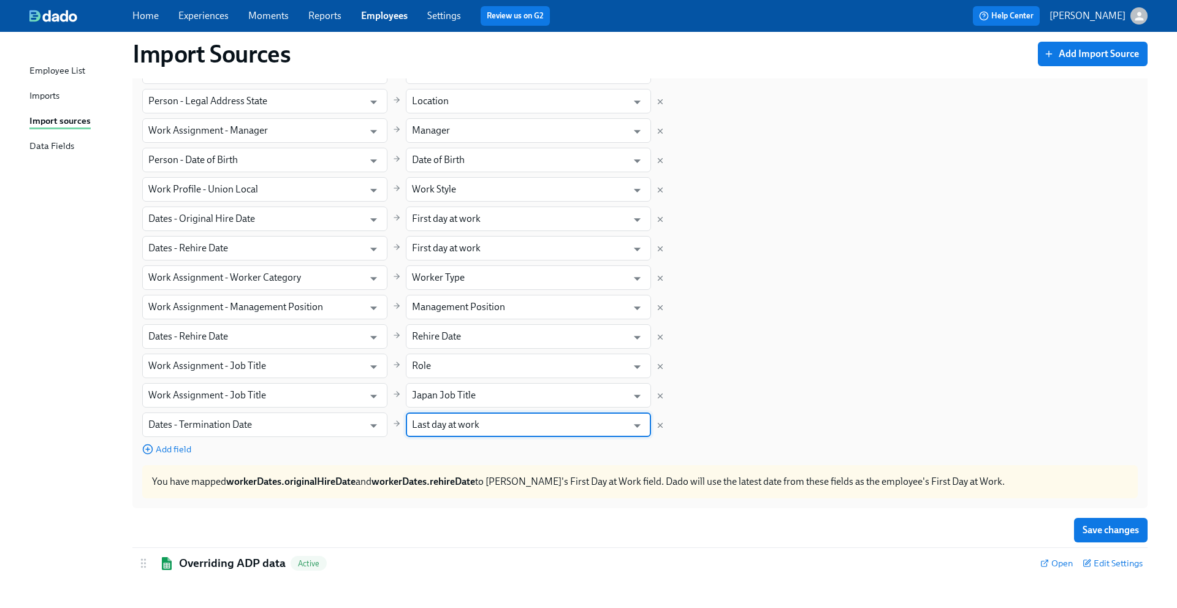
type input "Last day at work"
click at [735, 390] on div "Field in ADP Workforce Now Field in Dado Worker ID ​ ADP Worker ID ​ Person - G…" at bounding box center [640, 12] width 996 height 885
click at [1110, 528] on span "Save changes" at bounding box center [1111, 530] width 56 height 12
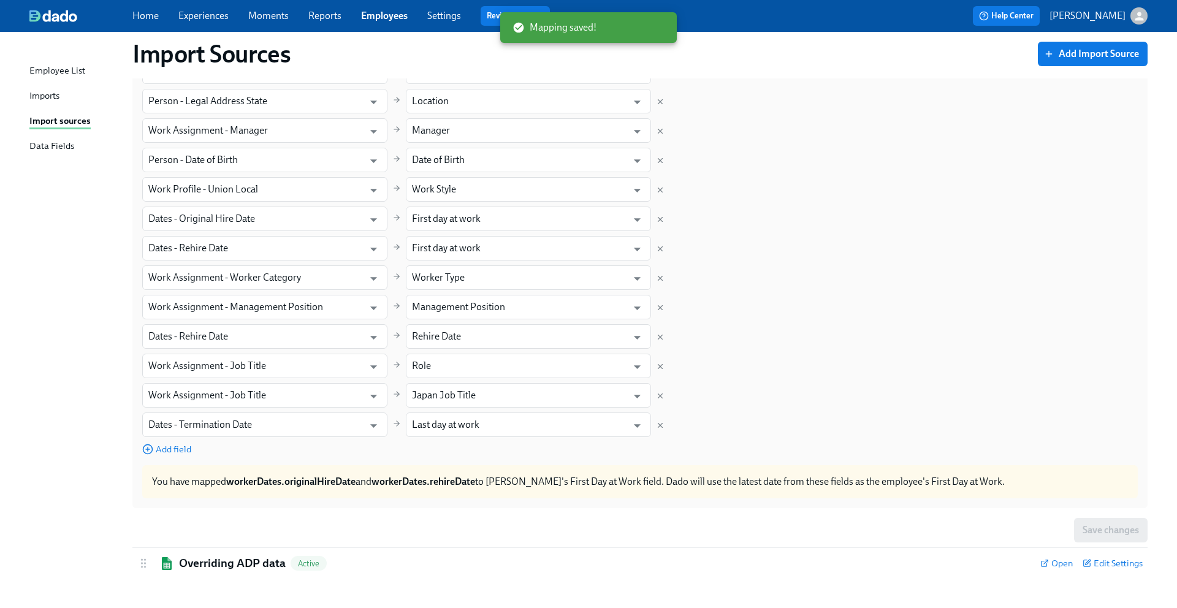
scroll to position [0, 0]
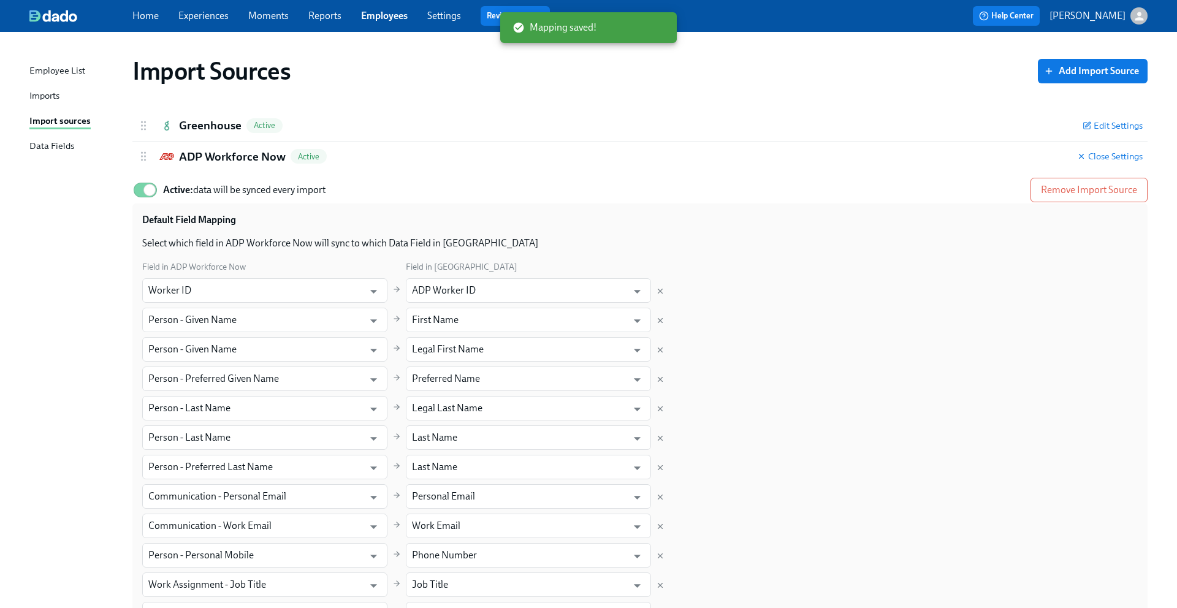
click at [48, 96] on div "Imports" at bounding box center [44, 96] width 30 height 15
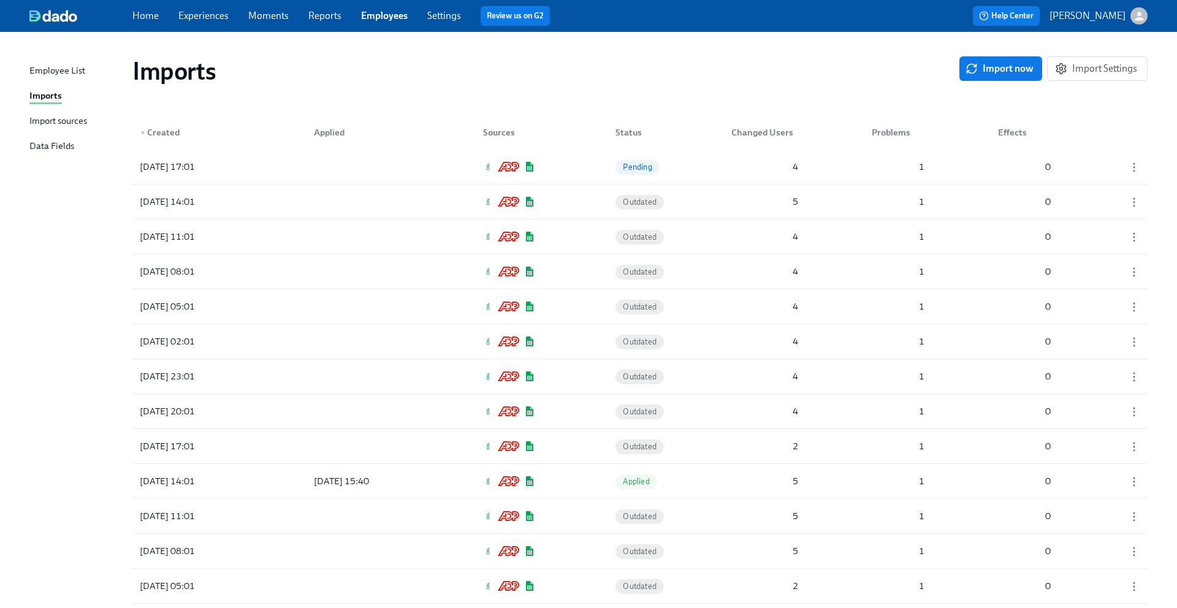
drag, startPoint x: 1022, startPoint y: 64, endPoint x: 843, endPoint y: 107, distance: 183.7
click at [791, 65] on div "Imports" at bounding box center [545, 70] width 827 height 29
click at [994, 61] on button "Import now" at bounding box center [1001, 68] width 83 height 25
click at [955, 169] on div "[DATE] 17:18 Pending 129 1 0" at bounding box center [639, 167] width 1015 height 34
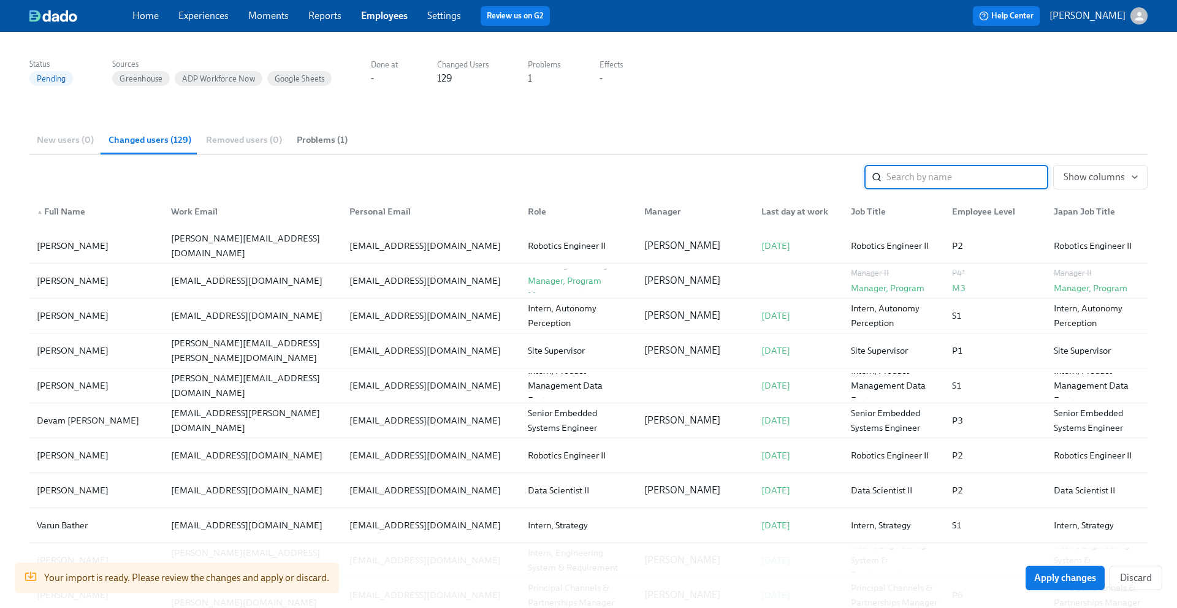
scroll to position [94, 0]
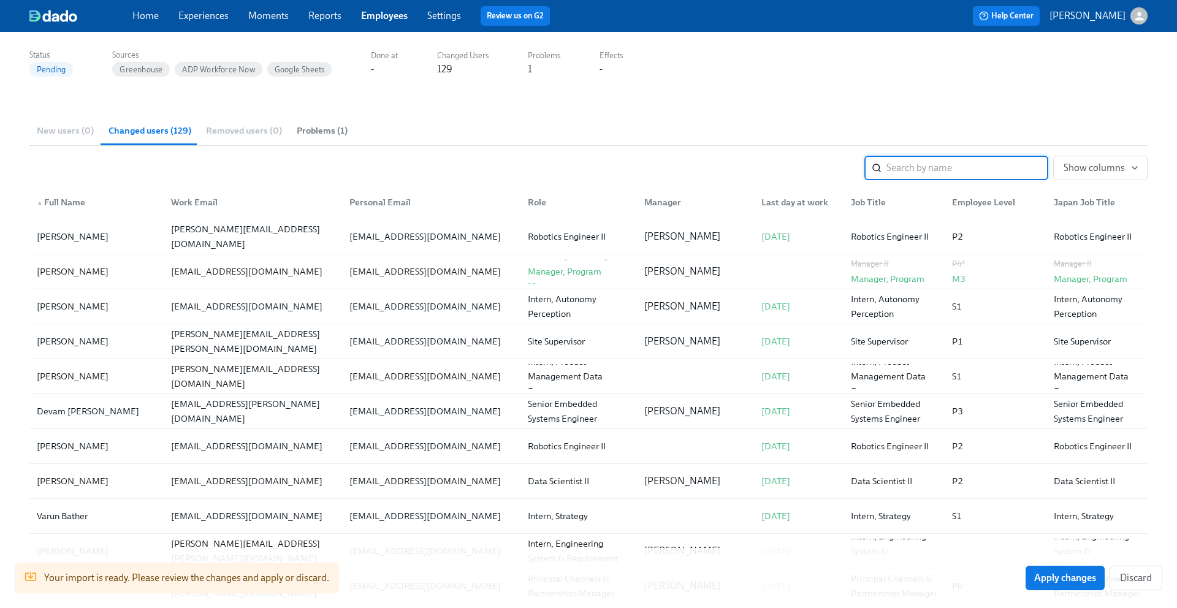
click at [800, 201] on div "Last day at work" at bounding box center [795, 202] width 77 height 15
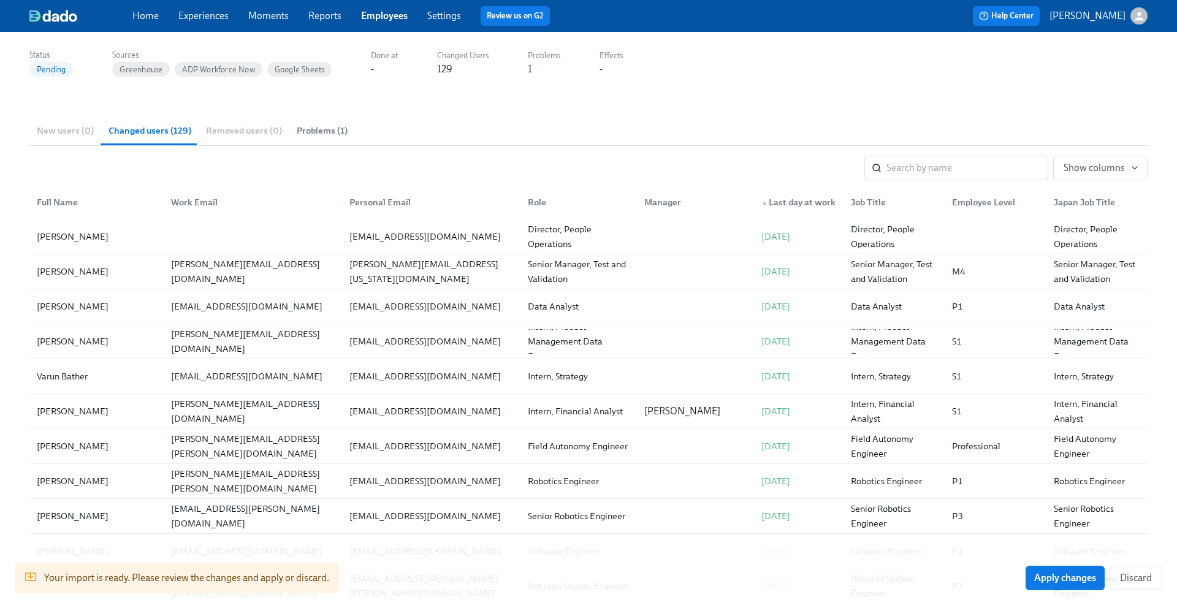
click at [800, 201] on div "▲ Last day at work" at bounding box center [799, 202] width 84 height 15
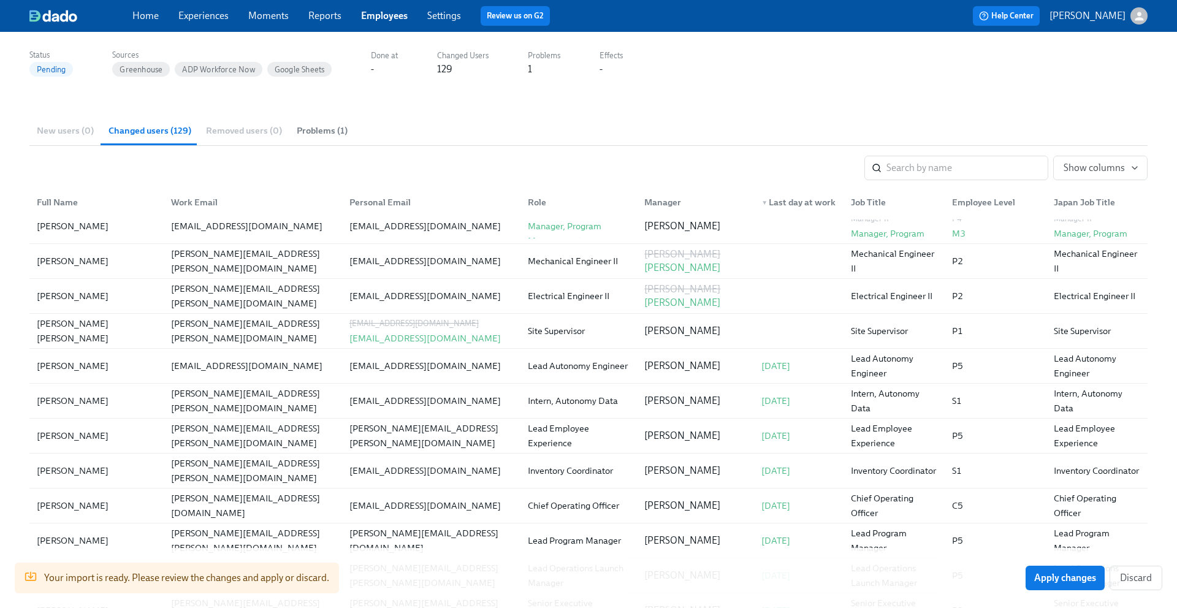
scroll to position [0, 0]
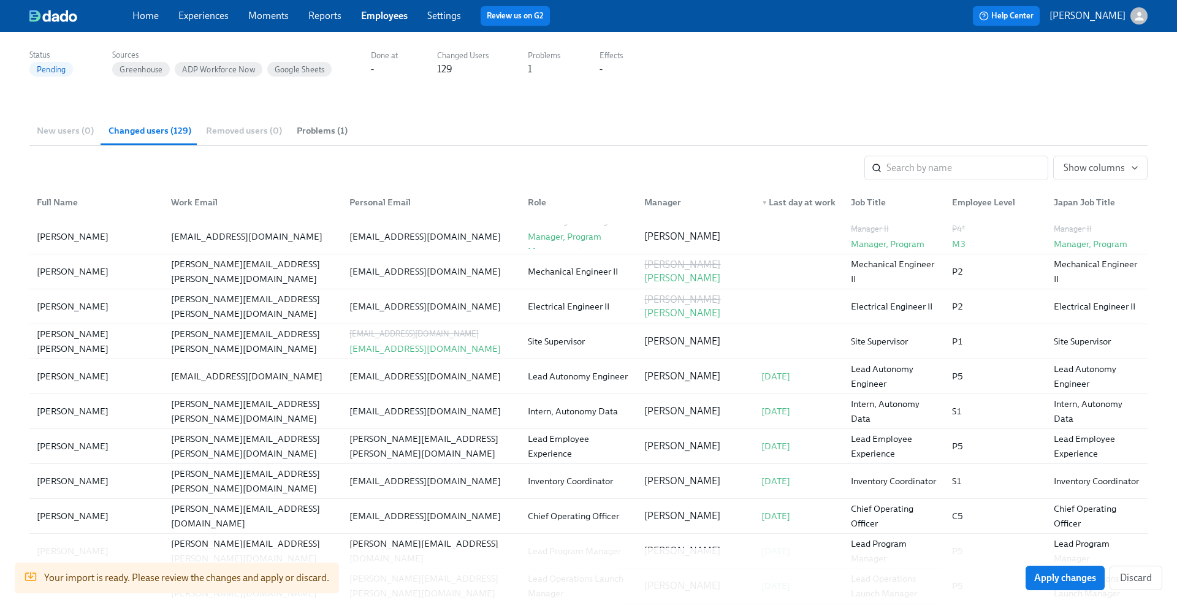
click at [575, 137] on div "New users (0) Changed users (129) Removed users (0) Problems (1)" at bounding box center [588, 130] width 1118 height 29
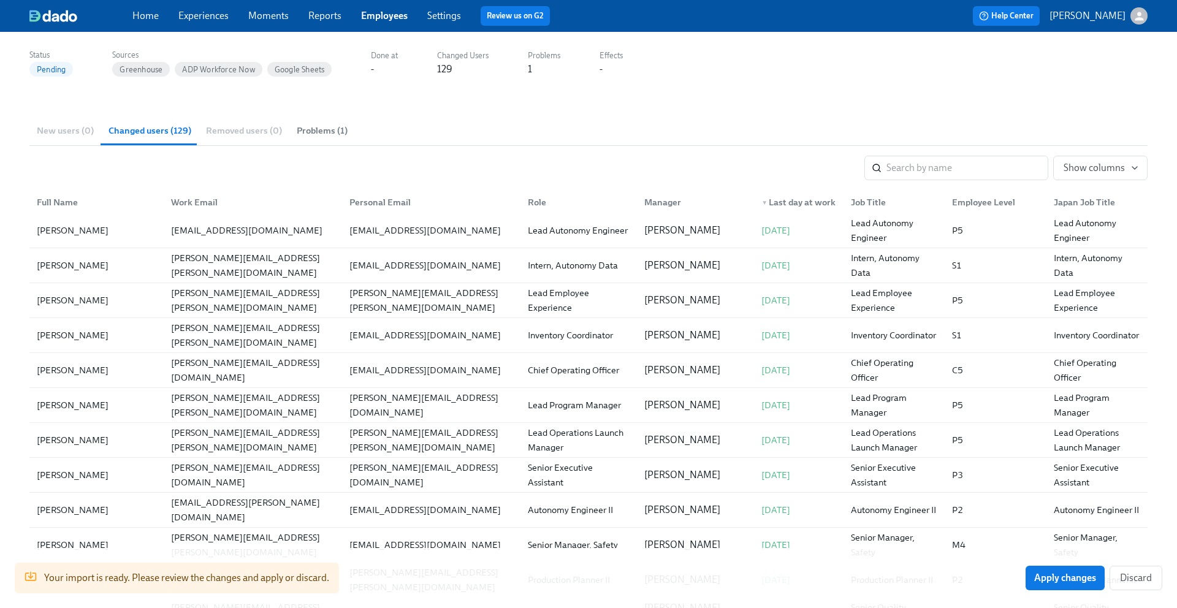
scroll to position [277, 0]
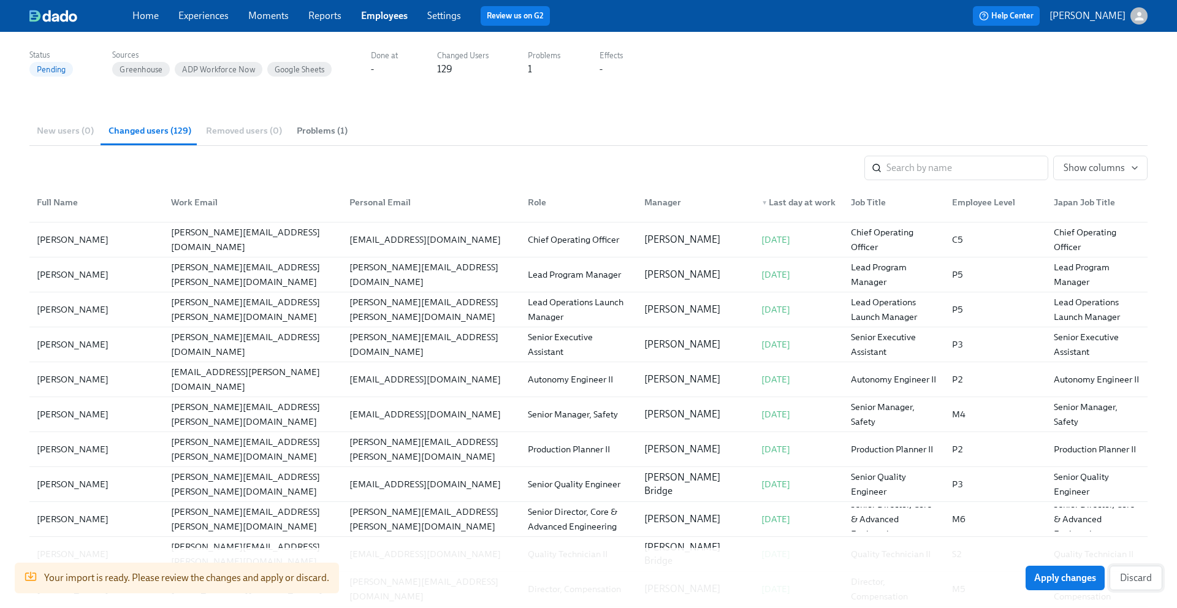
click at [1125, 585] on button "Discard" at bounding box center [1136, 578] width 53 height 25
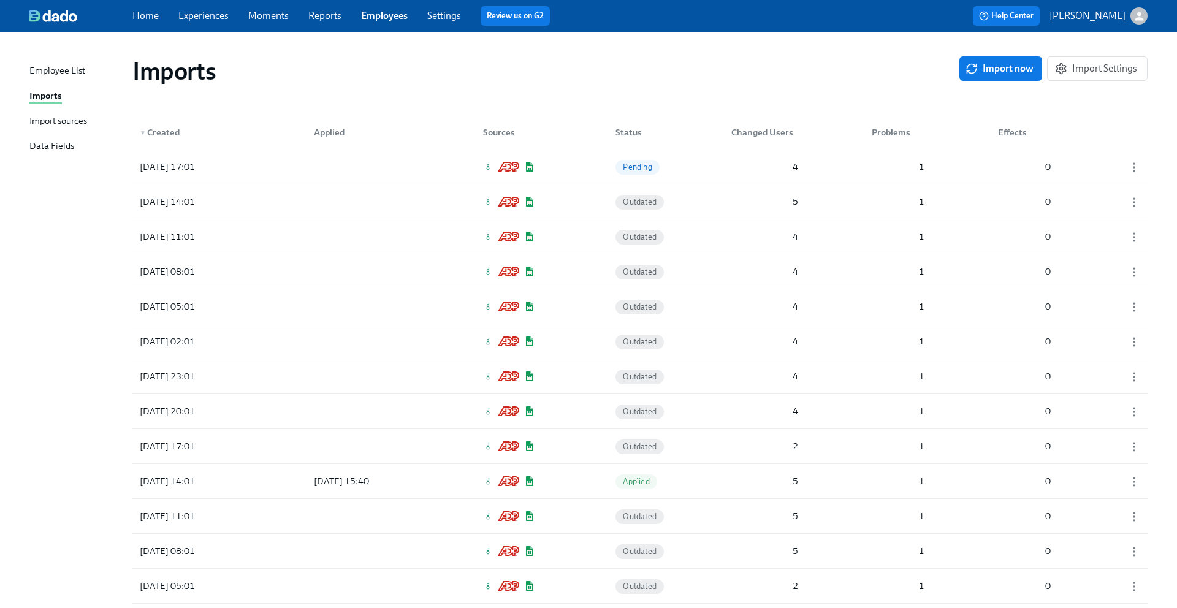
click at [40, 69] on div "Employee List" at bounding box center [57, 71] width 56 height 15
